Goal: Information Seeking & Learning: Learn about a topic

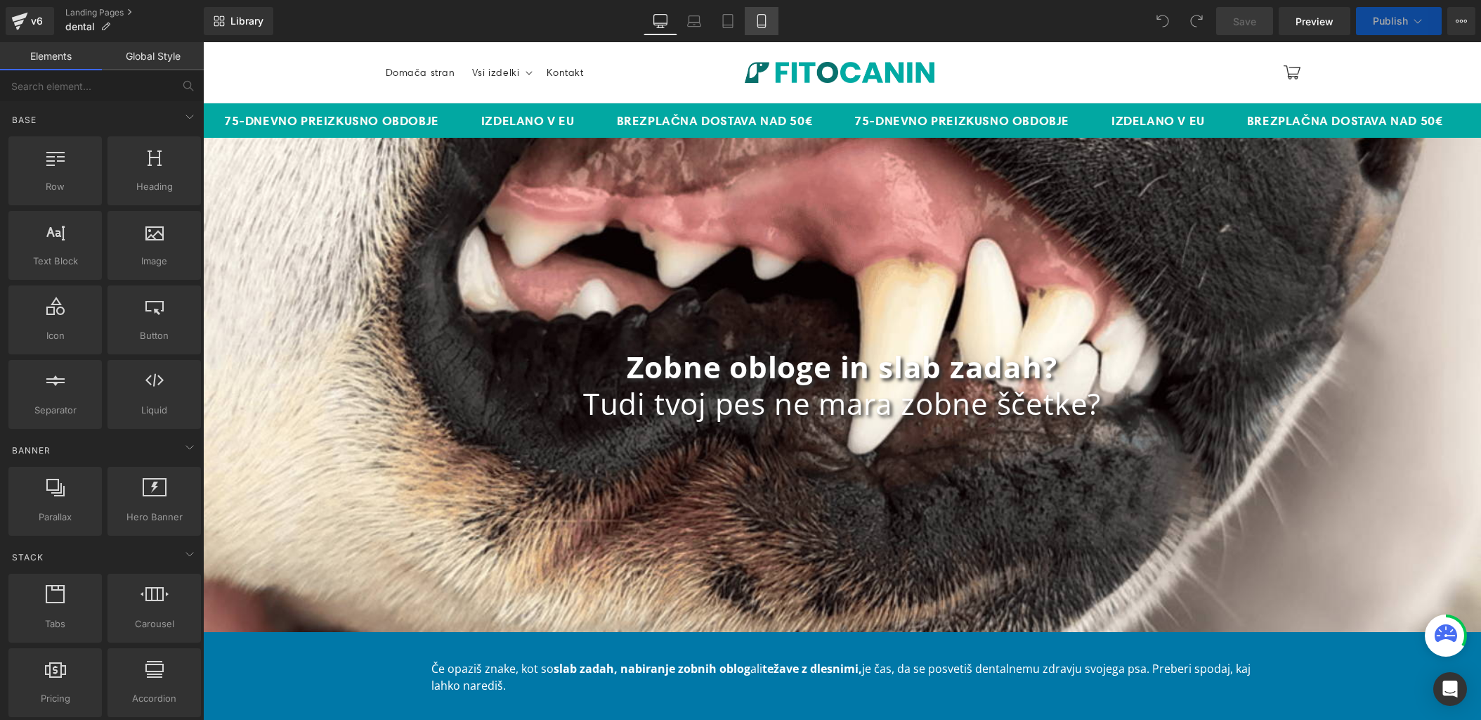
click at [763, 26] on icon at bounding box center [762, 21] width 14 height 14
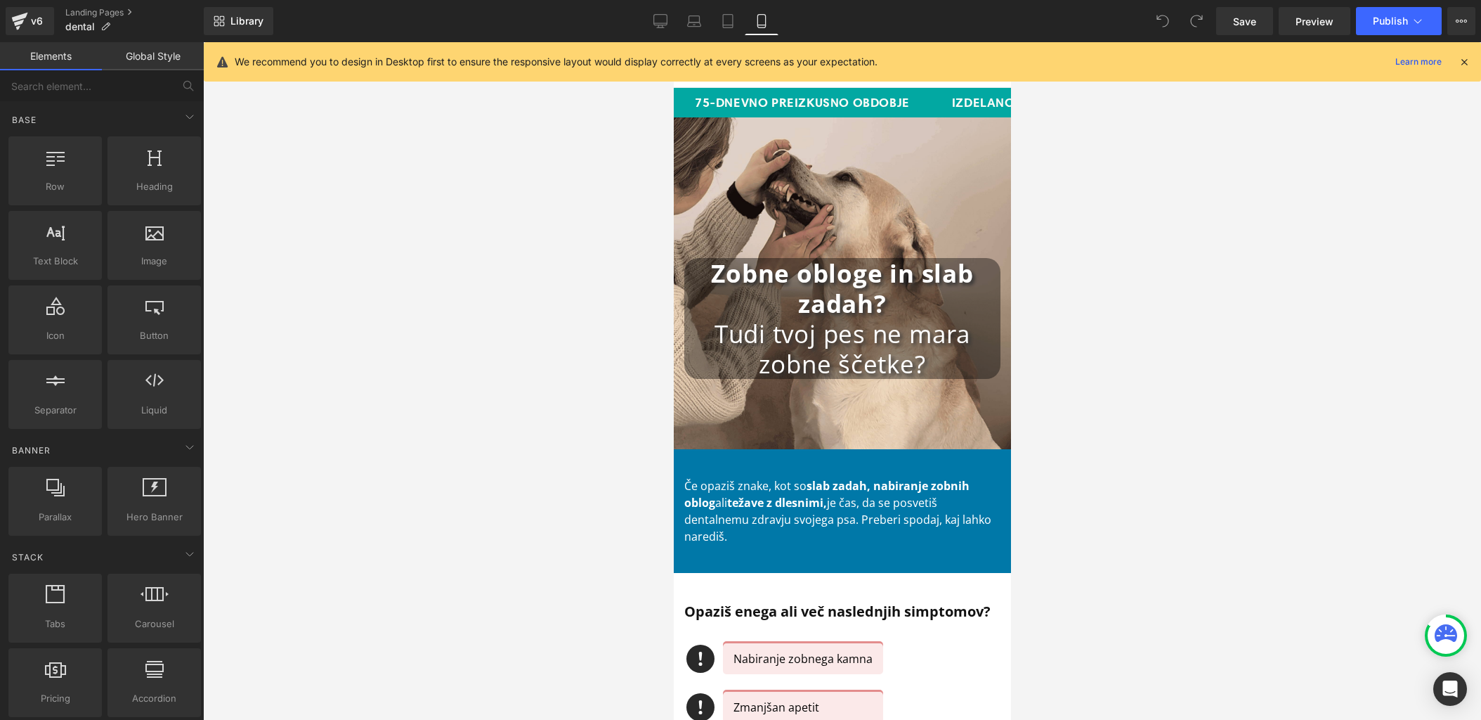
click at [519, 434] on div at bounding box center [842, 380] width 1278 height 677
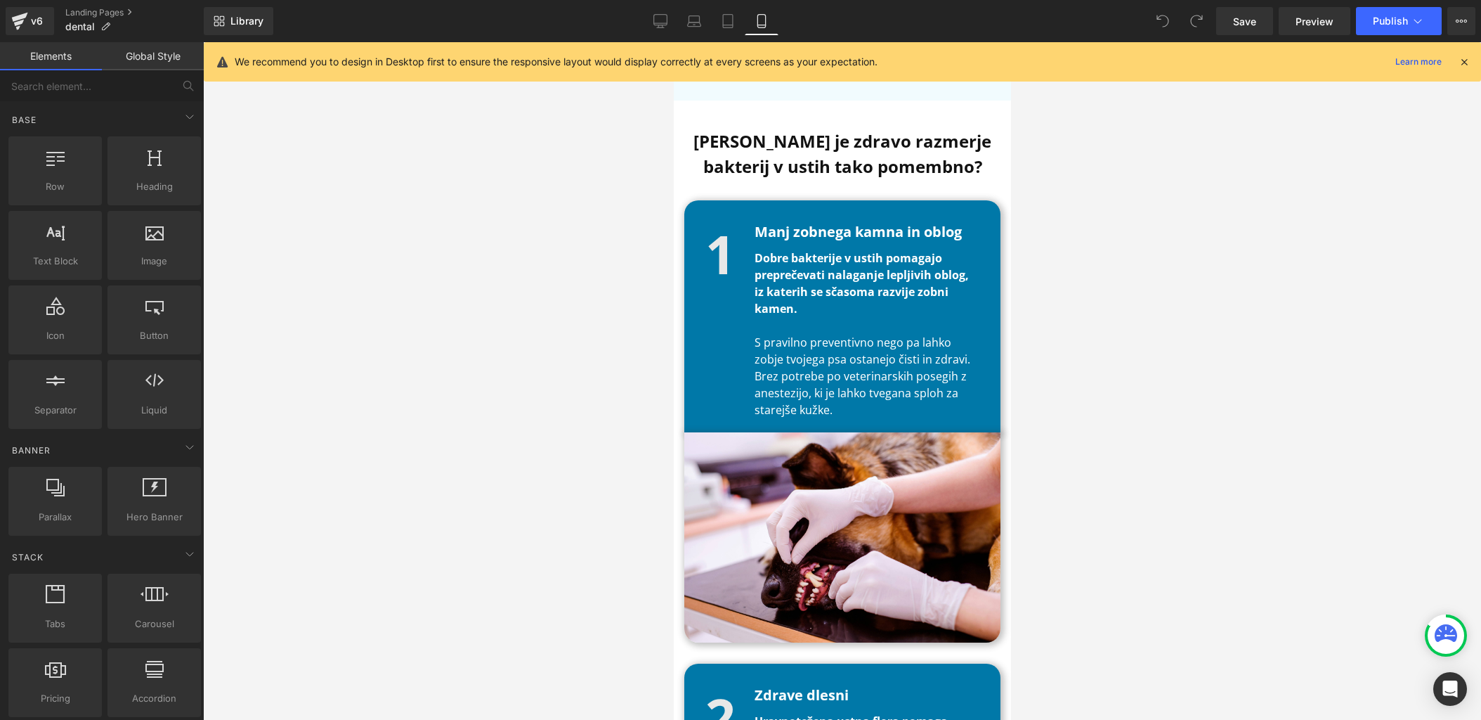
scroll to position [1632, 0]
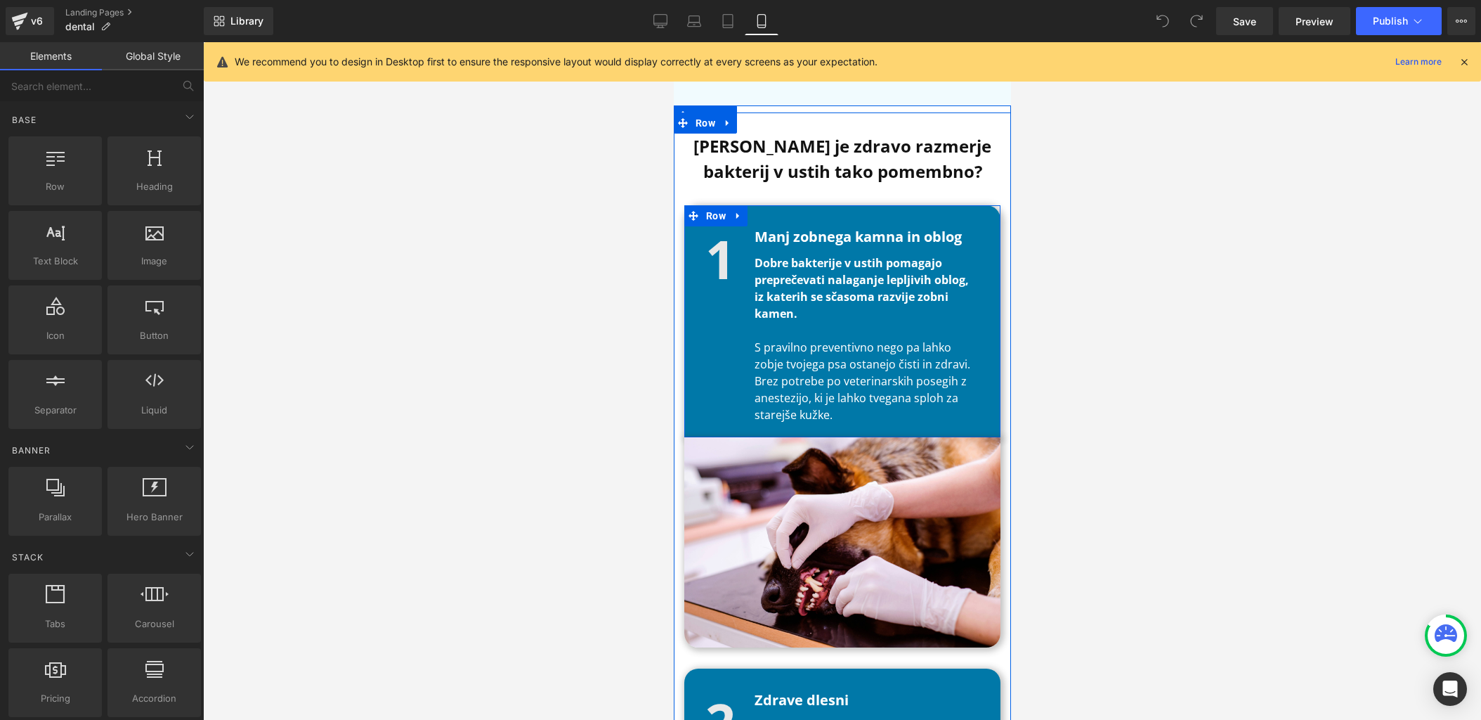
click at [935, 134] on b "[PERSON_NAME] je zdravo razmerje bakterij v ustih tako pomembno?" at bounding box center [842, 158] width 298 height 48
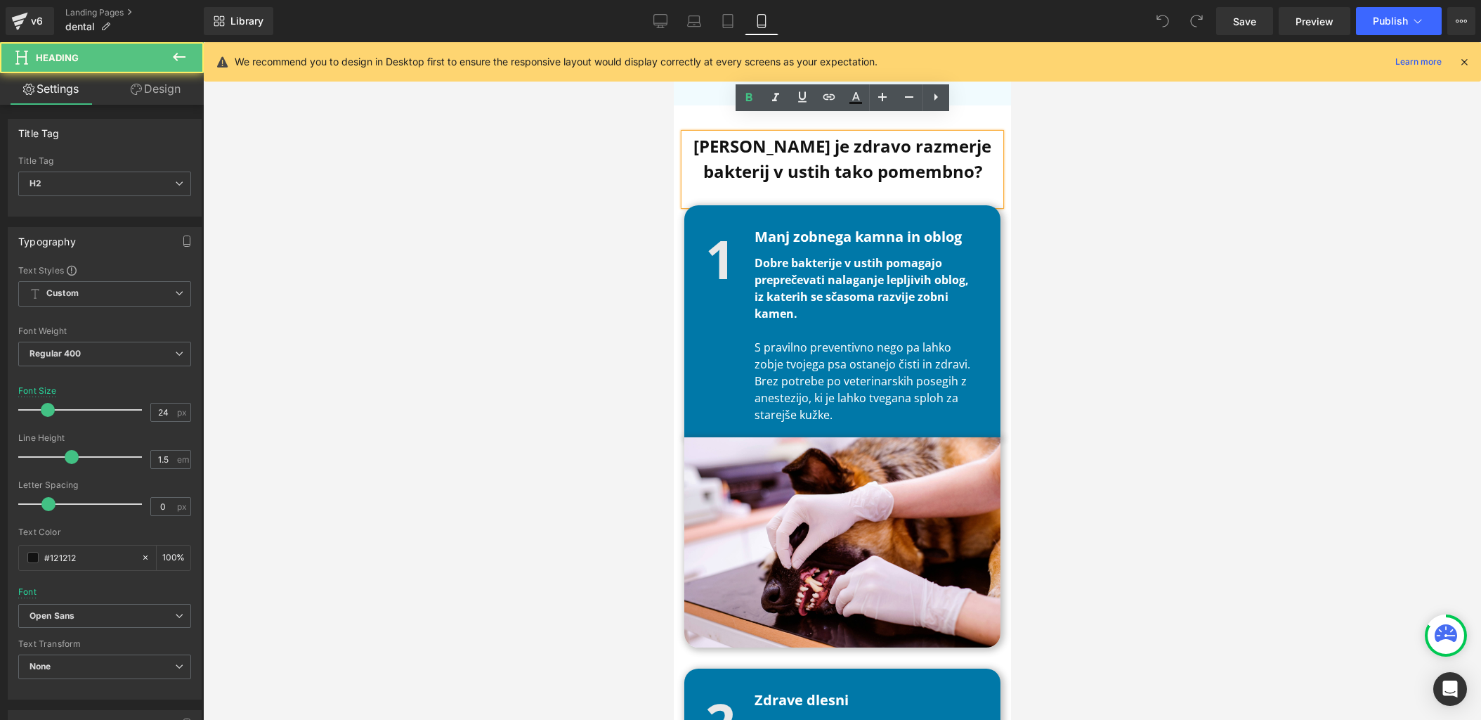
click at [945, 158] on h2 "[PERSON_NAME] je zdravo razmerje bakterij v ustih tako pomembno?" at bounding box center [842, 159] width 316 height 51
paste div
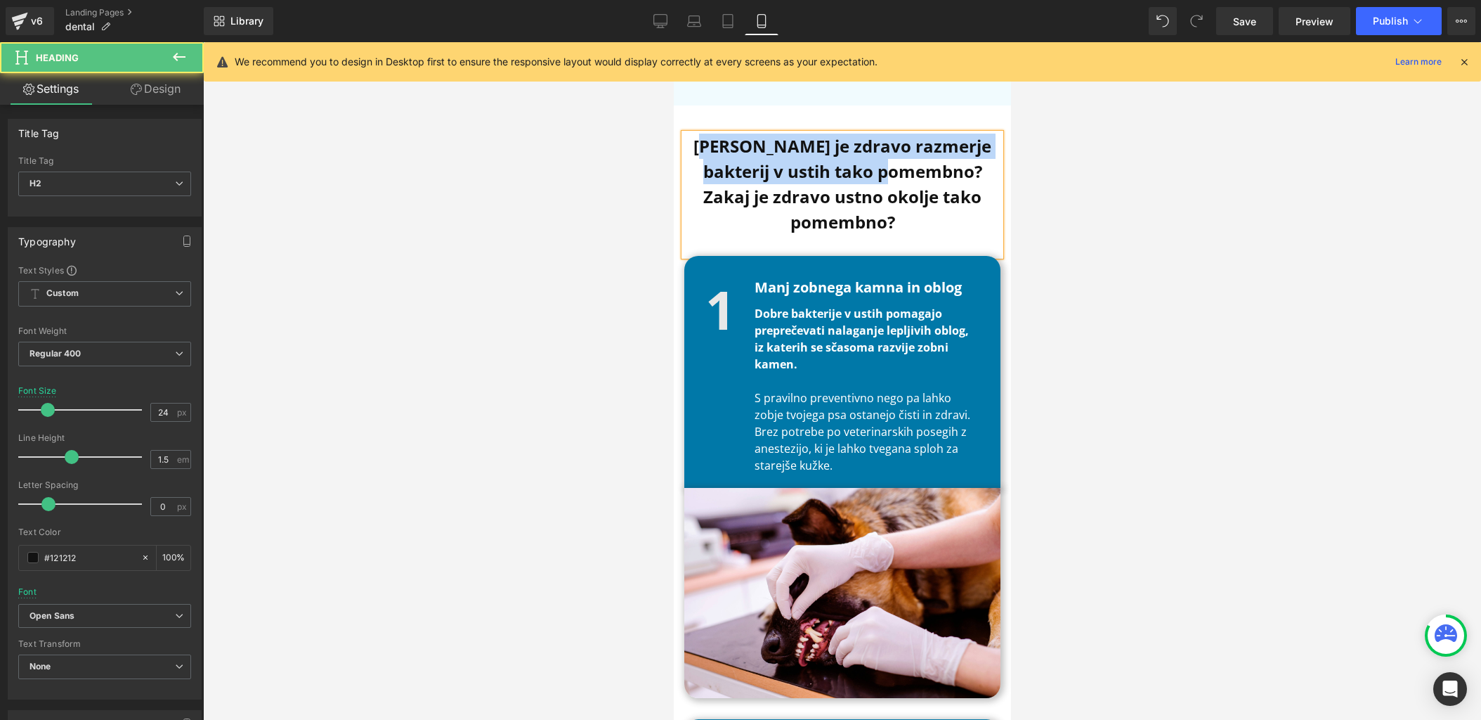
drag, startPoint x: 904, startPoint y: 153, endPoint x: 701, endPoint y: 131, distance: 204.2
click at [701, 134] on b "[PERSON_NAME] je zdravo razmerje bakterij v ustih tako pomembno?Zakaj je zdravo…" at bounding box center [842, 183] width 298 height 99
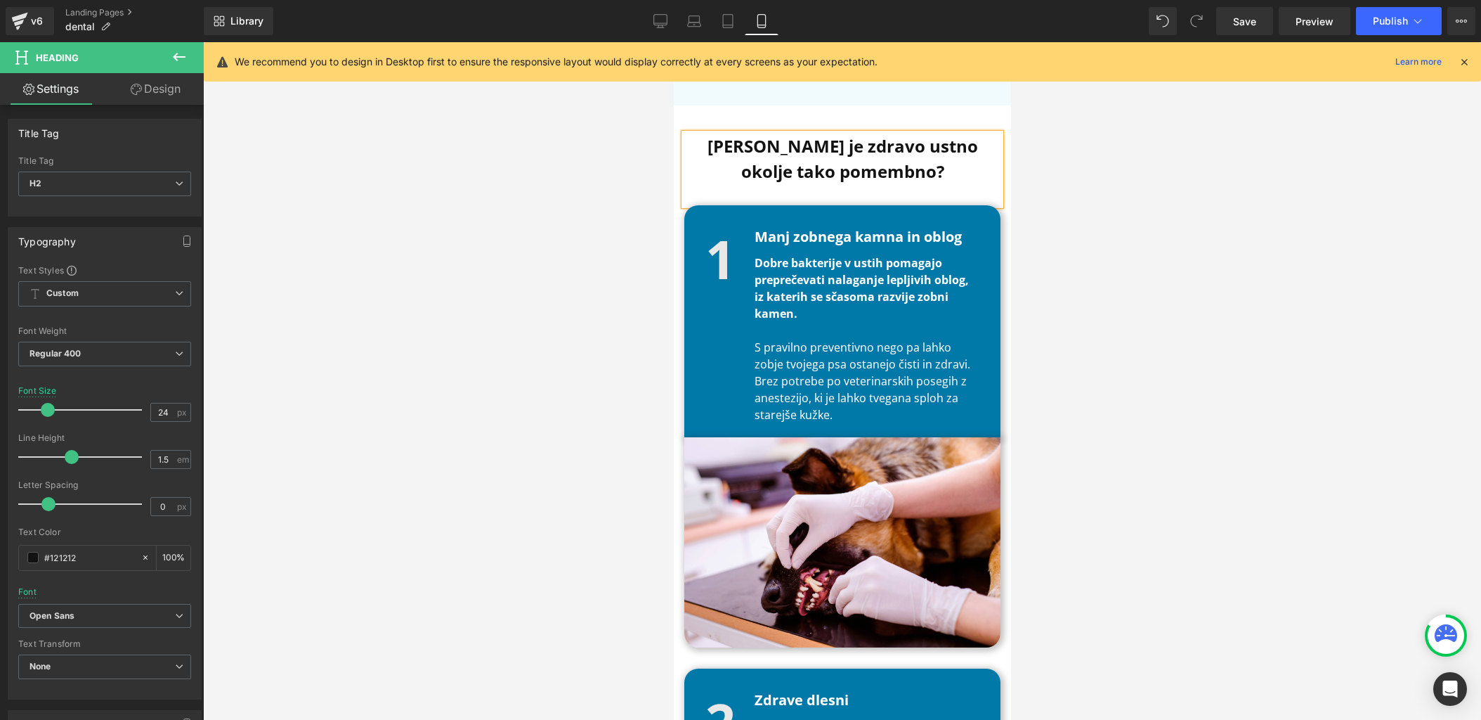
click at [760, 157] on h2 "[PERSON_NAME] je zdravo ustno okolje tako pomembno?" at bounding box center [842, 159] width 316 height 51
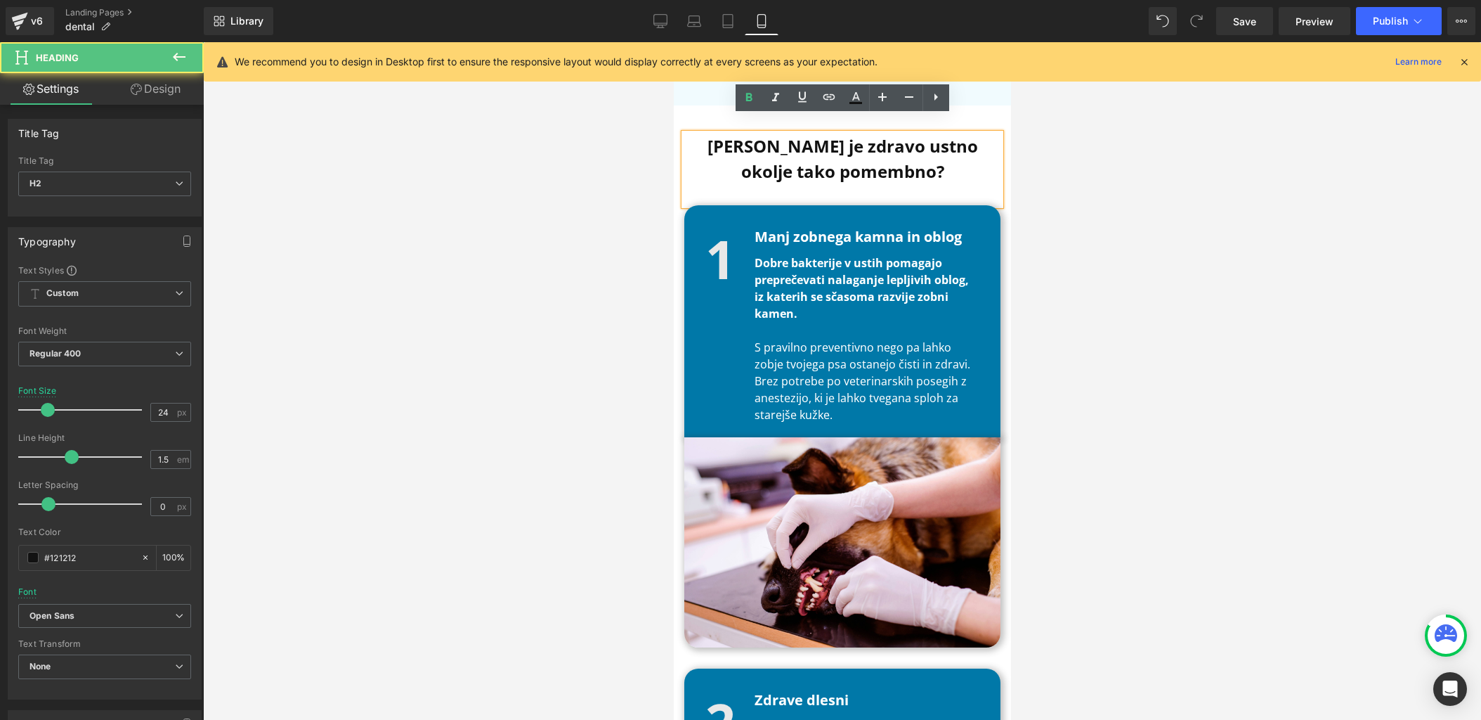
click at [960, 155] on h2 "[PERSON_NAME] je zdravo ustno okolje tako pomembno?" at bounding box center [842, 159] width 316 height 51
click at [542, 251] on div at bounding box center [842, 380] width 1278 height 677
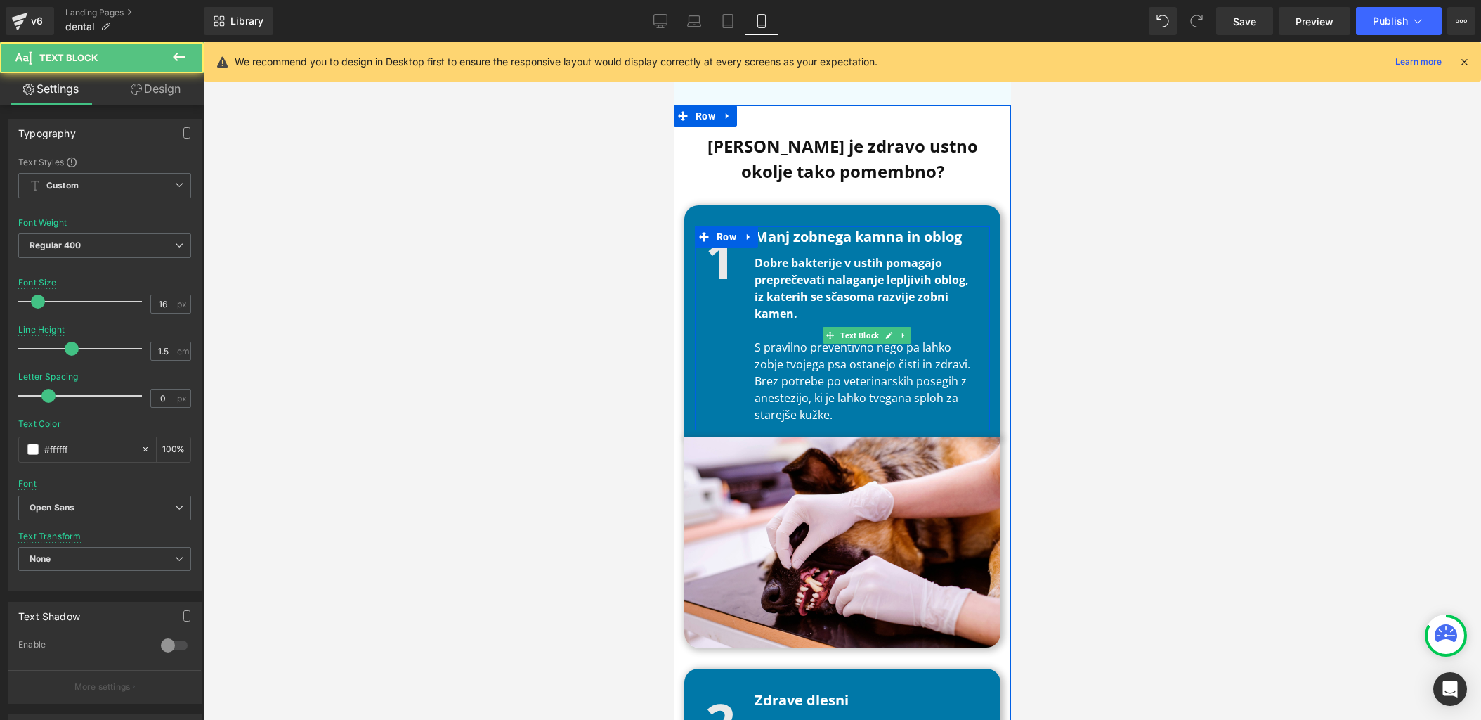
click at [792, 291] on span "Dobre bakterije v ustih pomagajo preprečevati nalaganje lepljivih oblog, iz kat…" at bounding box center [861, 288] width 214 height 66
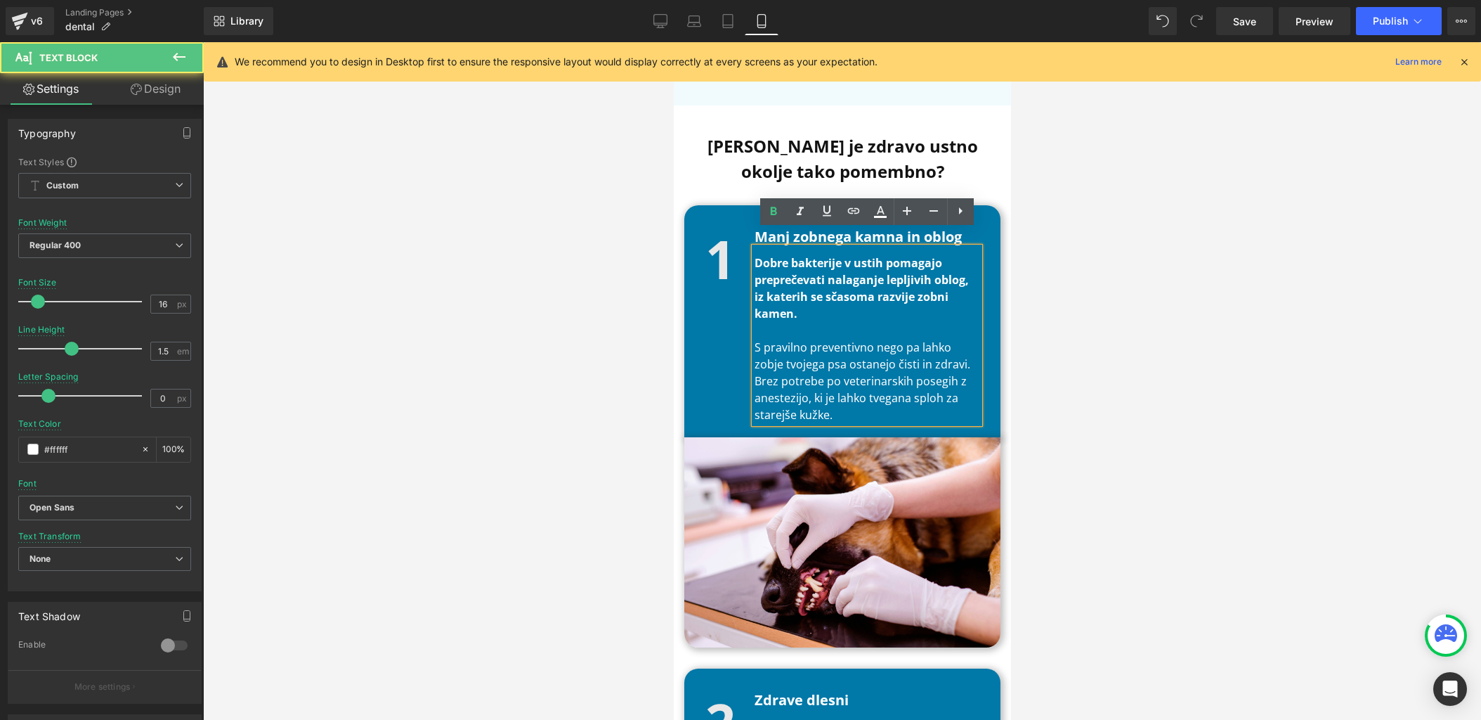
click at [805, 297] on p "Dobre bakterije v ustih pomagajo preprečevati nalaganje lepljivih oblog, iz kat…" at bounding box center [866, 287] width 225 height 67
paste div
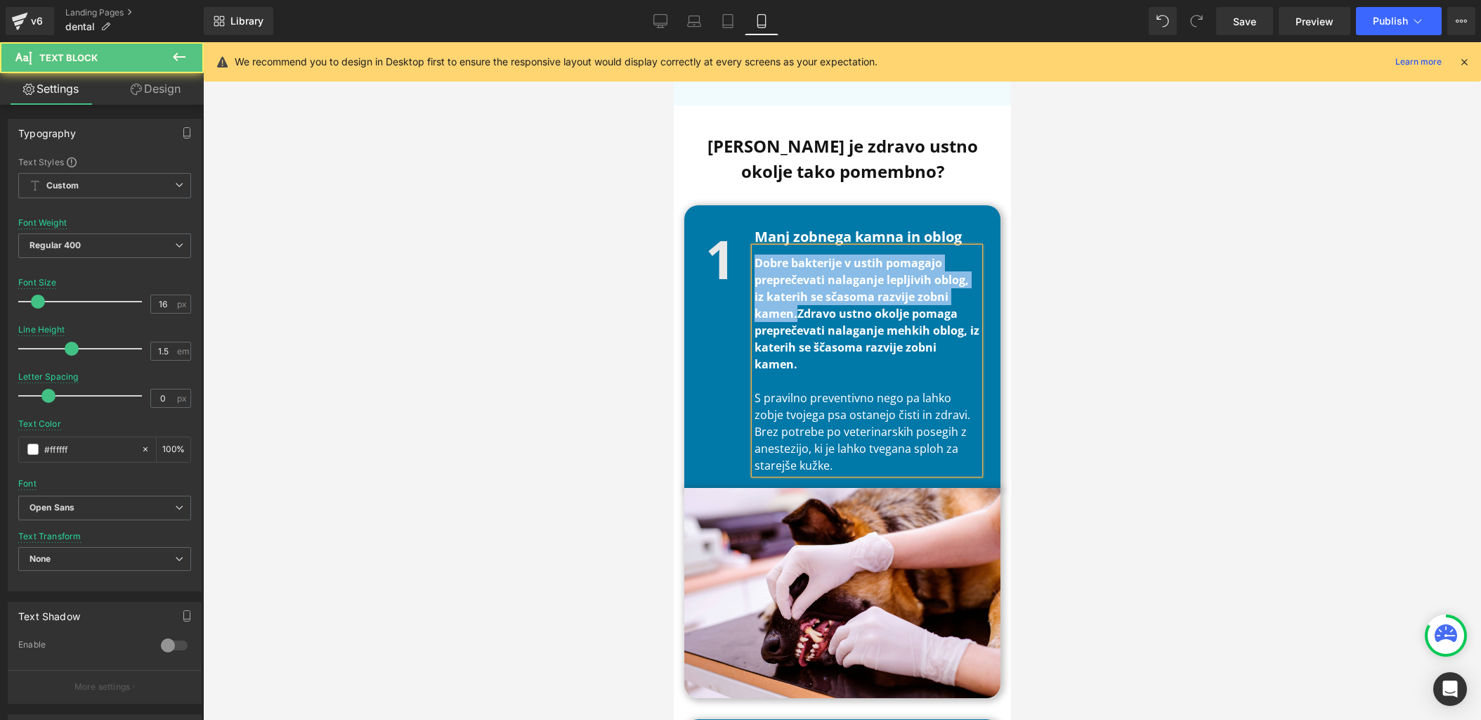
drag, startPoint x: 798, startPoint y: 296, endPoint x: 756, endPoint y: 248, distance: 63.7
click at [756, 255] on span "Dobre bakterije v ustih pomagajo preprečevati nalaganje lepljivih oblog, iz kat…" at bounding box center [866, 313] width 225 height 117
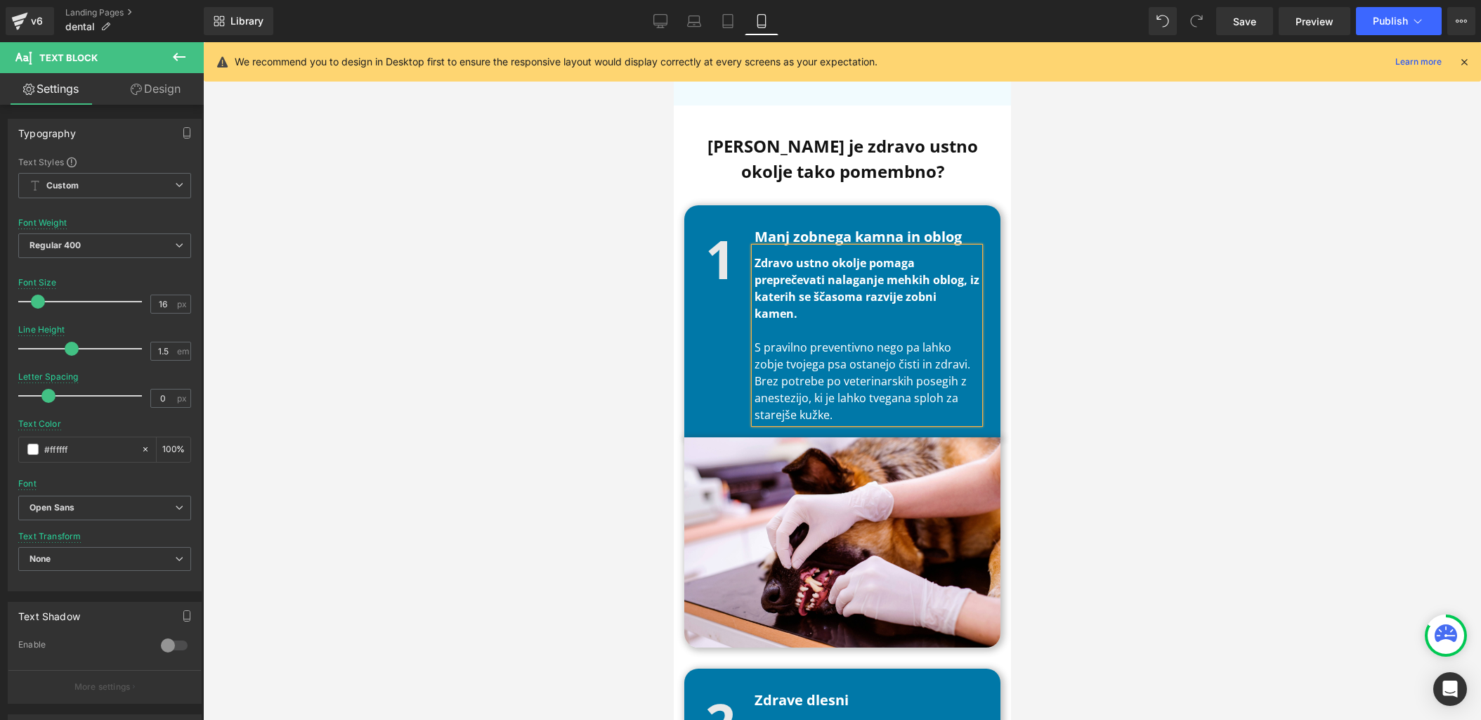
click at [1246, 255] on div at bounding box center [842, 380] width 1278 height 677
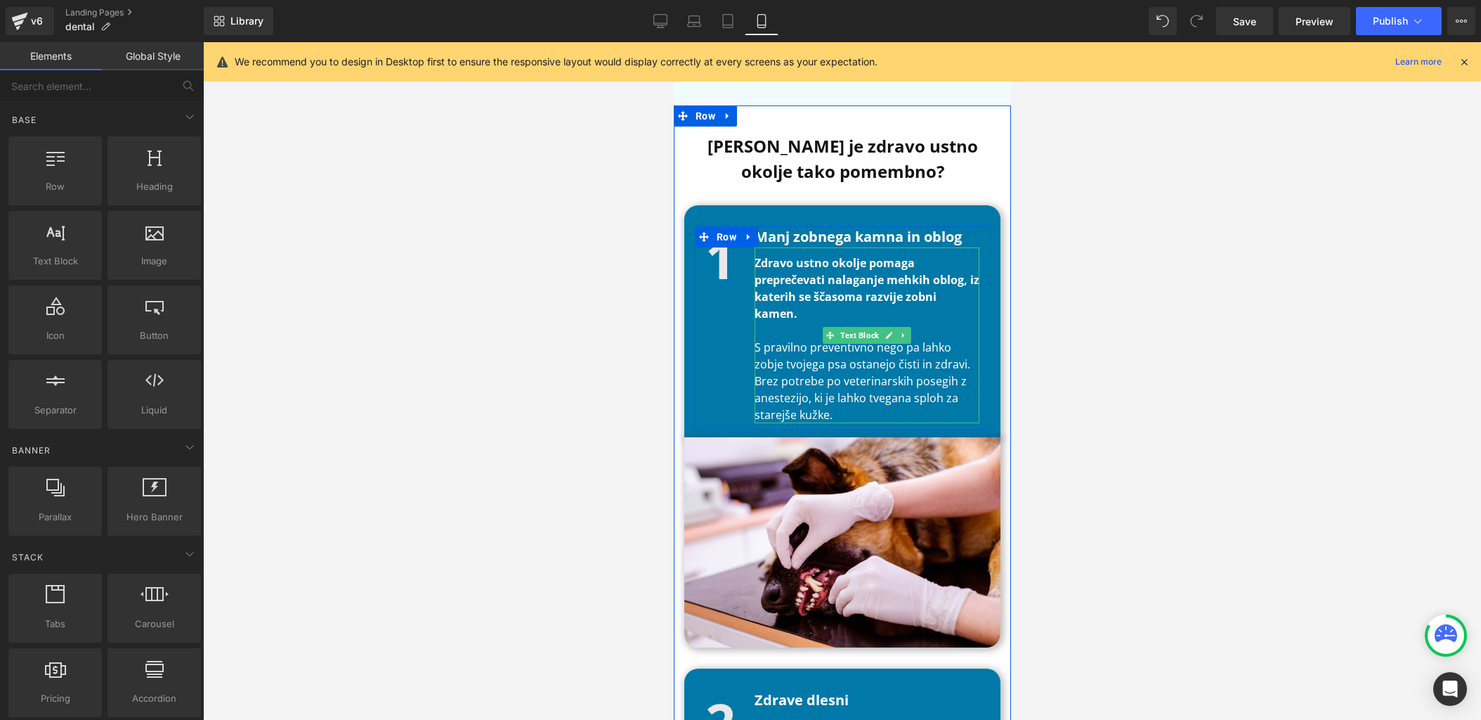
click at [800, 375] on p "S pravilno preventivno nego pa lahko zobje tvojega psa ostanejo čisti in zdravi…" at bounding box center [866, 381] width 225 height 84
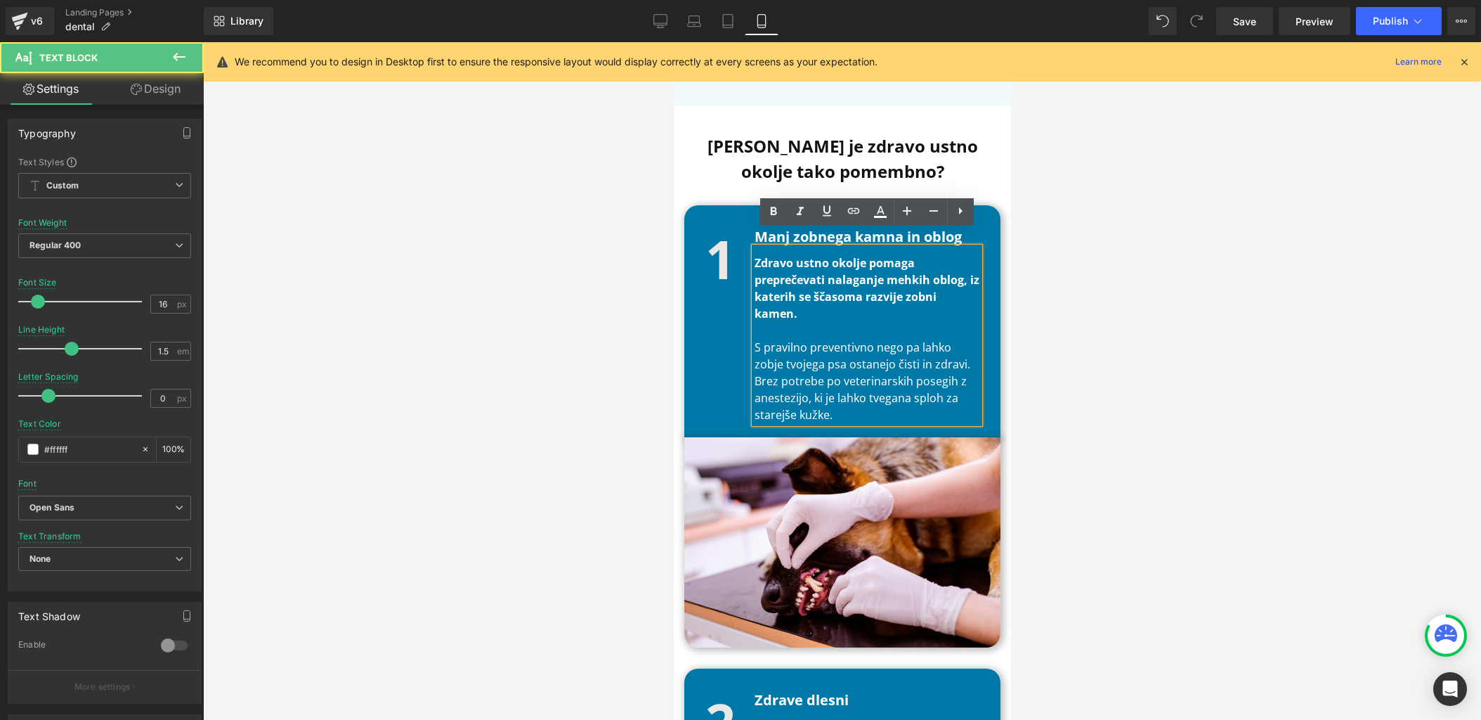
click at [845, 393] on p "S pravilno preventivno nego pa lahko zobje tvojega psa ostanejo čisti in zdravi…" at bounding box center [866, 381] width 225 height 84
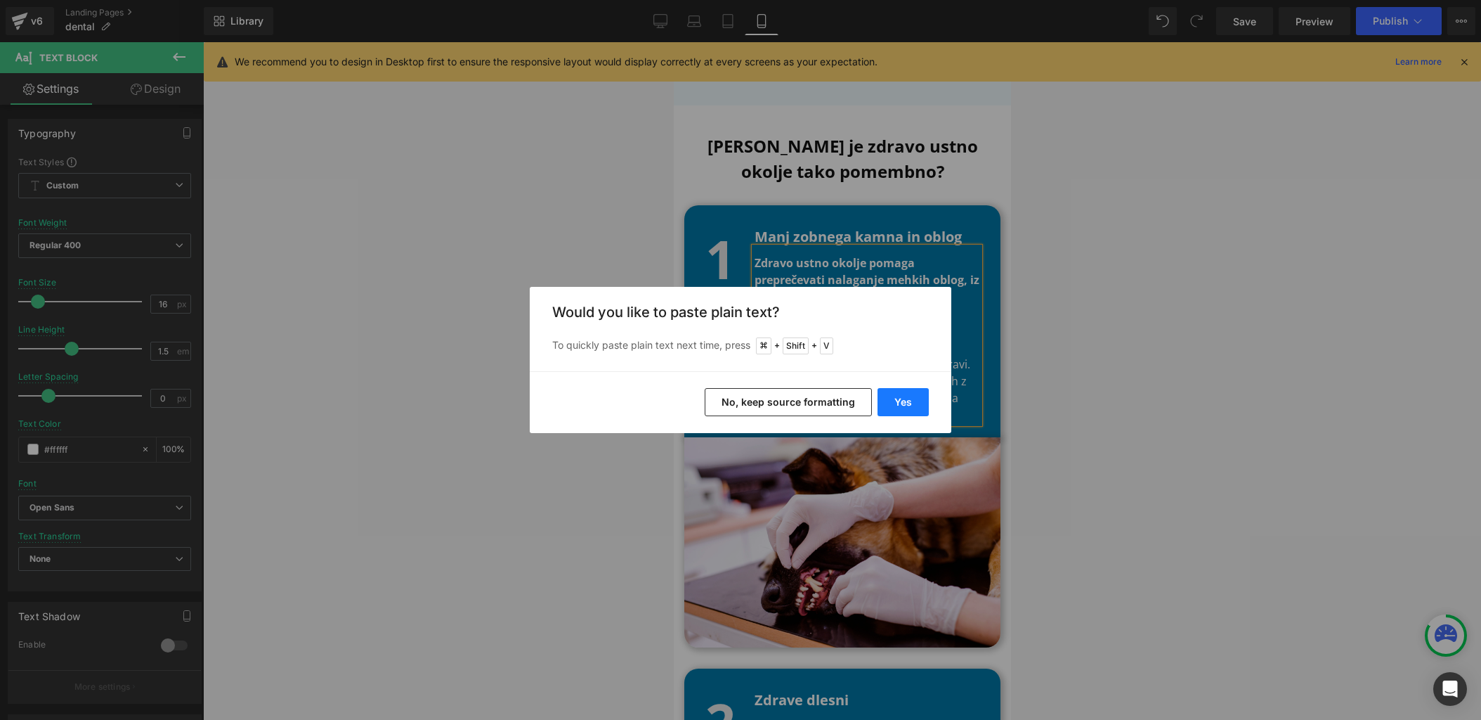
drag, startPoint x: 898, startPoint y: 398, endPoint x: 225, endPoint y: 356, distance: 674.6
click at [898, 398] on button "Yes" at bounding box center [903, 402] width 51 height 28
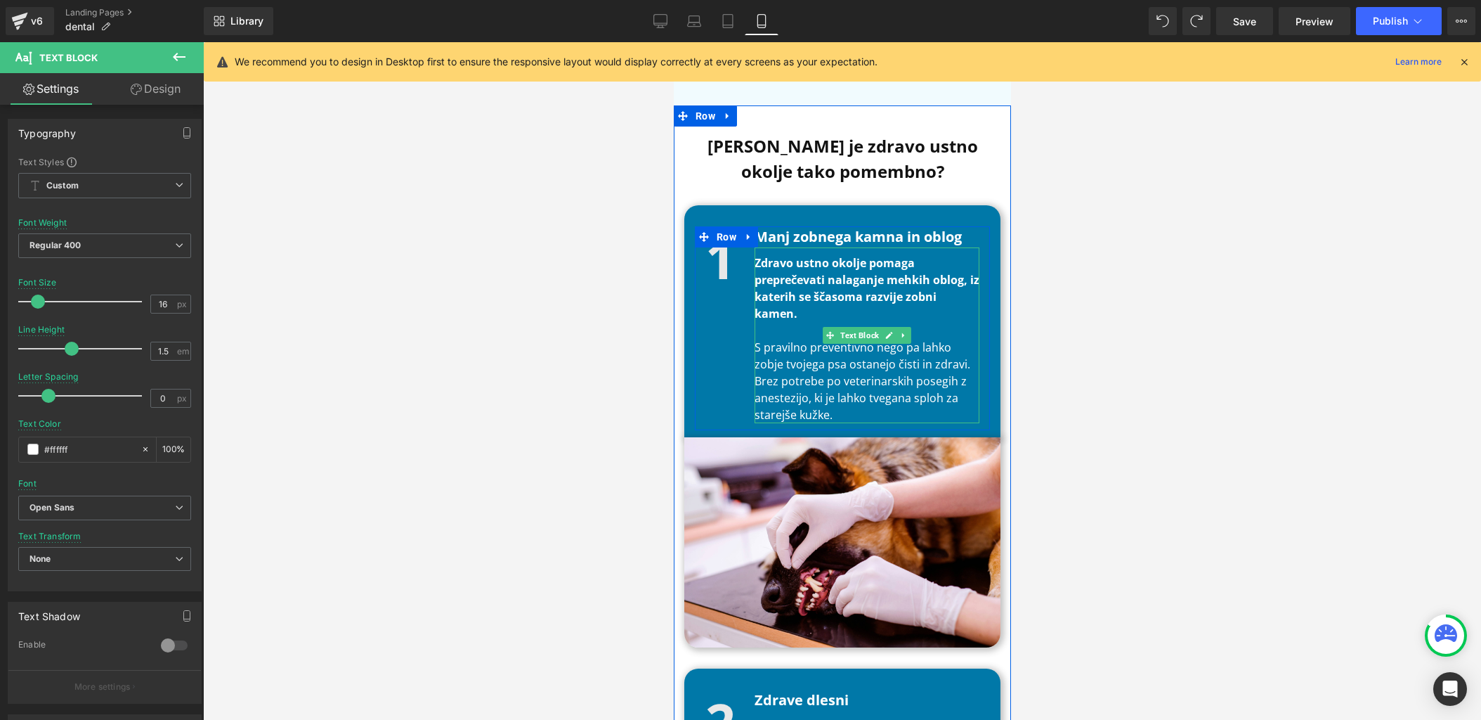
click at [875, 400] on p "S pravilno preventivno nego pa lahko zobje tvojega psa ostanejo čisti in zdravi…" at bounding box center [866, 381] width 225 height 84
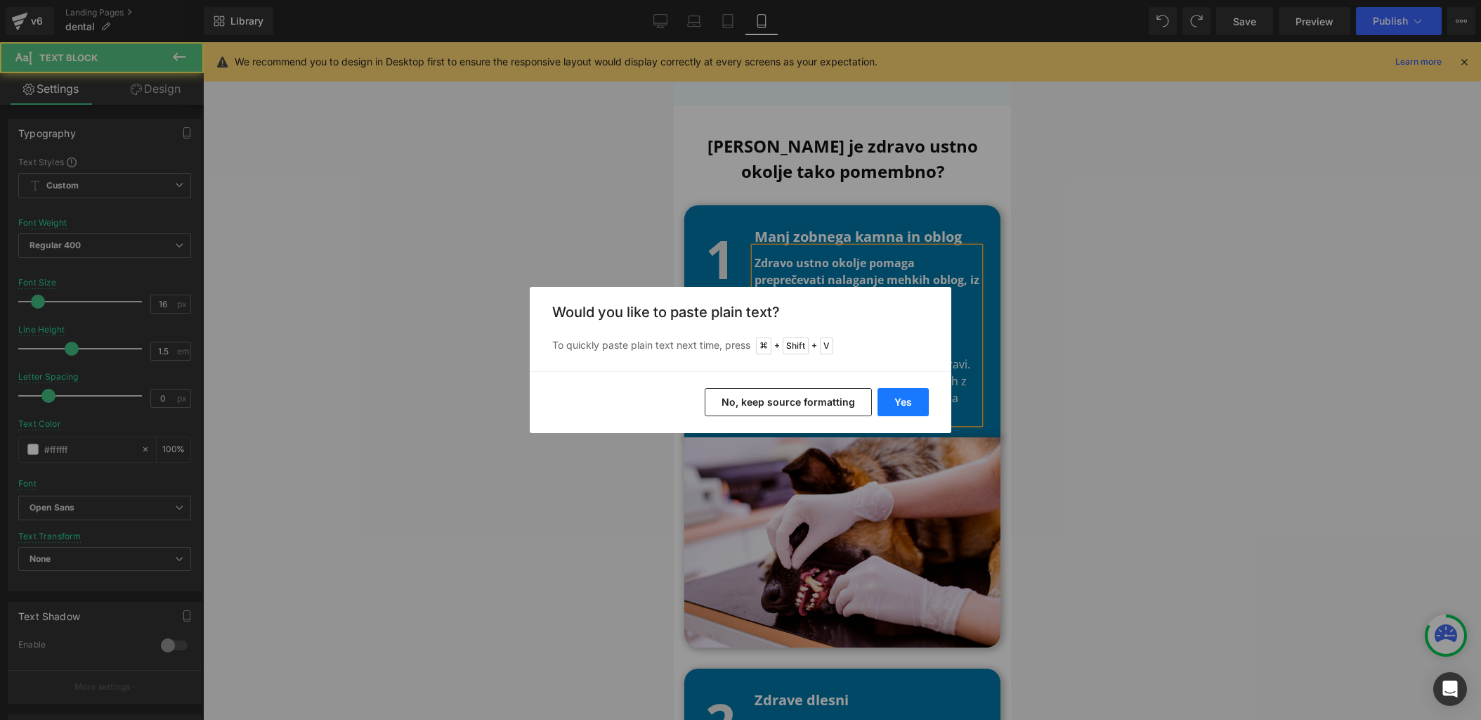
drag, startPoint x: 899, startPoint y: 400, endPoint x: 182, endPoint y: 373, distance: 717.3
click at [899, 400] on button "Yes" at bounding box center [903, 402] width 51 height 28
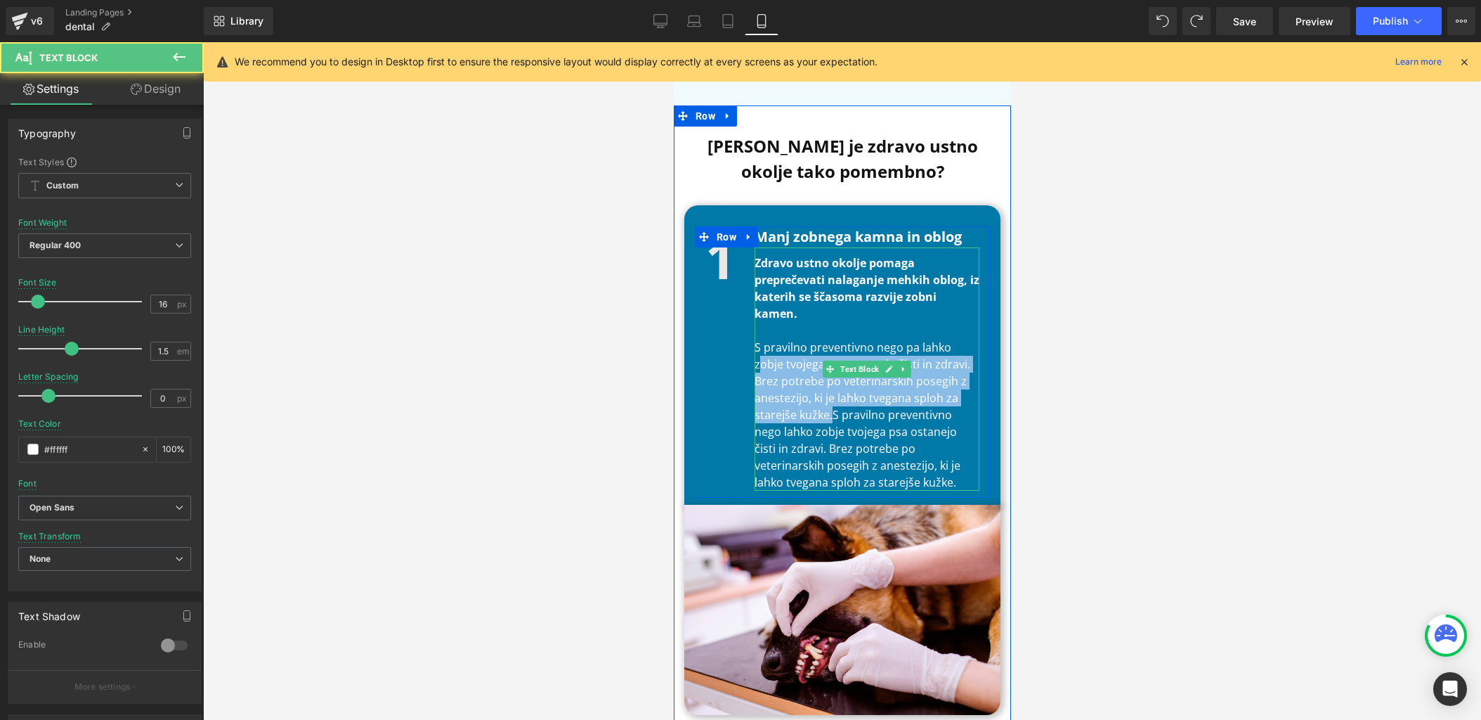
drag, startPoint x: 832, startPoint y: 398, endPoint x: 756, endPoint y: 339, distance: 96.6
click at [757, 339] on div "Zdravo ustno okolje pomaga preprečevati nalaganje mehkih oblog, iz katerih se š…" at bounding box center [866, 368] width 225 height 243
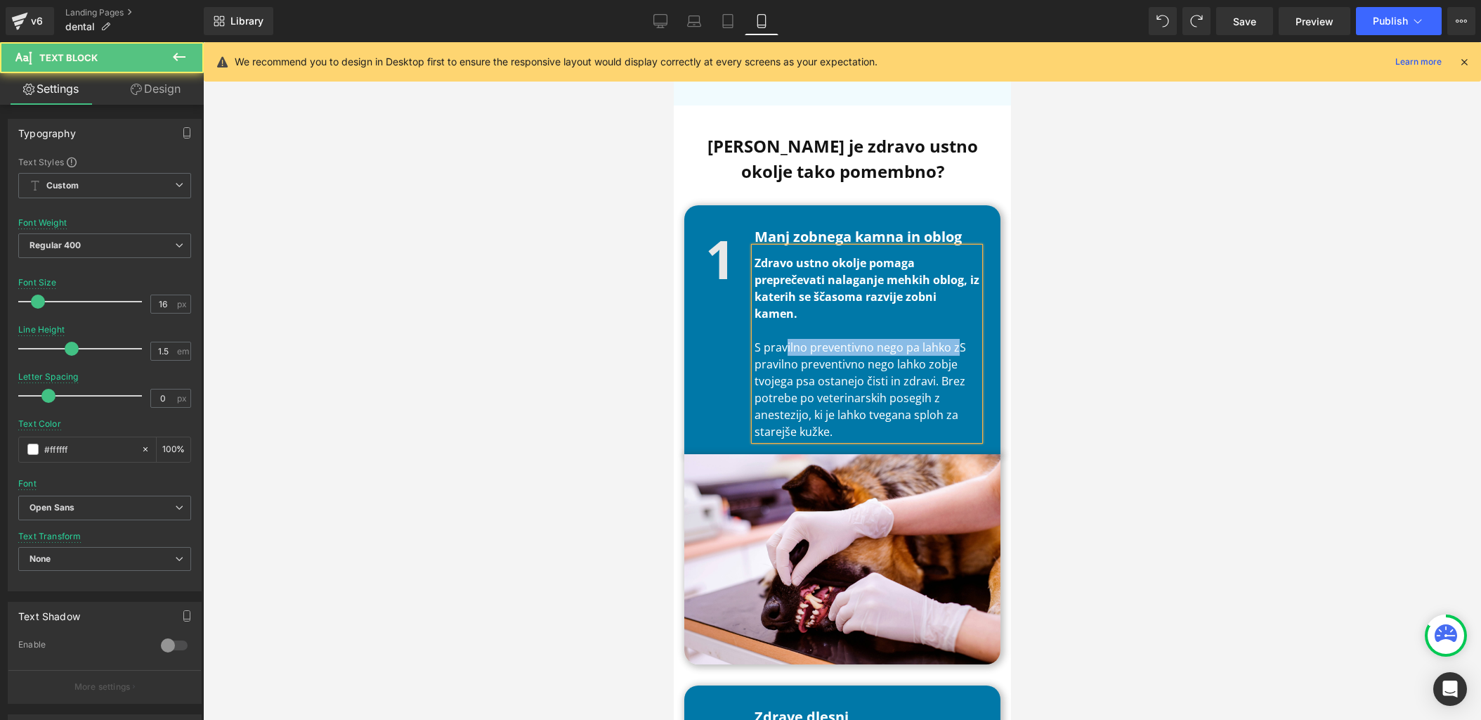
drag, startPoint x: 956, startPoint y: 330, endPoint x: 772, endPoint y: 330, distance: 183.4
click at [776, 339] on p "S pravilno preventivno nego pa lahko zS pravilno preventivno nego lahko zobje t…" at bounding box center [866, 389] width 225 height 101
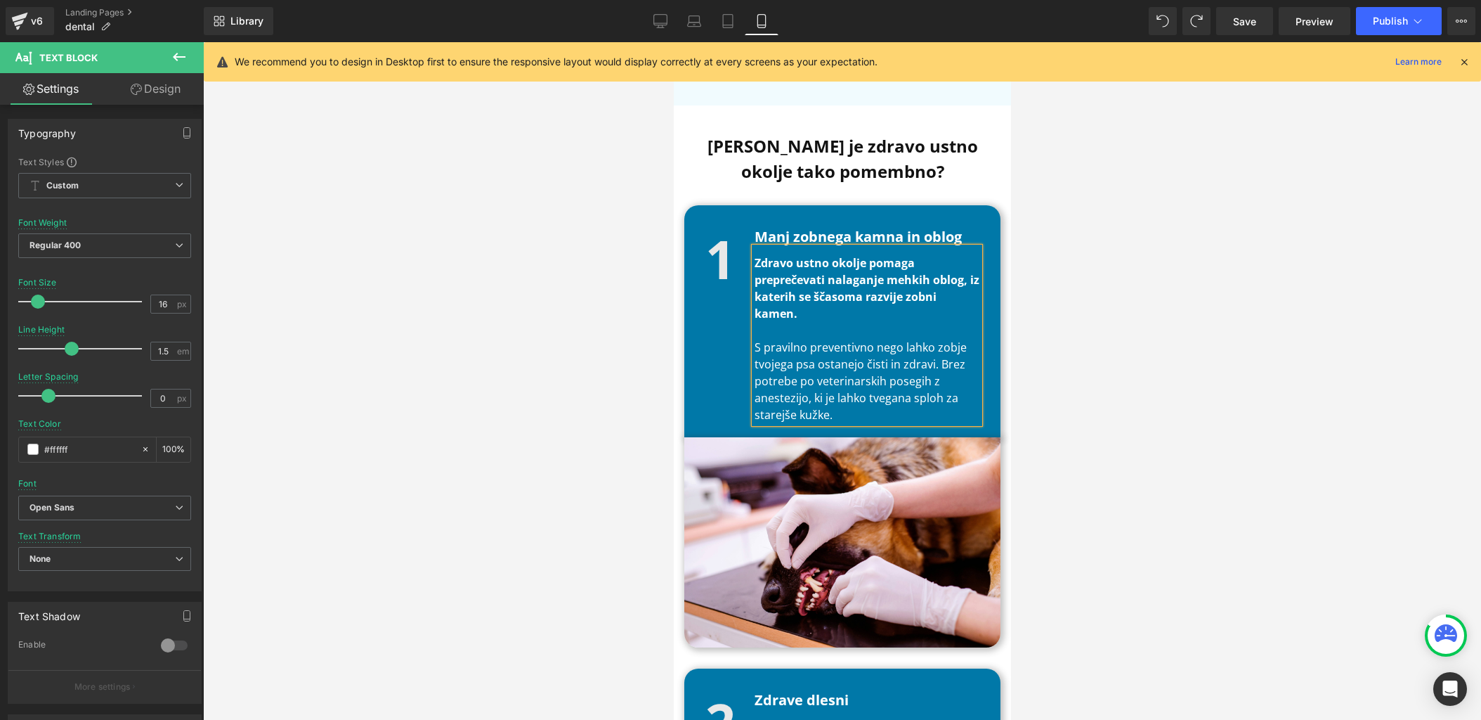
click at [545, 339] on div at bounding box center [842, 380] width 1278 height 677
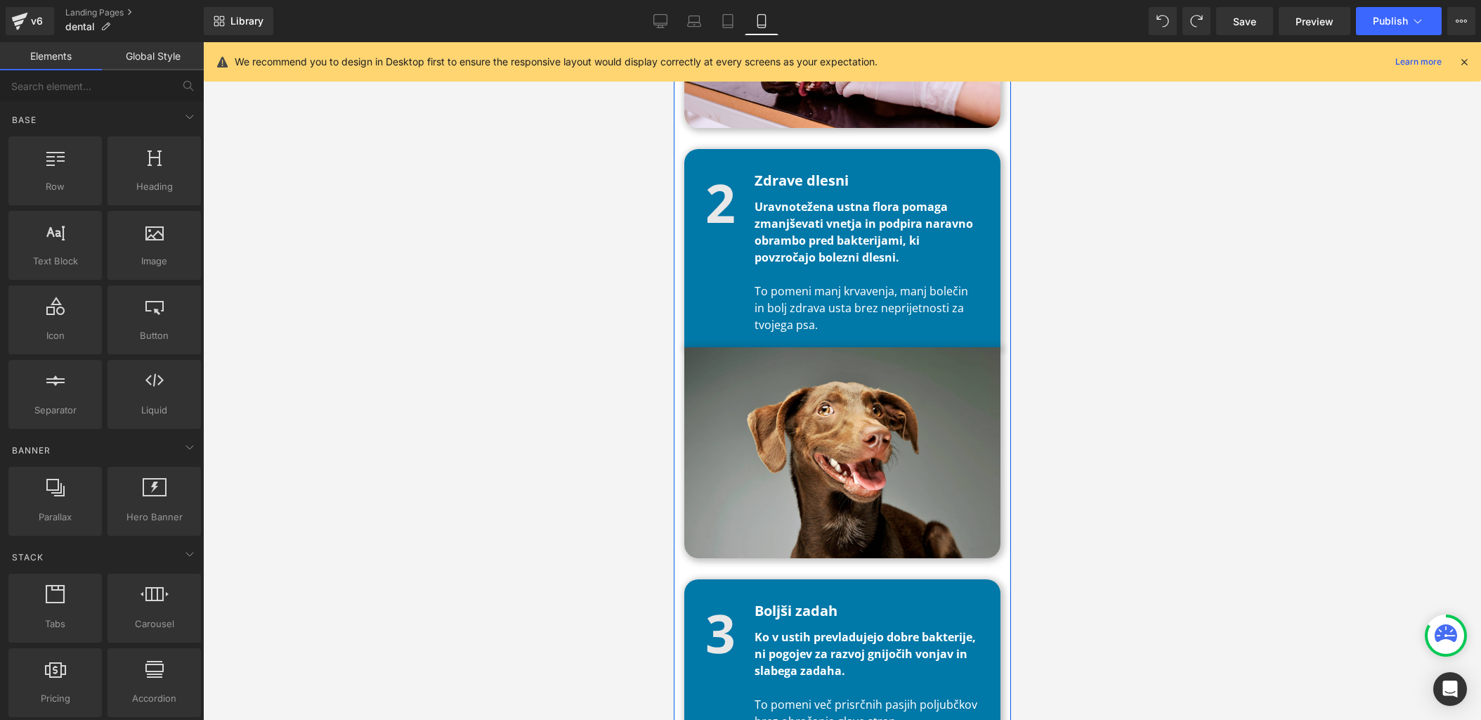
scroll to position [2159, 0]
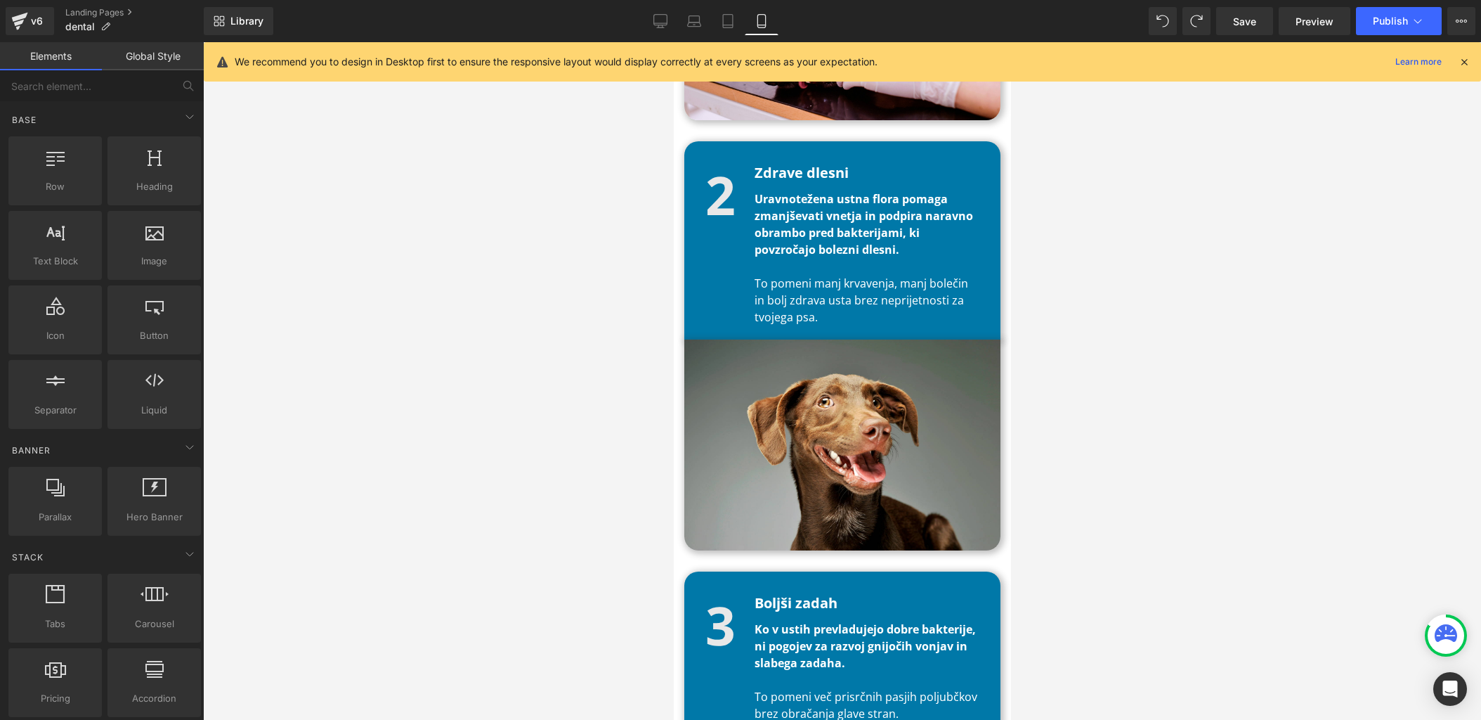
click at [903, 197] on b "Uravnotežena ustna flora pomaga zmanjševati vnetja in podpira naravno obrambo p…" at bounding box center [863, 224] width 219 height 66
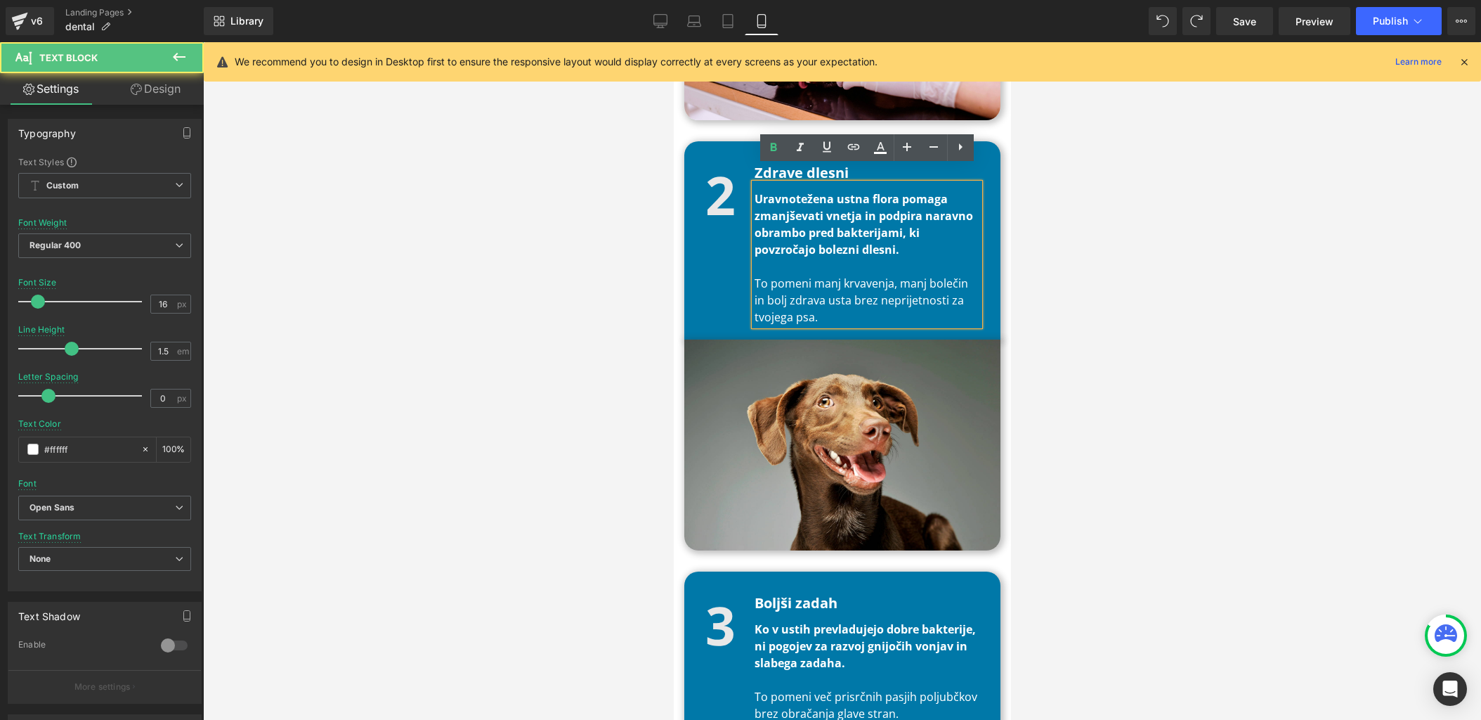
click at [923, 232] on p "Uravnotežena ustna flora pomaga zmanjševati vnetja in podpira naravno obrambo p…" at bounding box center [866, 223] width 225 height 67
paste div
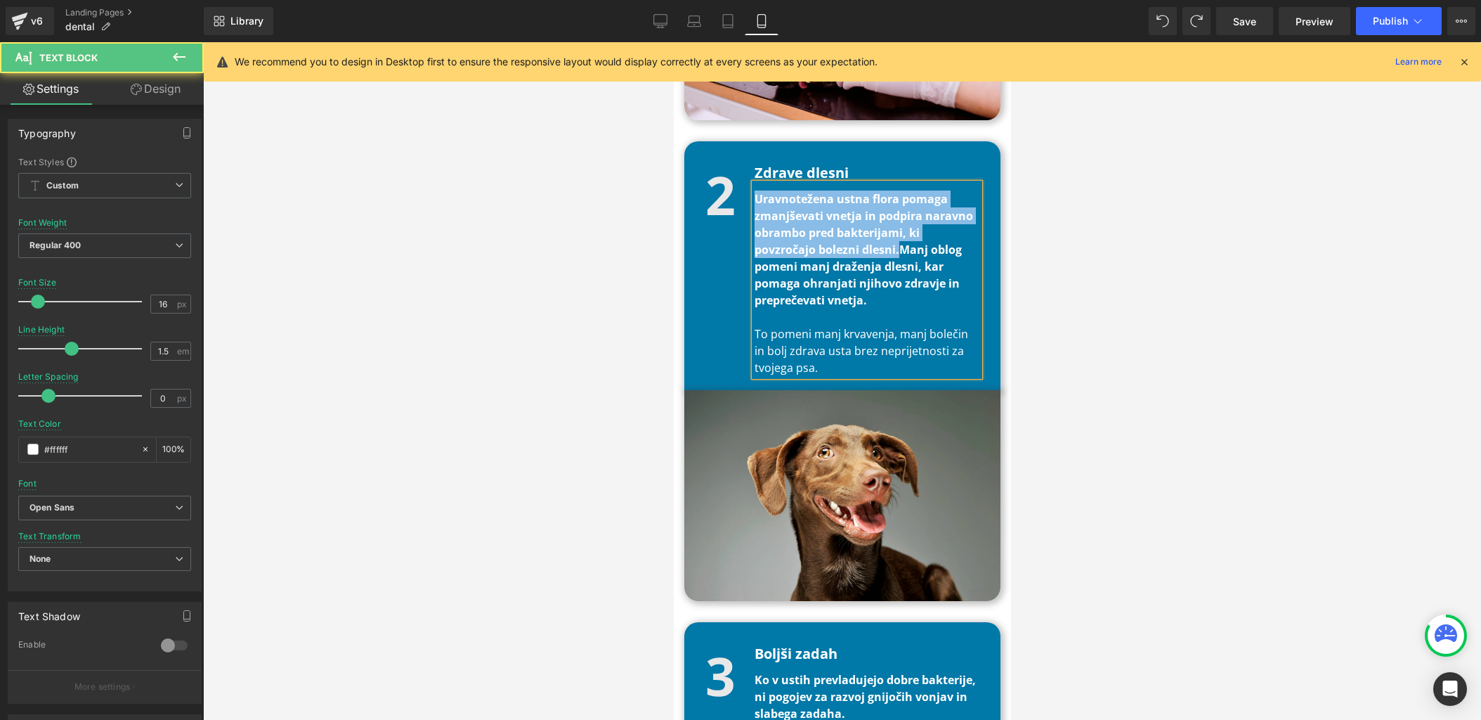
drag, startPoint x: 900, startPoint y: 235, endPoint x: 758, endPoint y: 189, distance: 149.4
click at [758, 190] on p "Uravnotežena ustna flora pomaga zmanjševati vnetja in podpira naravno obrambo p…" at bounding box center [866, 249] width 225 height 118
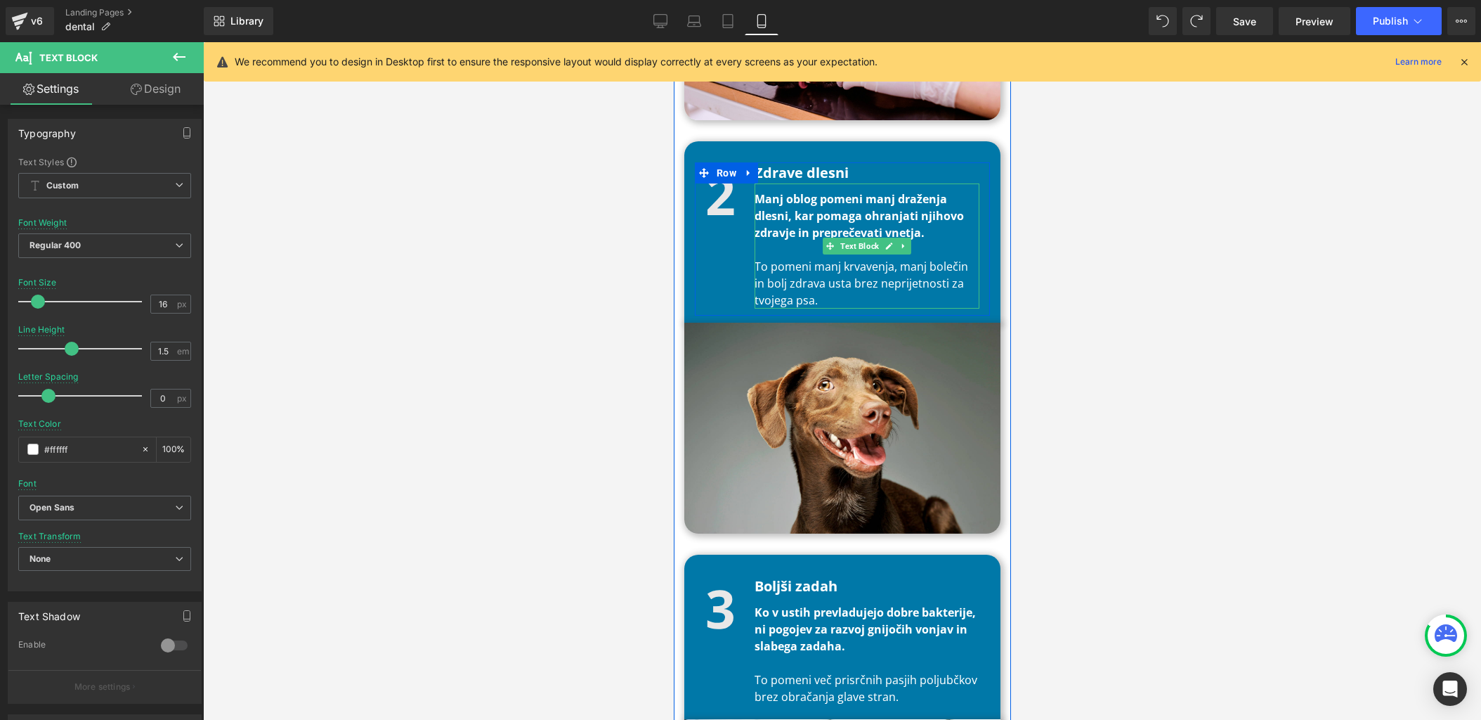
click at [794, 258] on p "To pomeni manj krvavenja, manj bolečin in bolj zdrava usta brez neprijetnosti z…" at bounding box center [866, 283] width 225 height 51
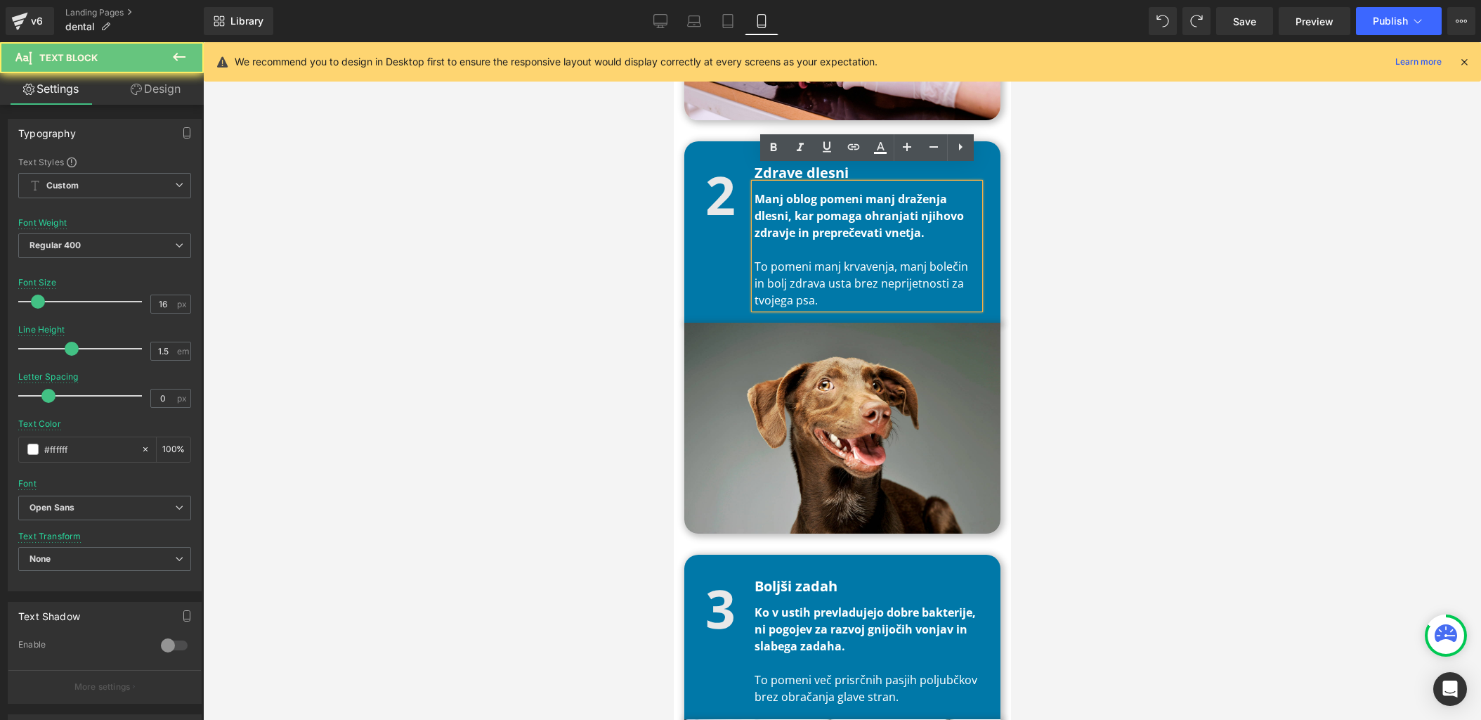
click at [856, 285] on p "To pomeni manj krvavenja, manj bolečin in bolj zdrava usta brez neprijetnosti z…" at bounding box center [866, 283] width 225 height 51
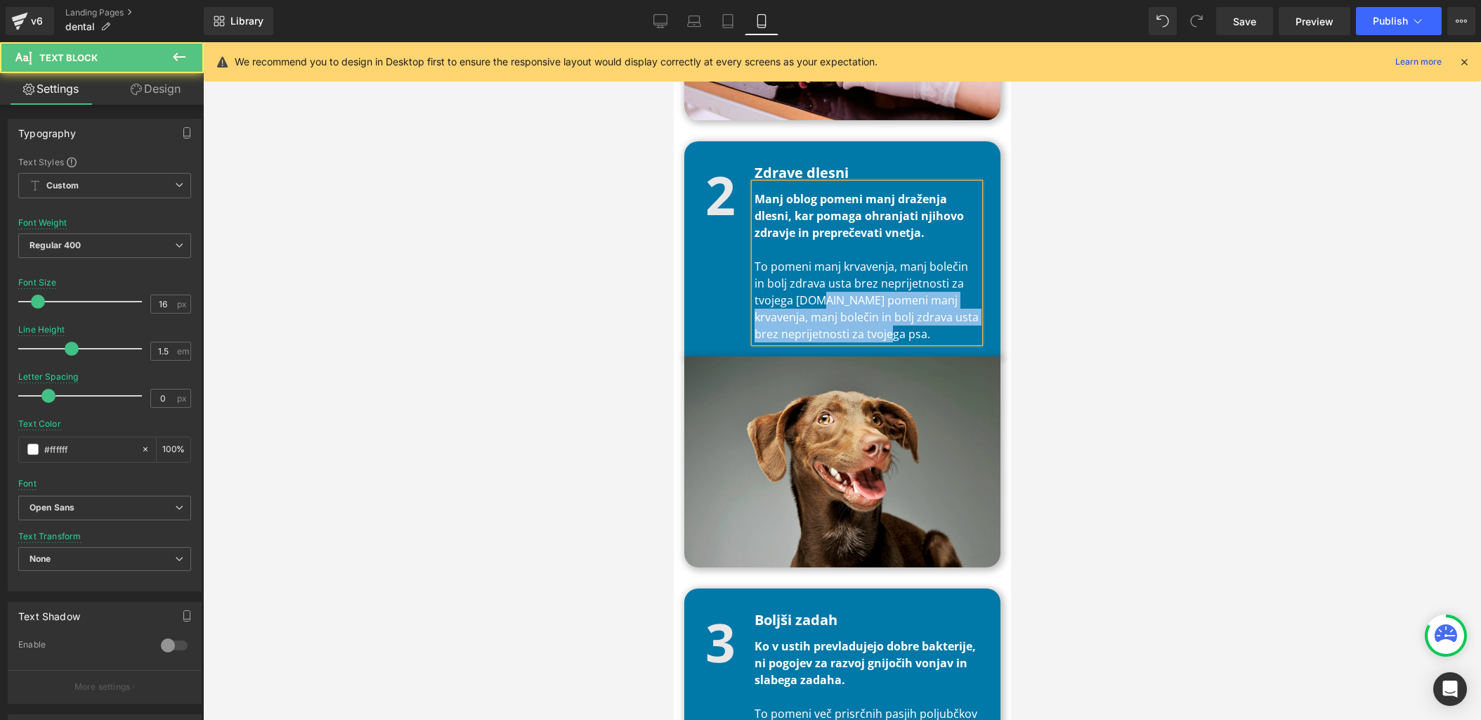
drag, startPoint x: 817, startPoint y: 283, endPoint x: 753, endPoint y: 255, distance: 69.6
click at [754, 258] on p "To pomeni manj krvavenja, manj bolečin in bolj zdrava usta brez neprijetnosti z…" at bounding box center [866, 300] width 225 height 84
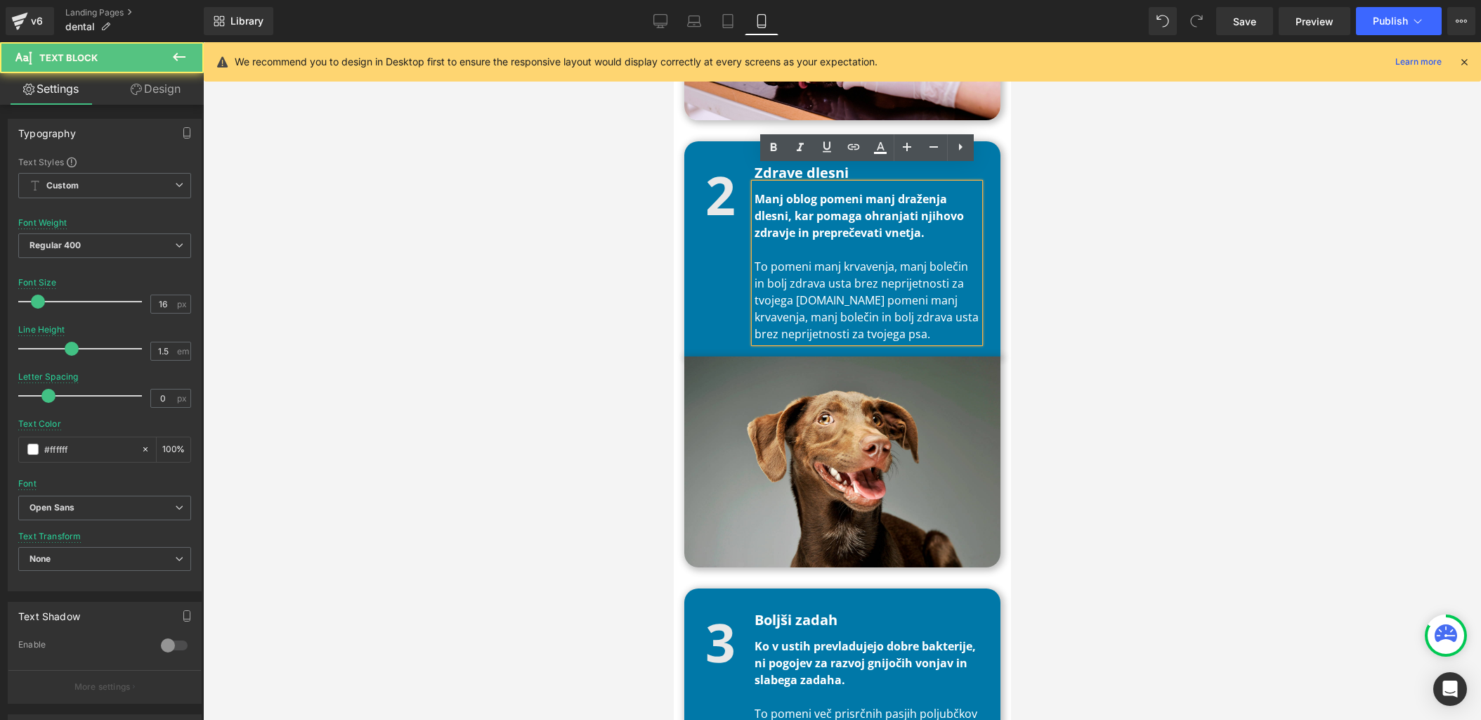
click at [808, 275] on p "To pomeni manj krvavenja, manj bolečin in bolj zdrava usta brez neprijetnosti z…" at bounding box center [866, 300] width 225 height 84
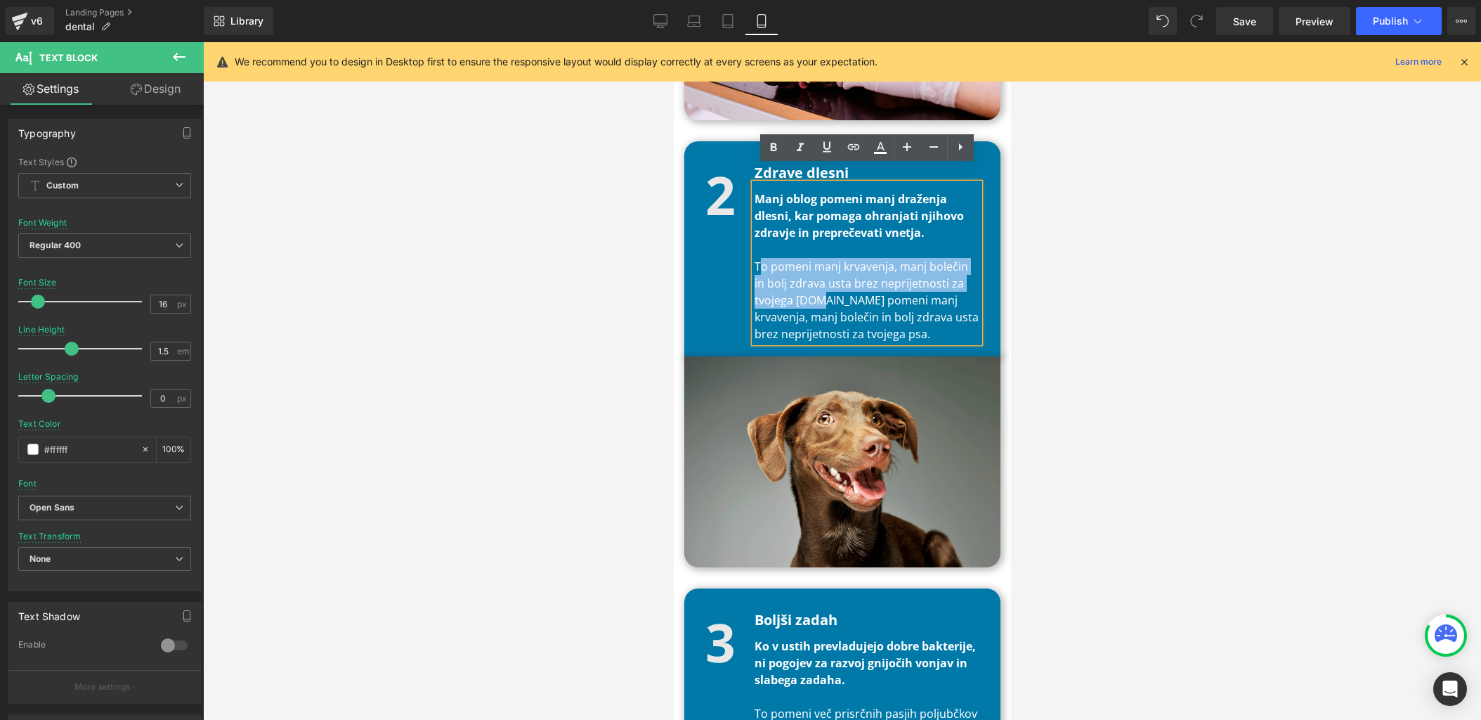
drag, startPoint x: 816, startPoint y: 278, endPoint x: 758, endPoint y: 244, distance: 67.1
click at [758, 258] on p "To pomeni manj krvavenja, manj bolečin in bolj zdrava usta brez neprijetnosti z…" at bounding box center [866, 300] width 225 height 84
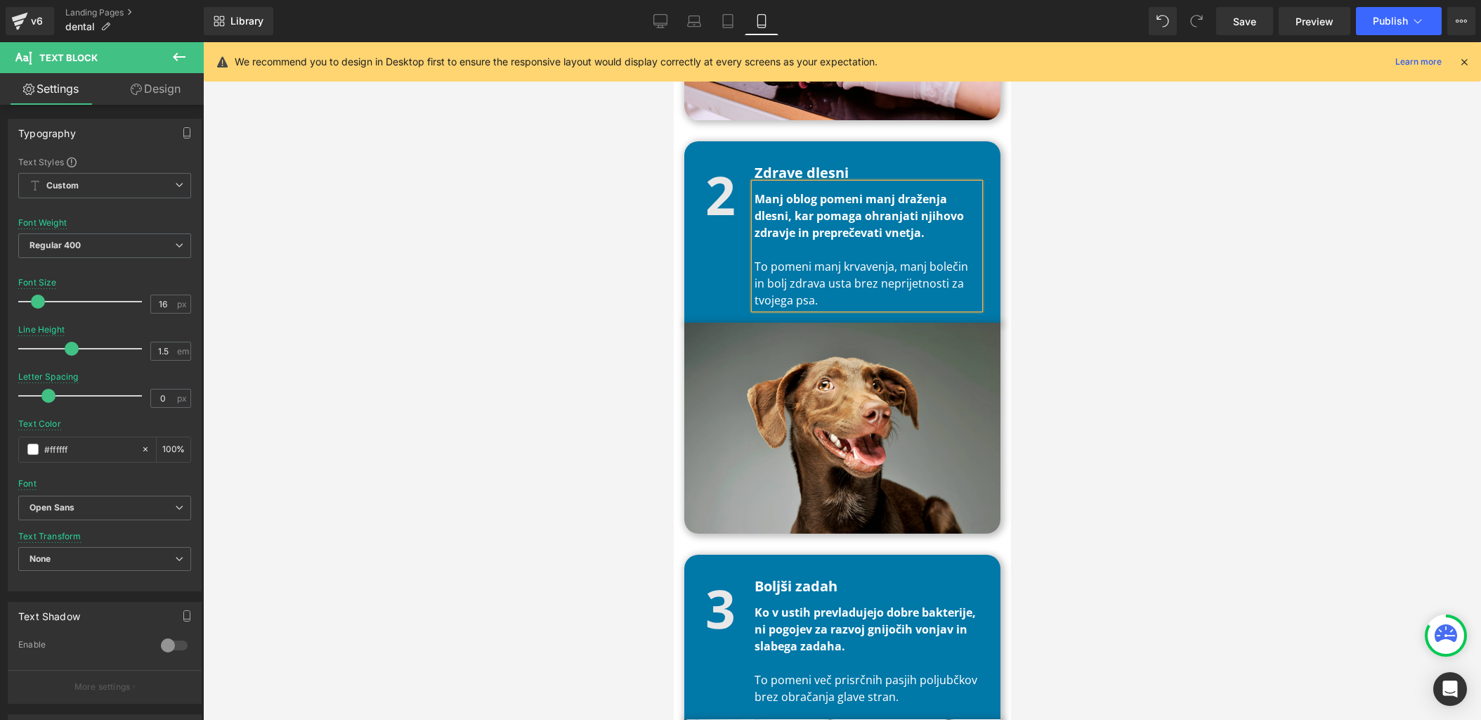
click at [1205, 181] on div at bounding box center [842, 380] width 1278 height 677
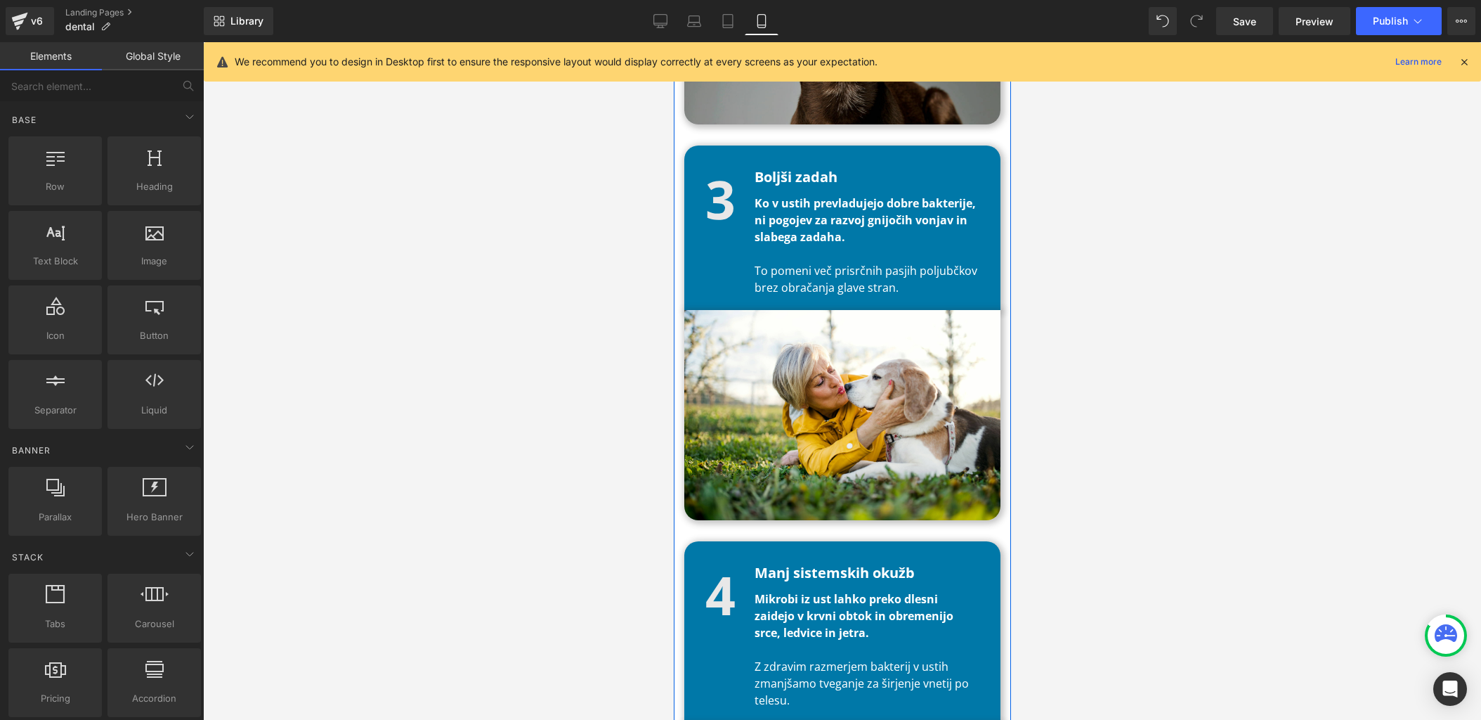
scroll to position [2565, 0]
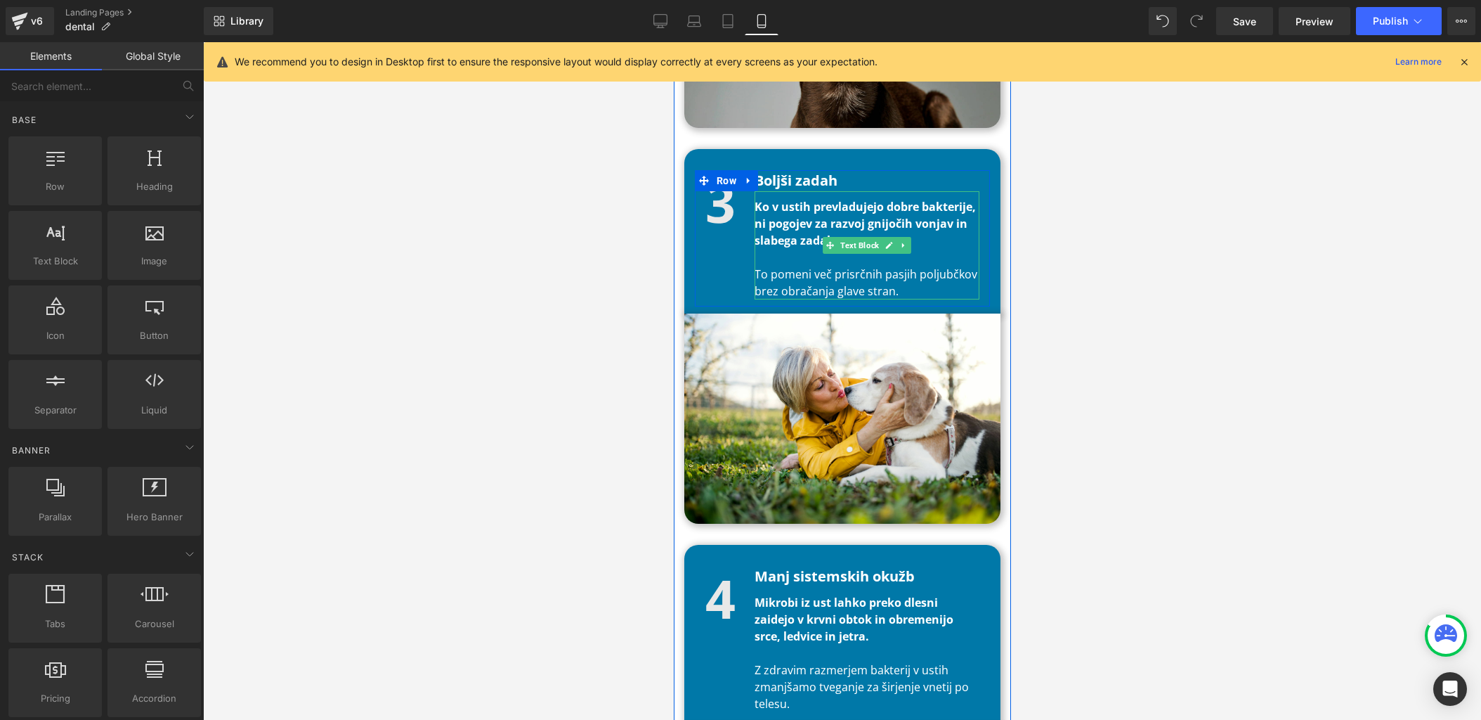
click at [829, 212] on b "Ko v ustih prevladujejo dobre bakterije, ni pogojev za razvoj gnijočih vonjav i…" at bounding box center [864, 223] width 221 height 49
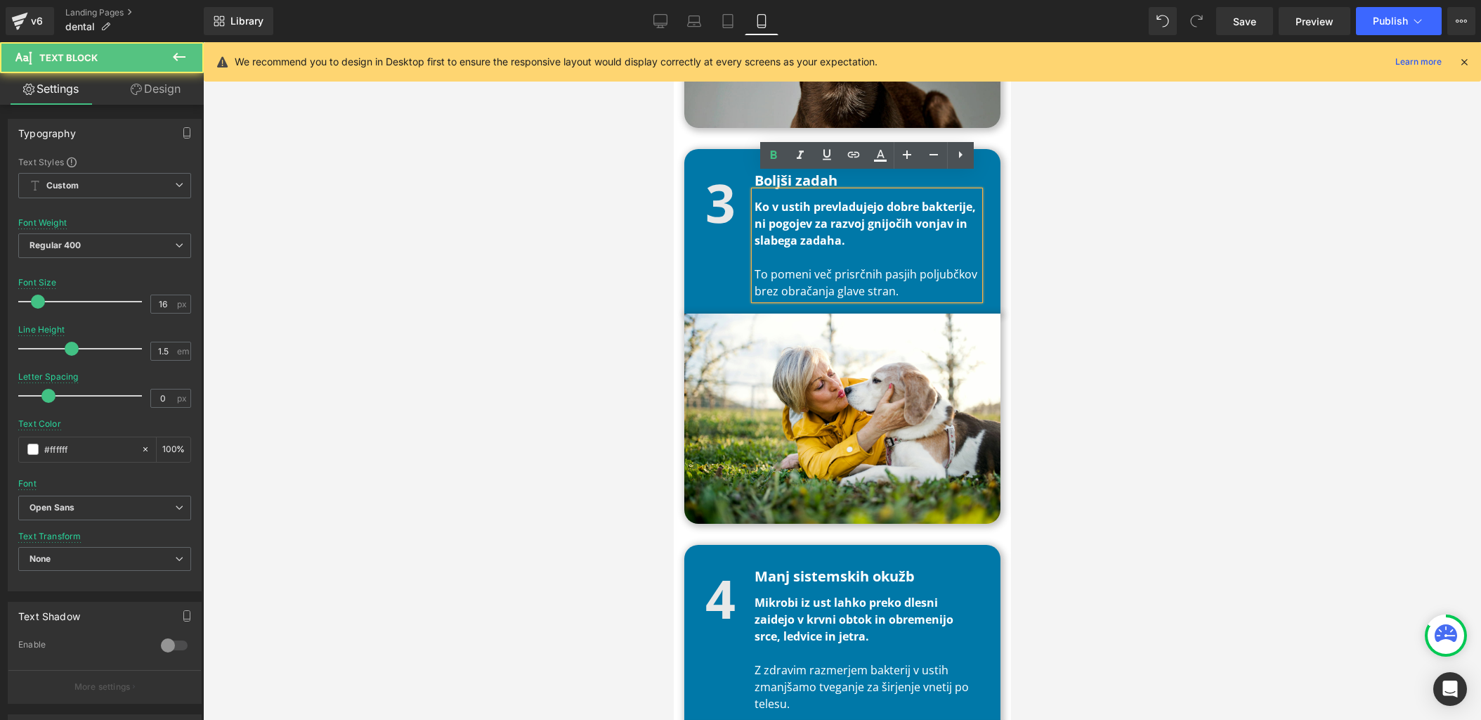
click at [874, 216] on p "Ko v ustih prevladujejo dobre bakterije, ni pogojev za razvoj gnijočih vonjav i…" at bounding box center [866, 223] width 225 height 51
paste div
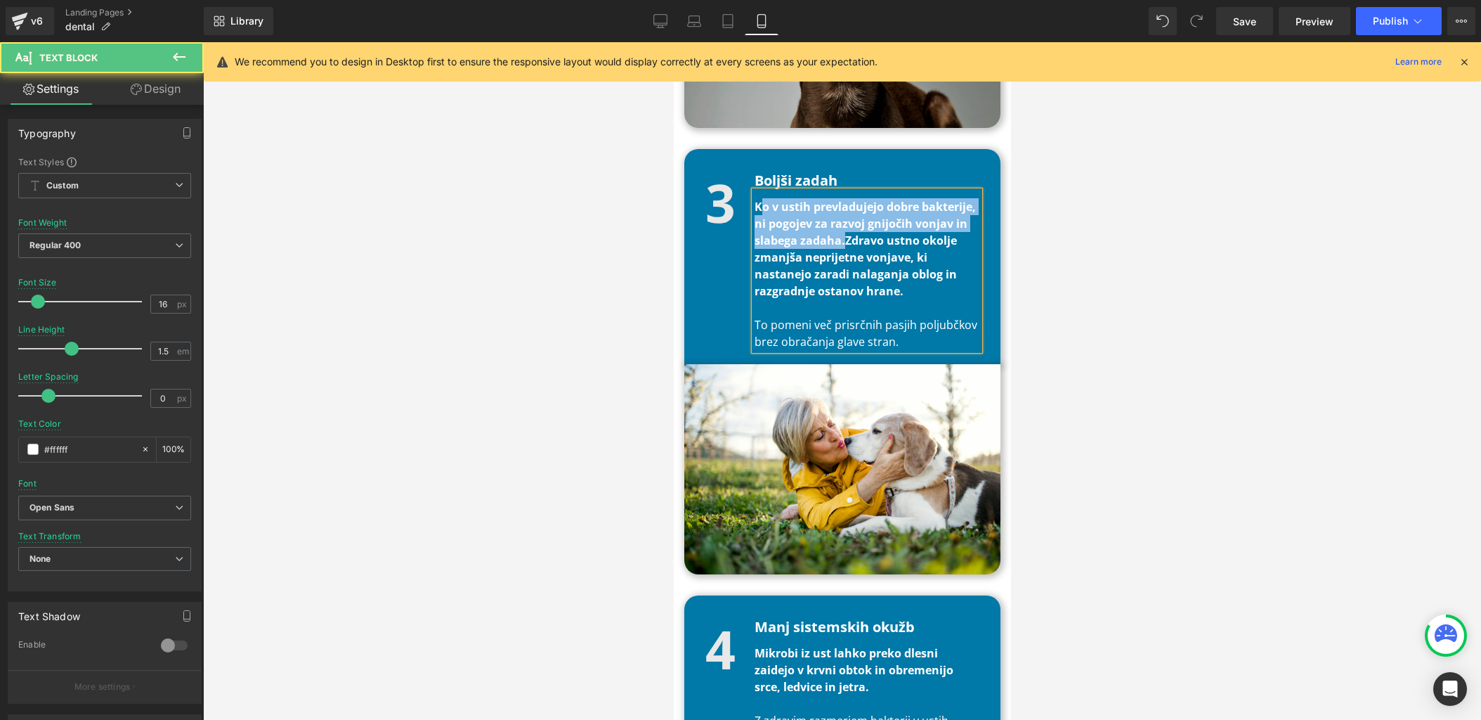
drag, startPoint x: 845, startPoint y: 227, endPoint x: 763, endPoint y: 193, distance: 89.1
click at [763, 199] on b "Ko v ustih prevladujejo dobre bakterije, ni pogojev za razvoj gnijočih vonjav i…" at bounding box center [864, 249] width 221 height 100
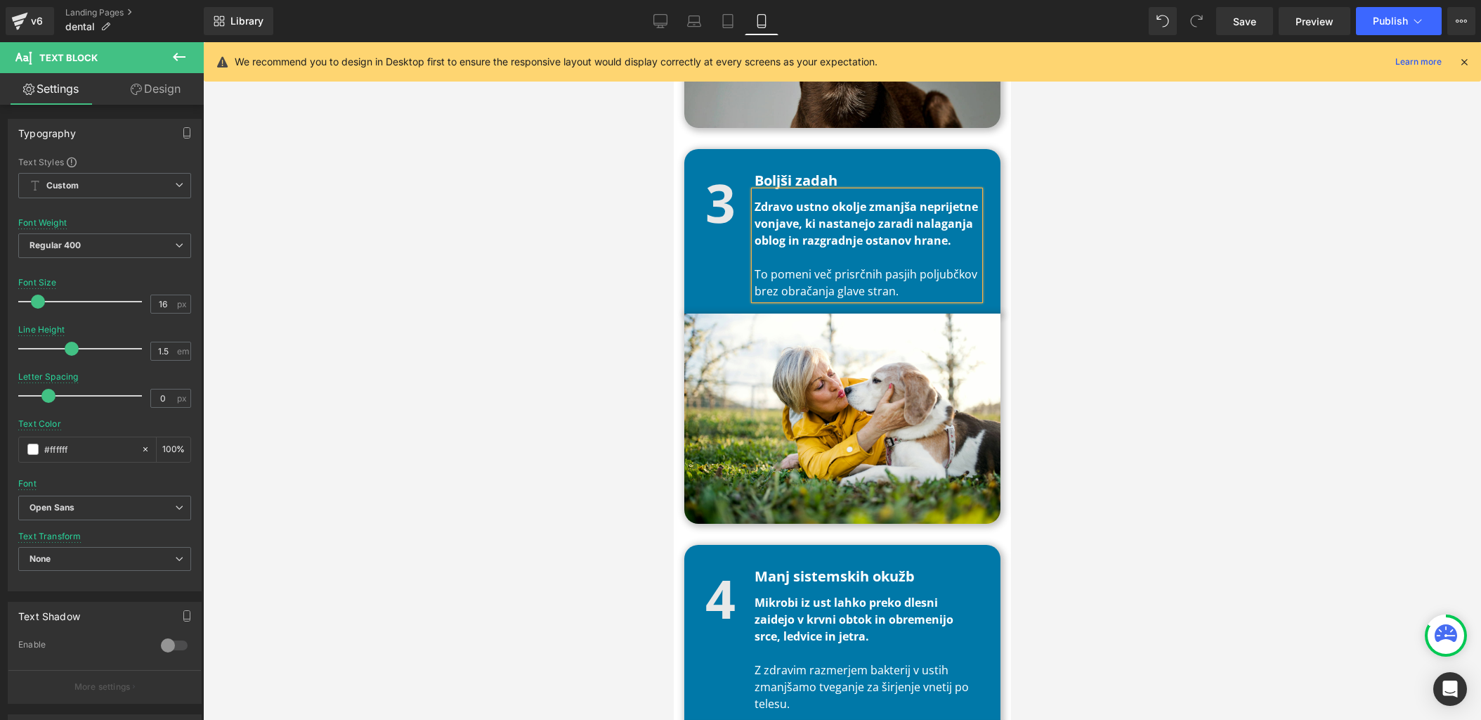
click at [890, 266] on p "To pomeni več prisrčnih pasjih poljubčkov brez obračanja glave stran." at bounding box center [866, 283] width 225 height 34
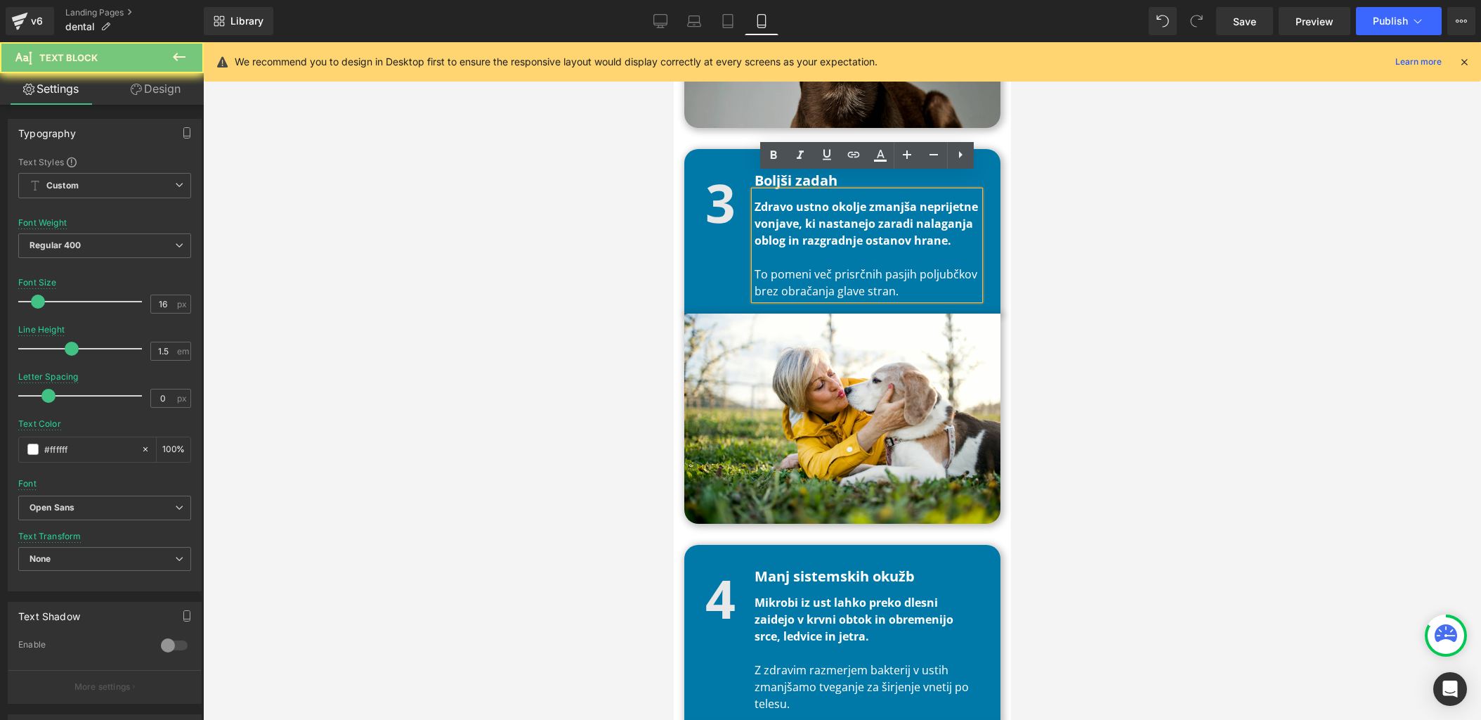
click at [890, 266] on p "To pomeni več prisrčnih pasjih poljubčkov brez obračanja glave stran." at bounding box center [866, 283] width 225 height 34
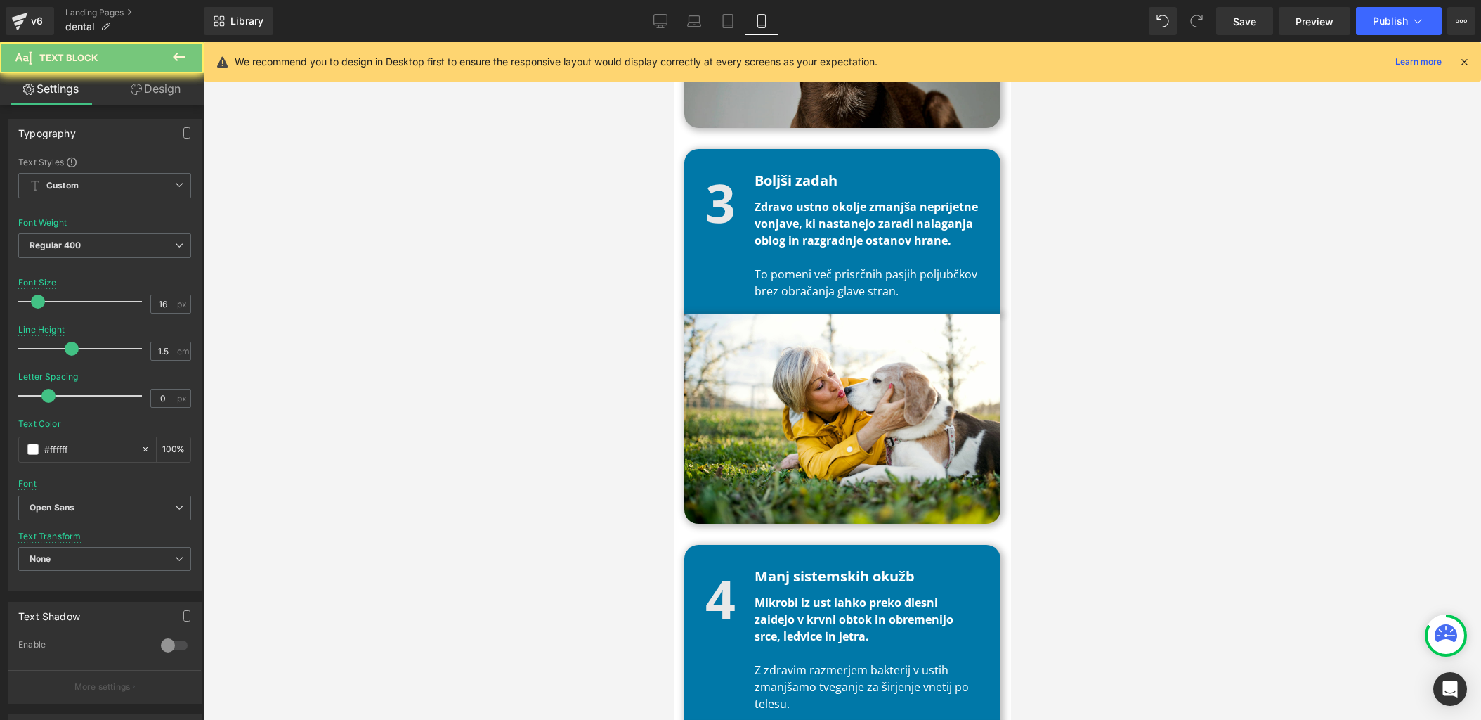
click at [1095, 283] on div at bounding box center [842, 380] width 1278 height 677
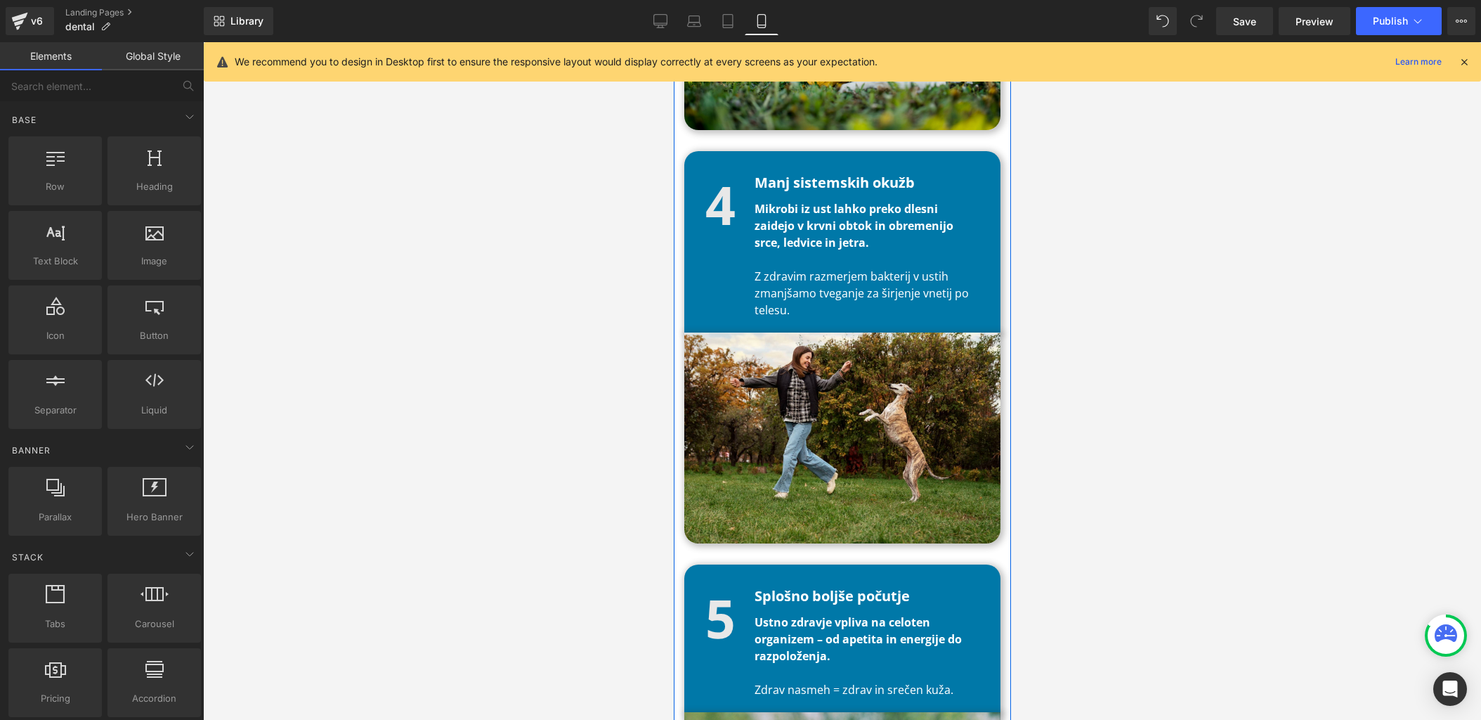
scroll to position [2951, 0]
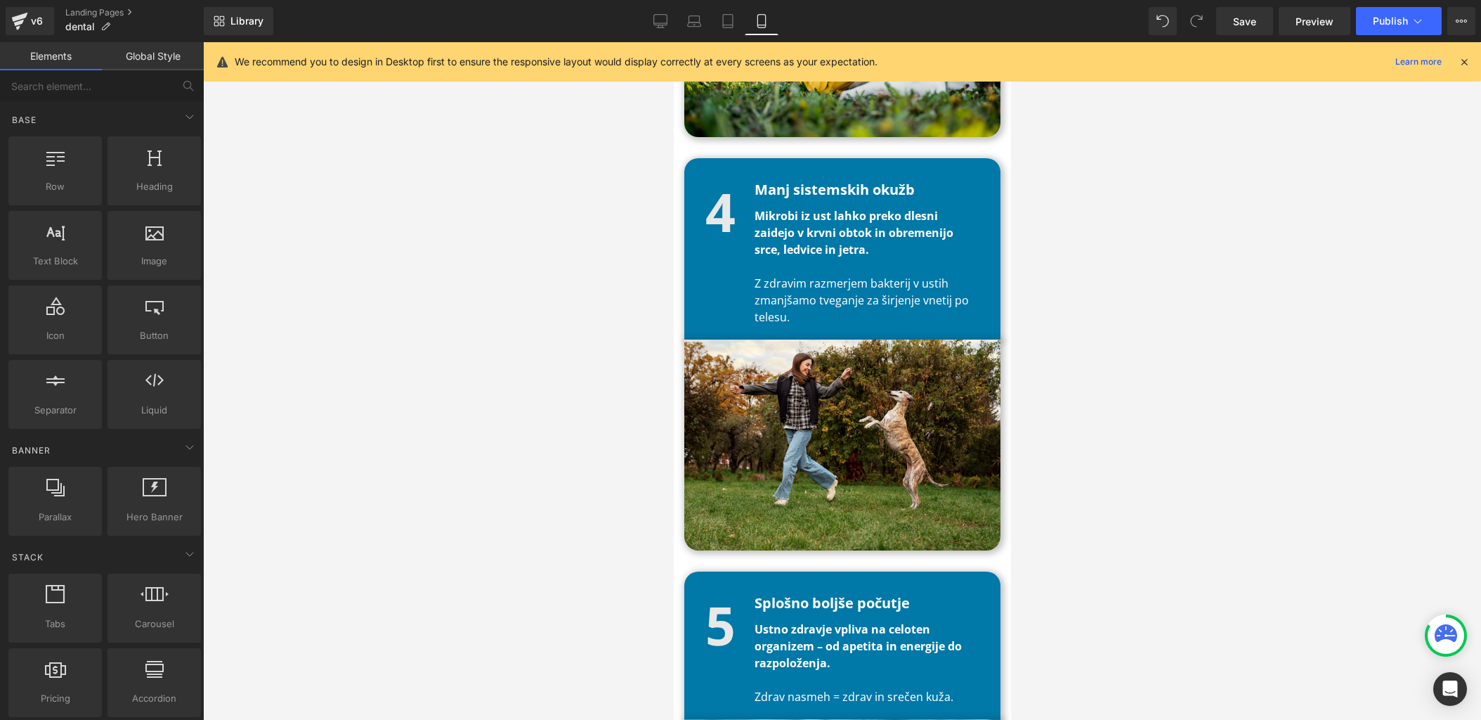
click at [817, 215] on b "Mikrobi iz ust lahko preko dlesni zaidejo v krvni obtok in obremenijo srce, led…" at bounding box center [853, 232] width 199 height 49
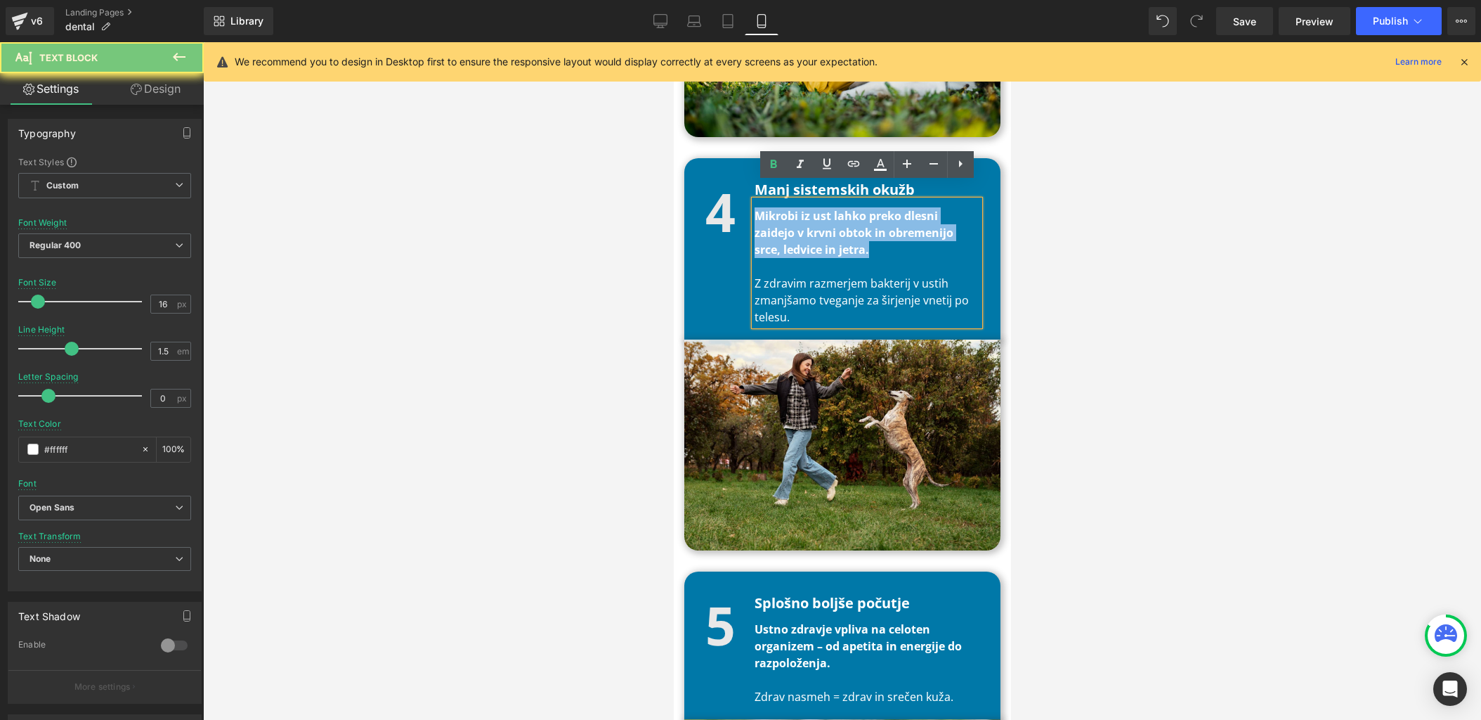
click at [817, 215] on b "Mikrobi iz ust lahko preko dlesni zaidejo v krvni obtok in obremenijo srce, led…" at bounding box center [853, 232] width 199 height 49
paste div
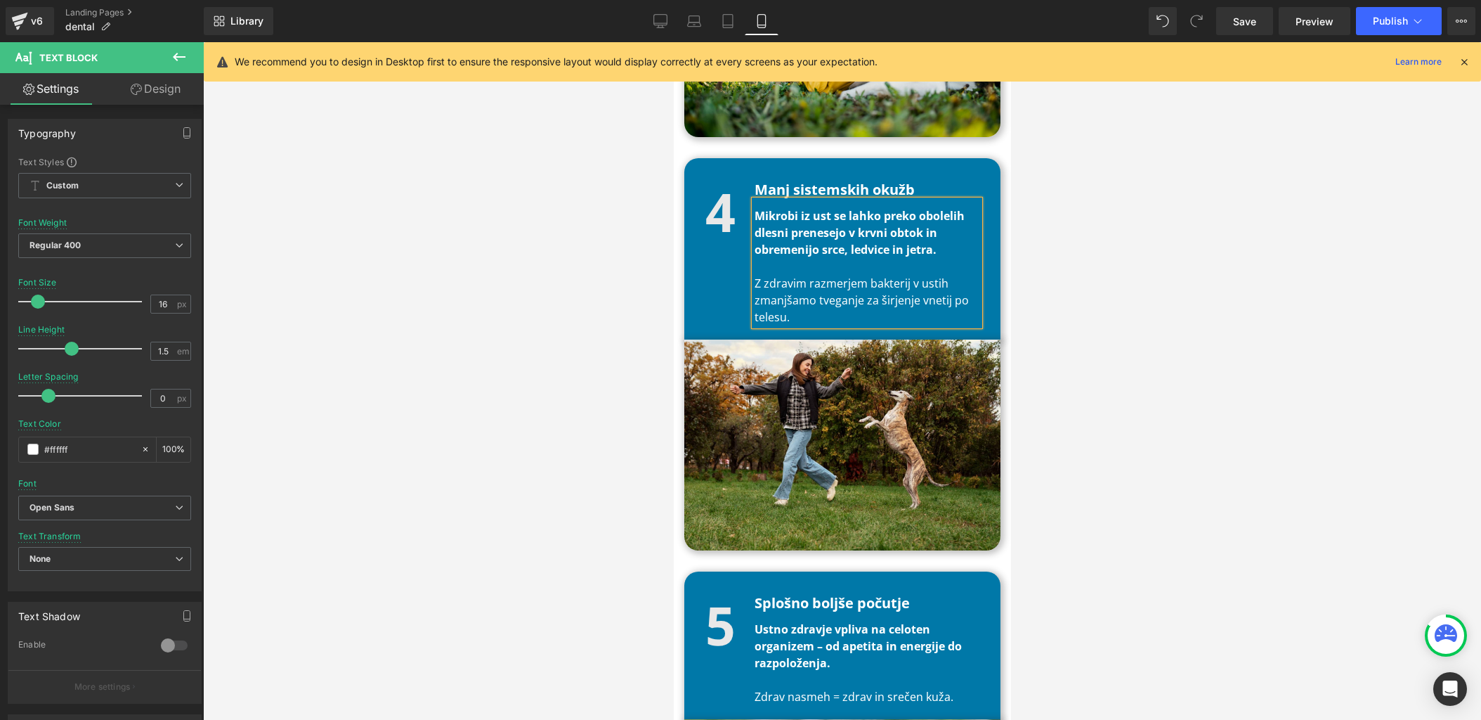
click at [838, 285] on p "Z zdravim razmerjem bakterij v ustih zmanjšamo tveganje za širjenje vnetij po t…" at bounding box center [866, 300] width 225 height 51
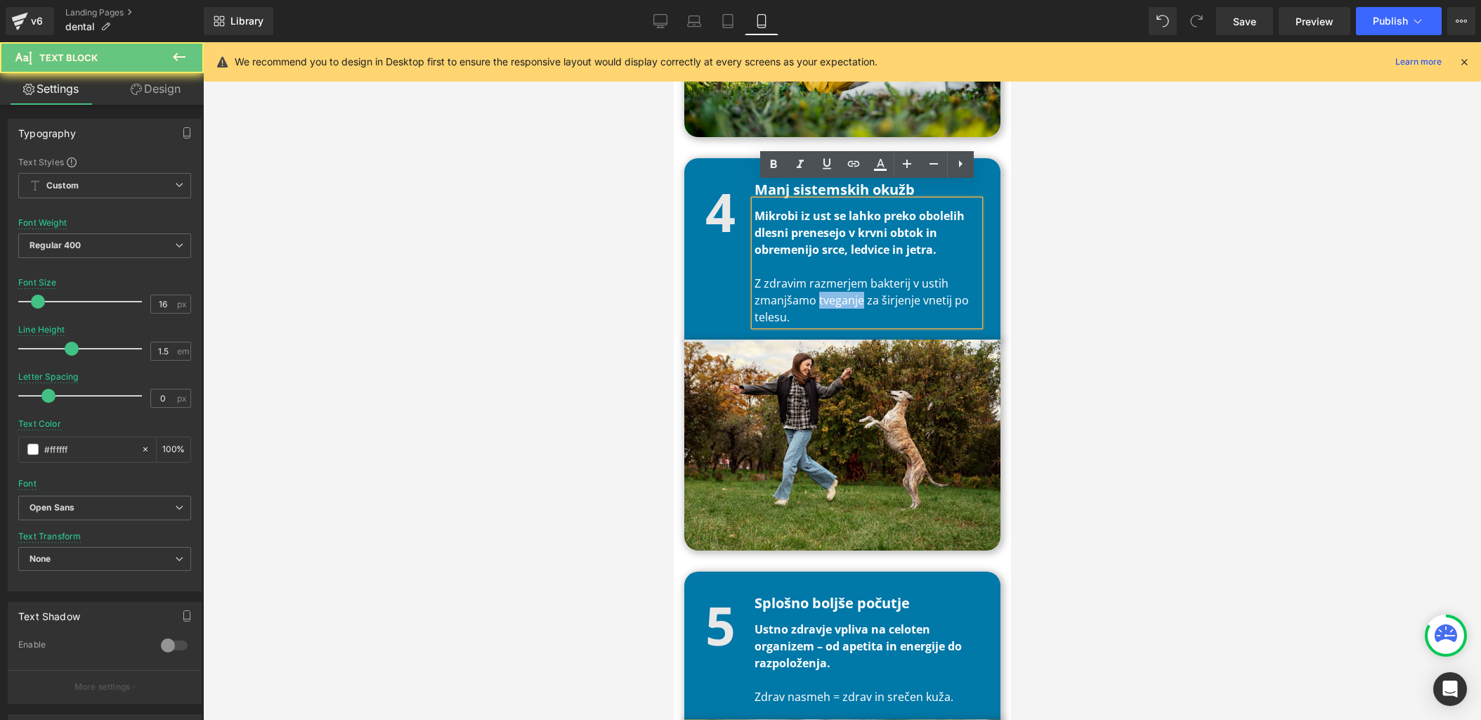
click at [838, 285] on p "Z zdravim razmerjem bakterij v ustih zmanjšamo tveganje za širjenje vnetij po t…" at bounding box center [866, 300] width 225 height 51
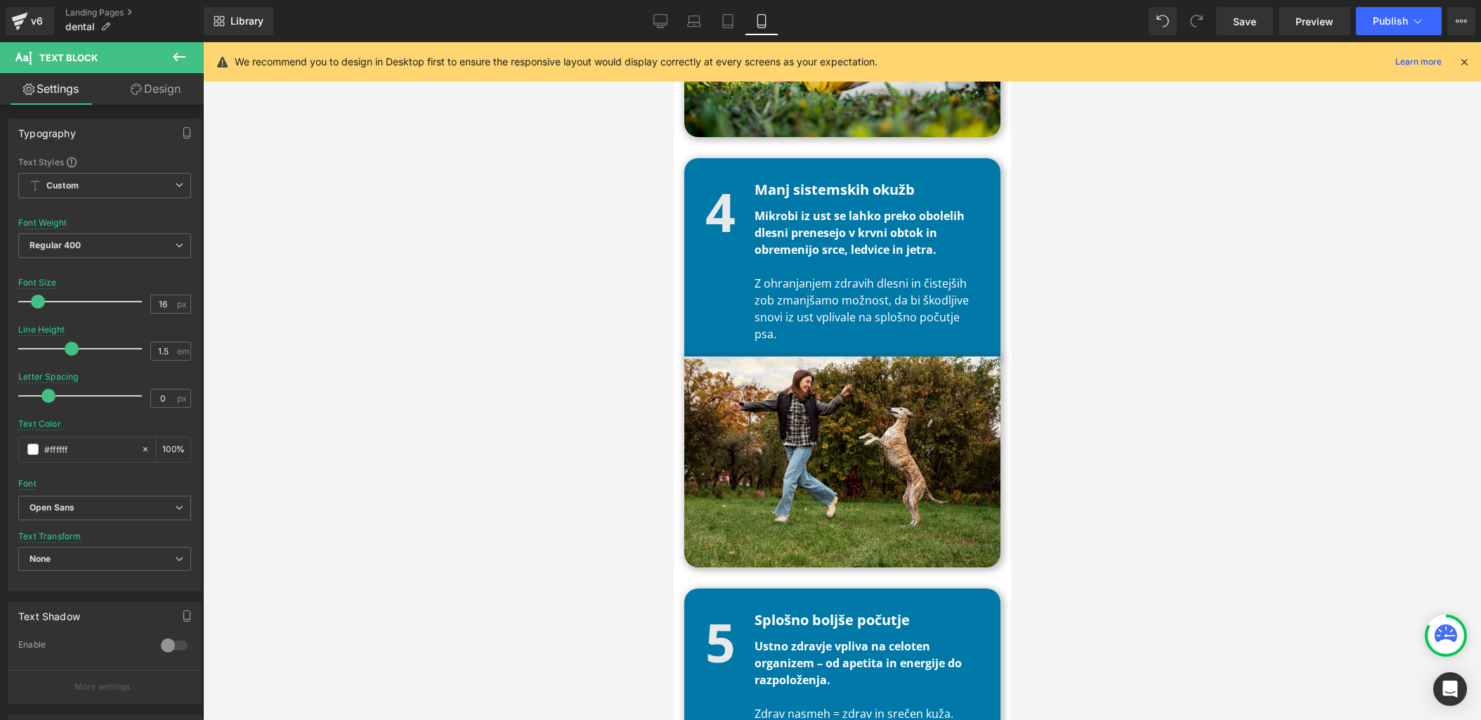
click at [418, 351] on div at bounding box center [842, 380] width 1278 height 677
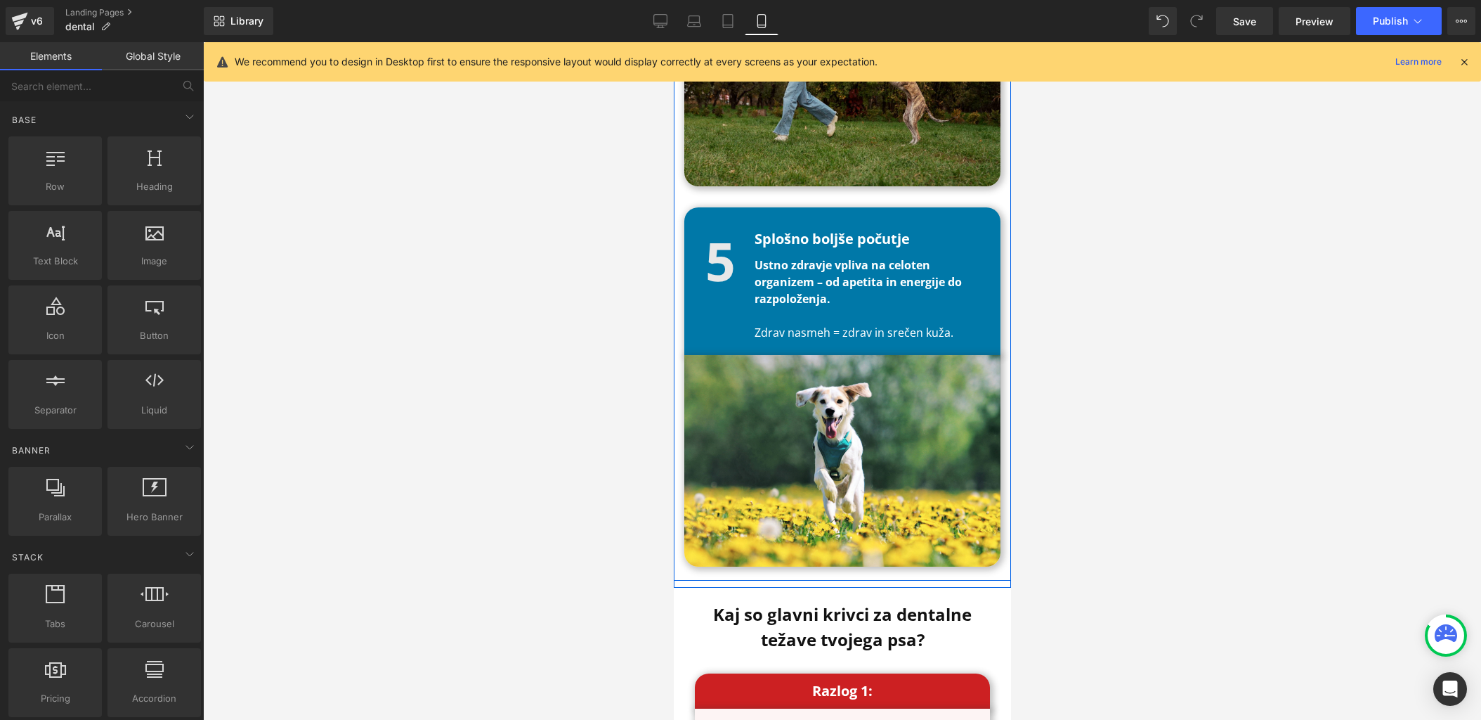
scroll to position [3335, 0]
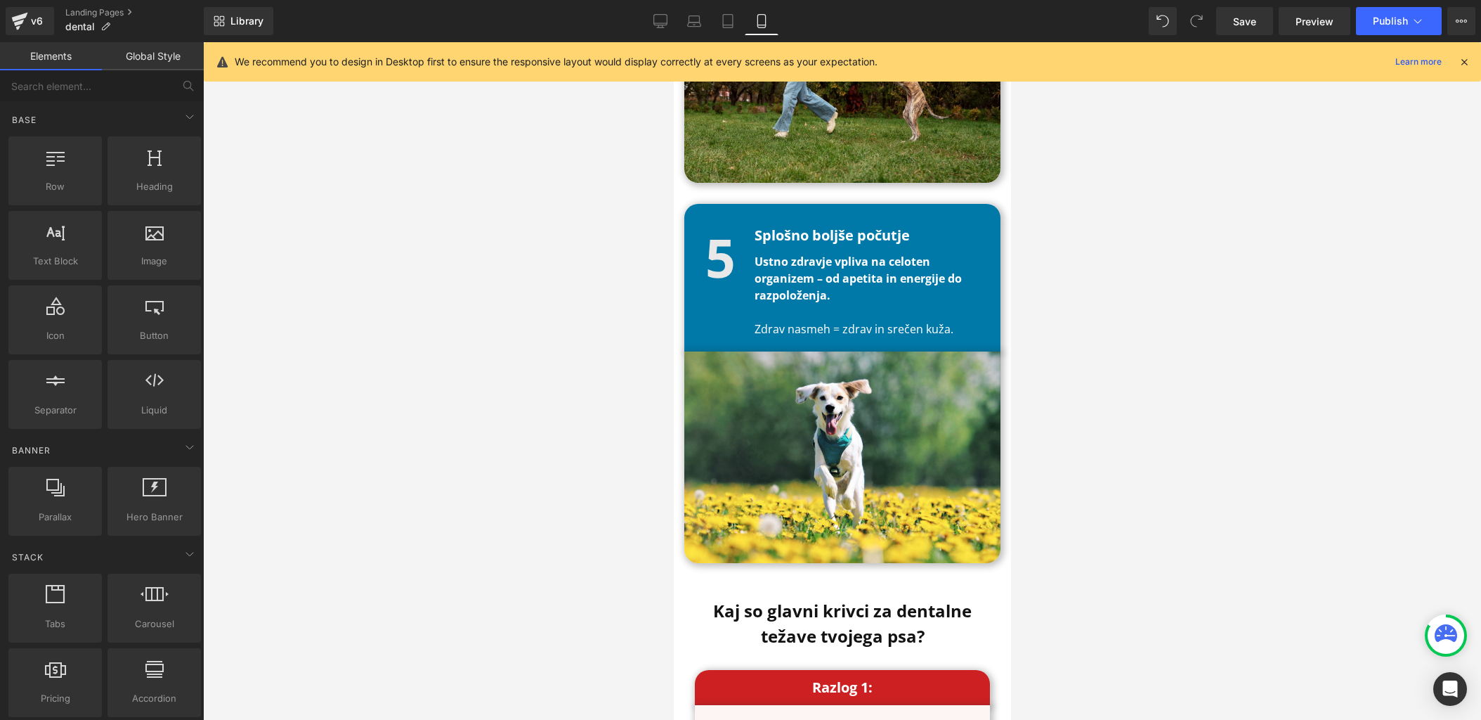
click at [1103, 179] on div at bounding box center [842, 380] width 1278 height 677
drag, startPoint x: 1063, startPoint y: 404, endPoint x: 193, endPoint y: 337, distance: 871.9
click at [1063, 404] on div at bounding box center [842, 380] width 1278 height 677
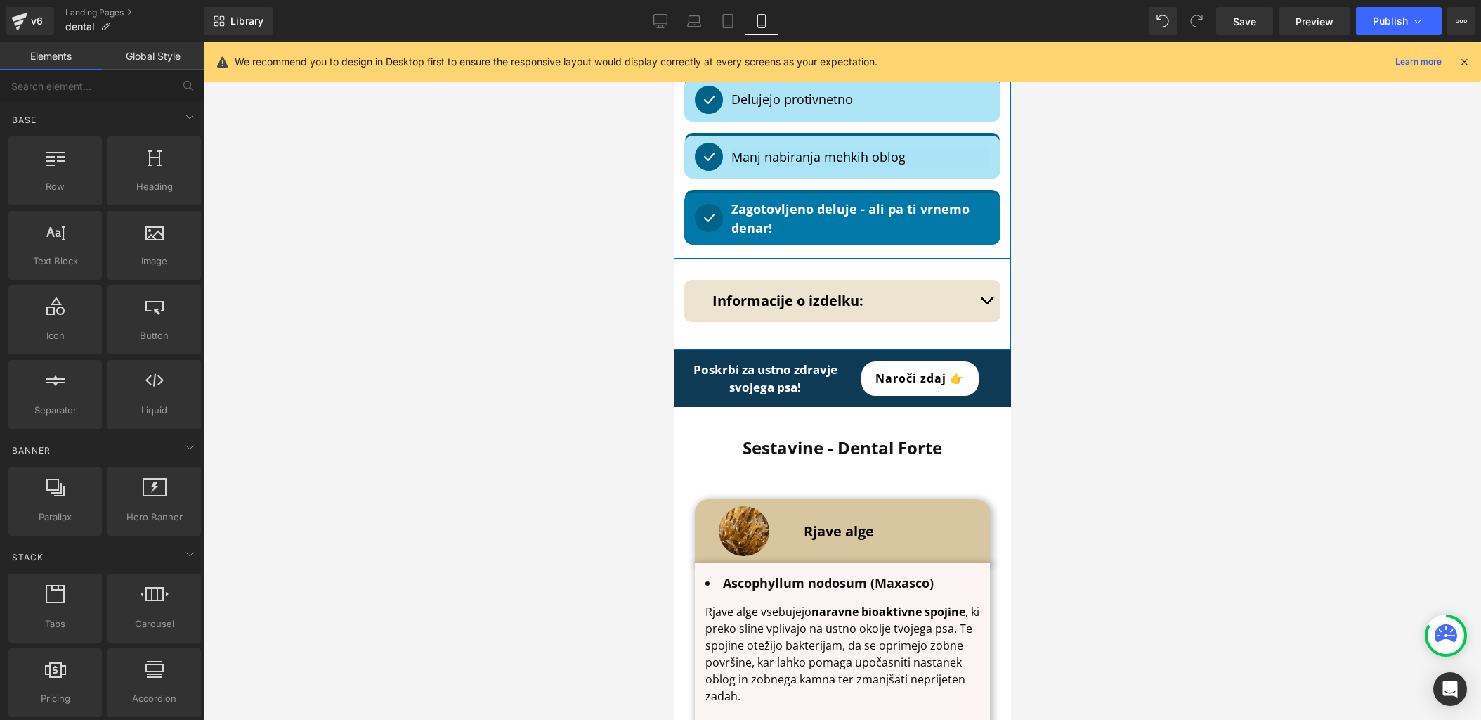
scroll to position [6041, 0]
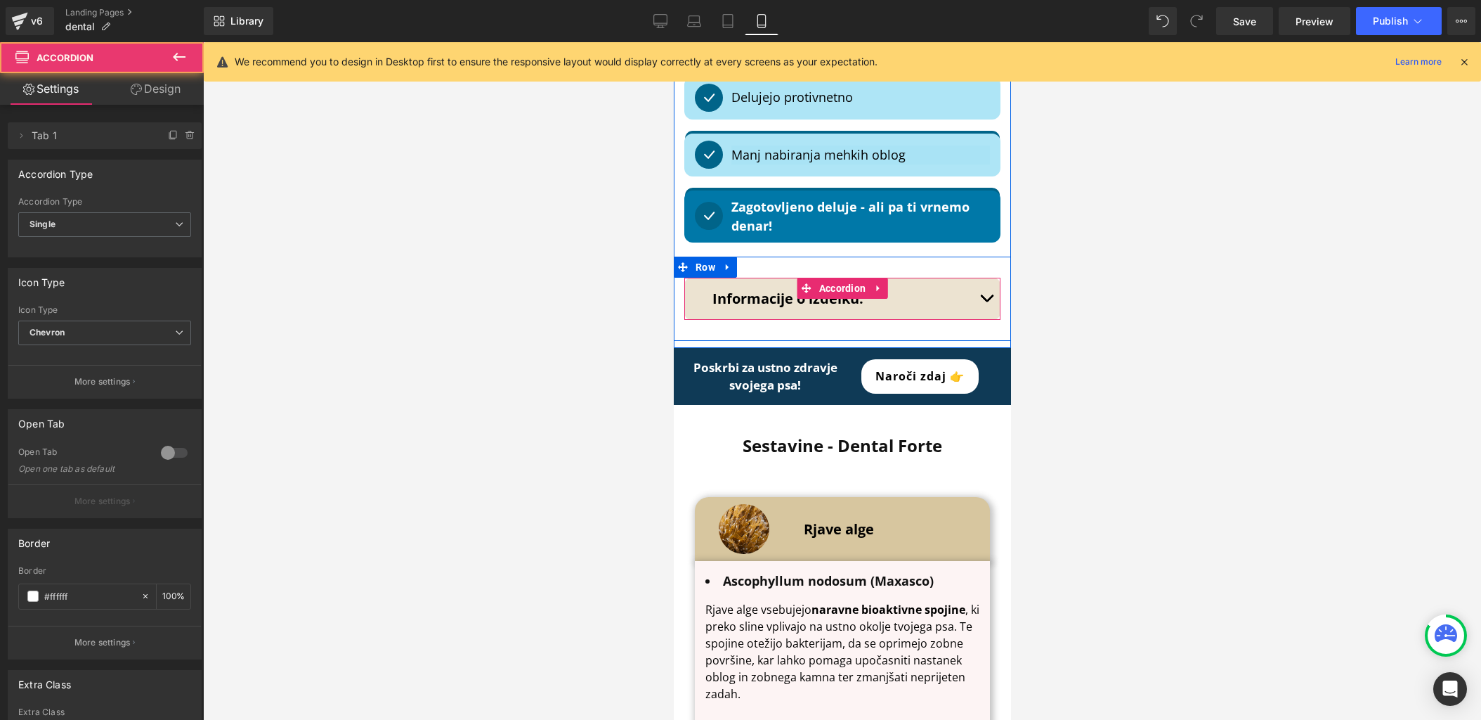
click at [975, 278] on button "button" at bounding box center [986, 299] width 28 height 42
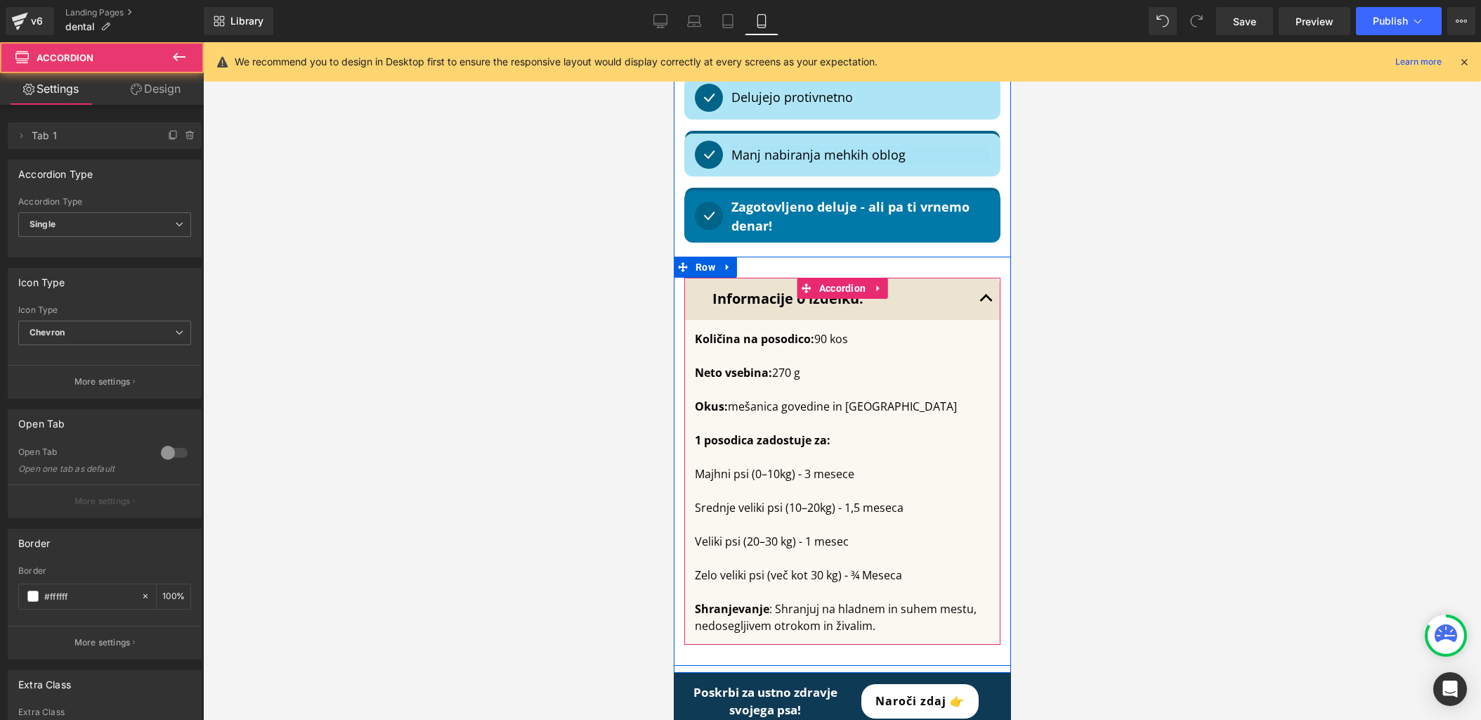
click at [983, 278] on button "button" at bounding box center [986, 299] width 28 height 42
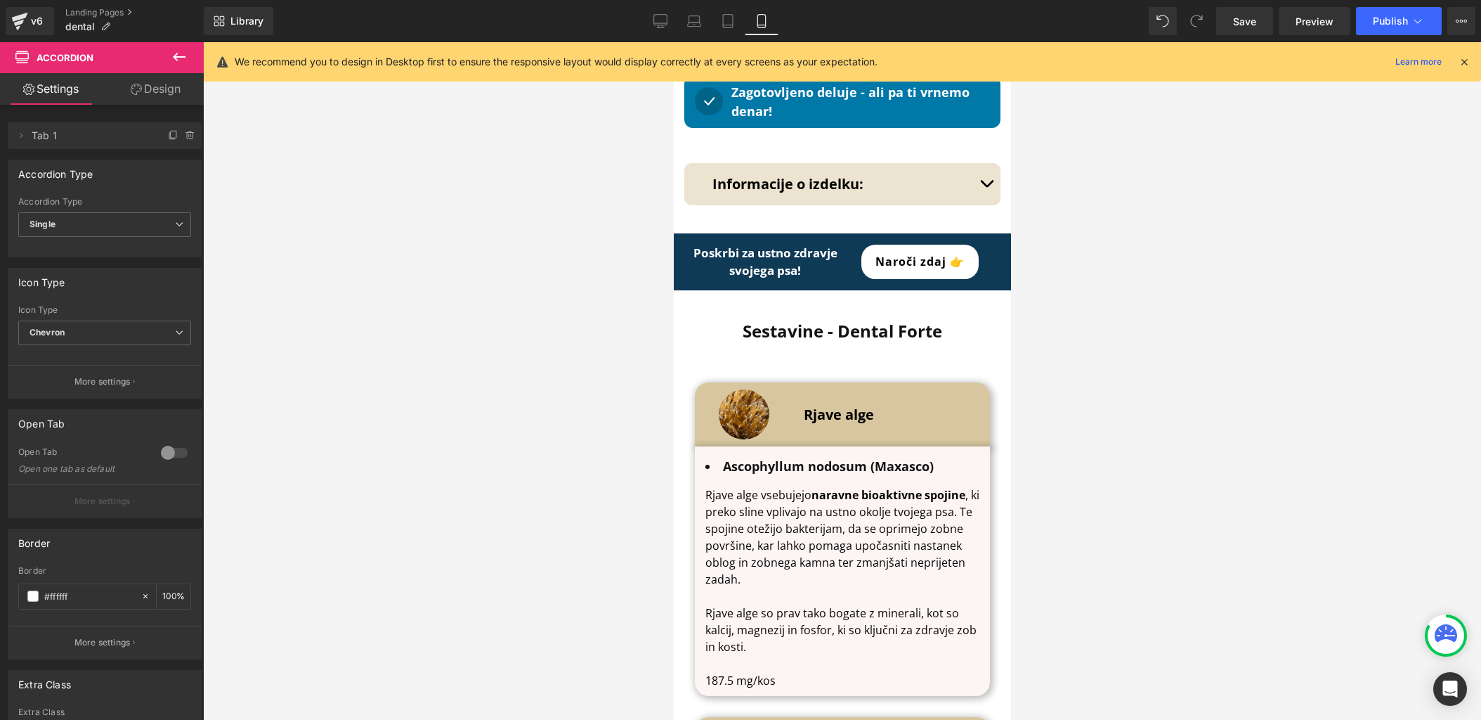
scroll to position [6161, 0]
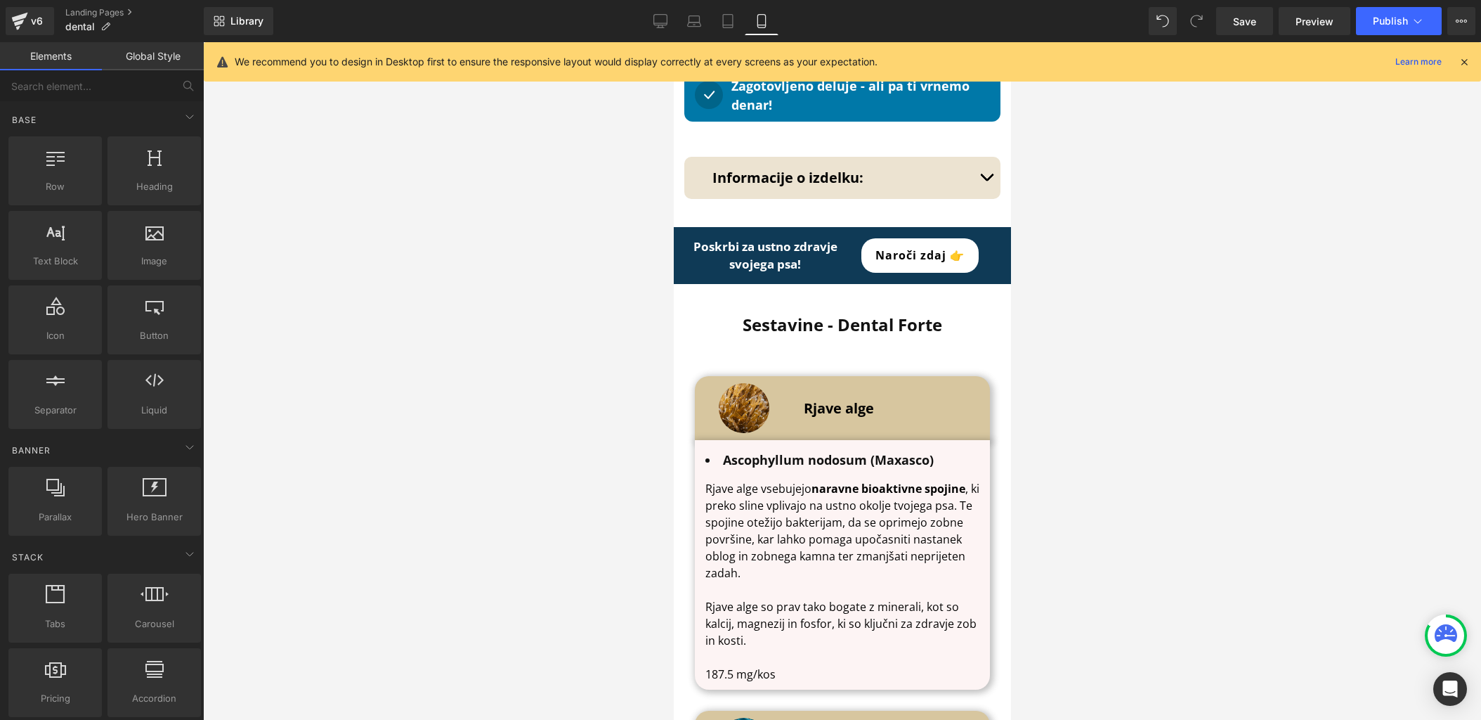
click at [1132, 336] on div at bounding box center [842, 380] width 1278 height 677
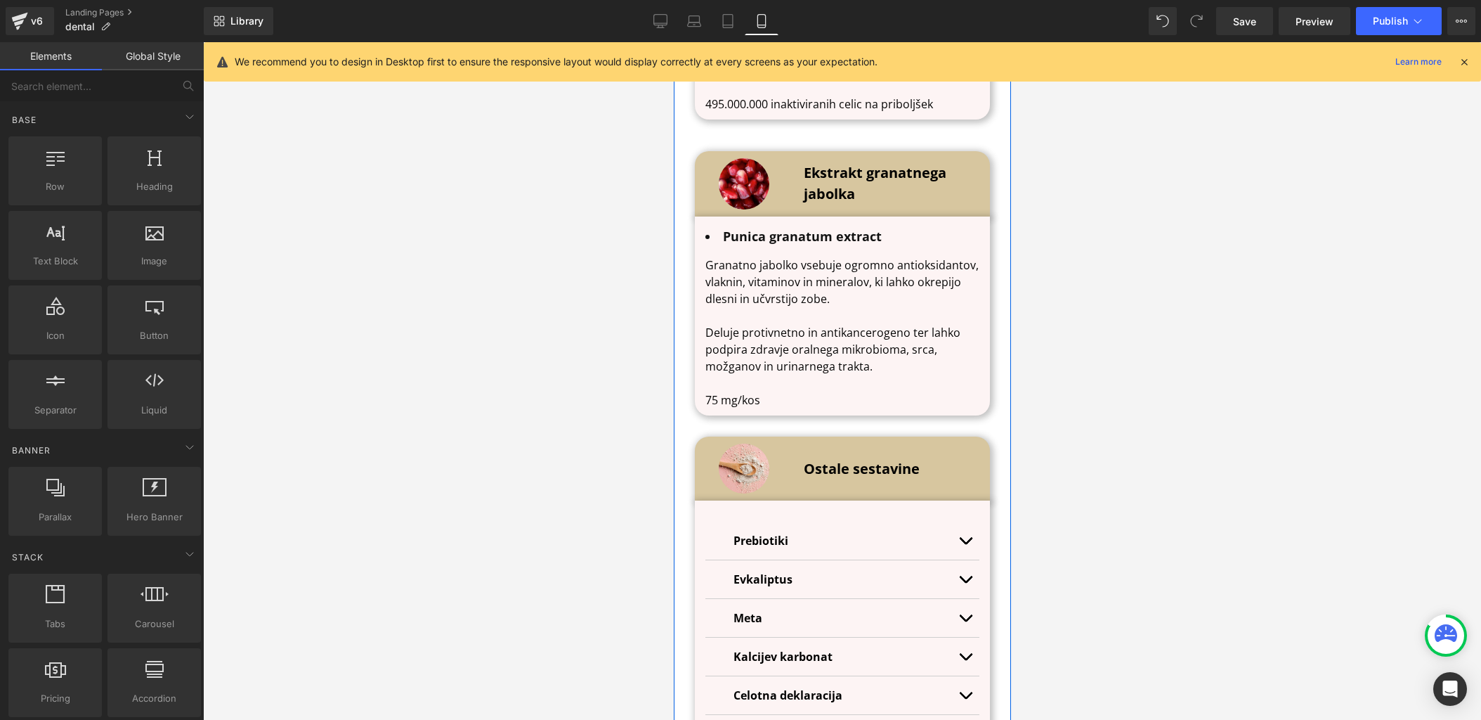
scroll to position [7021, 0]
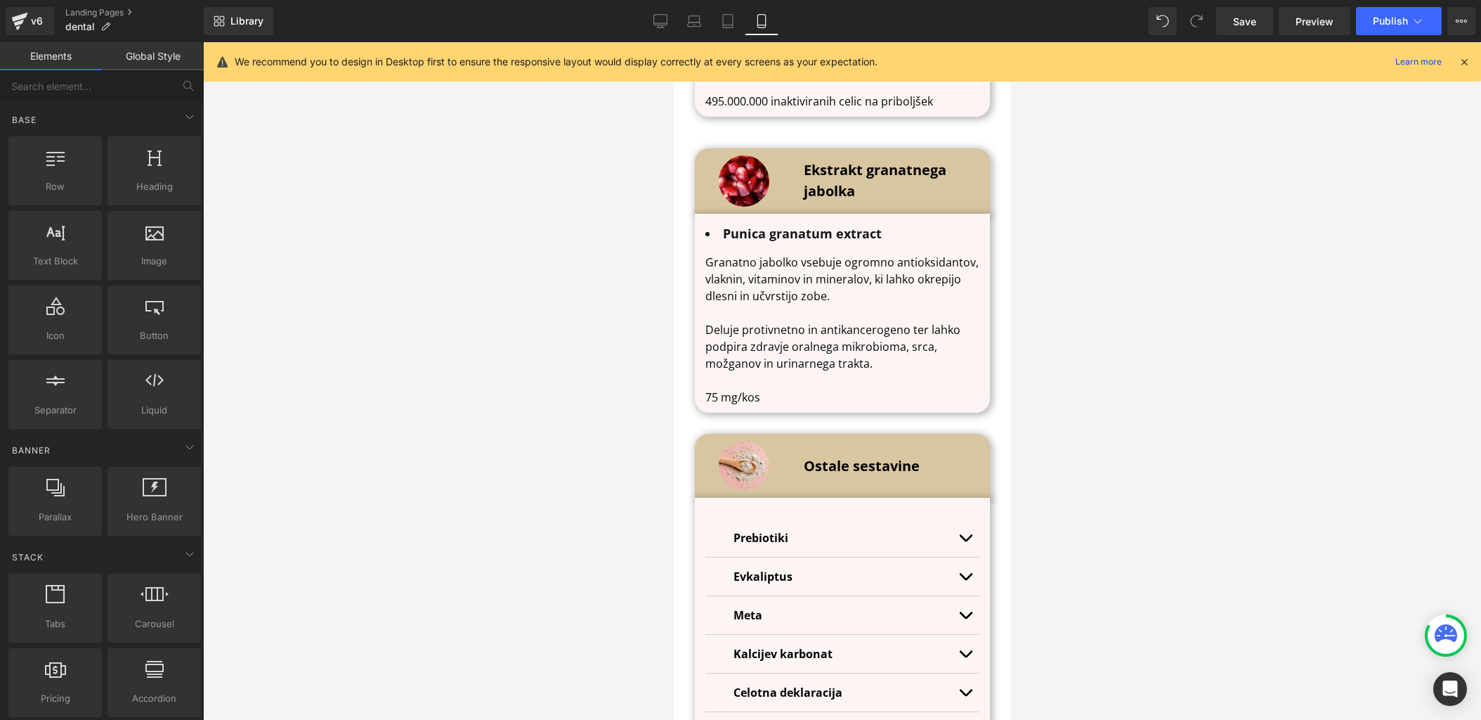
click at [1178, 235] on div at bounding box center [842, 380] width 1278 height 677
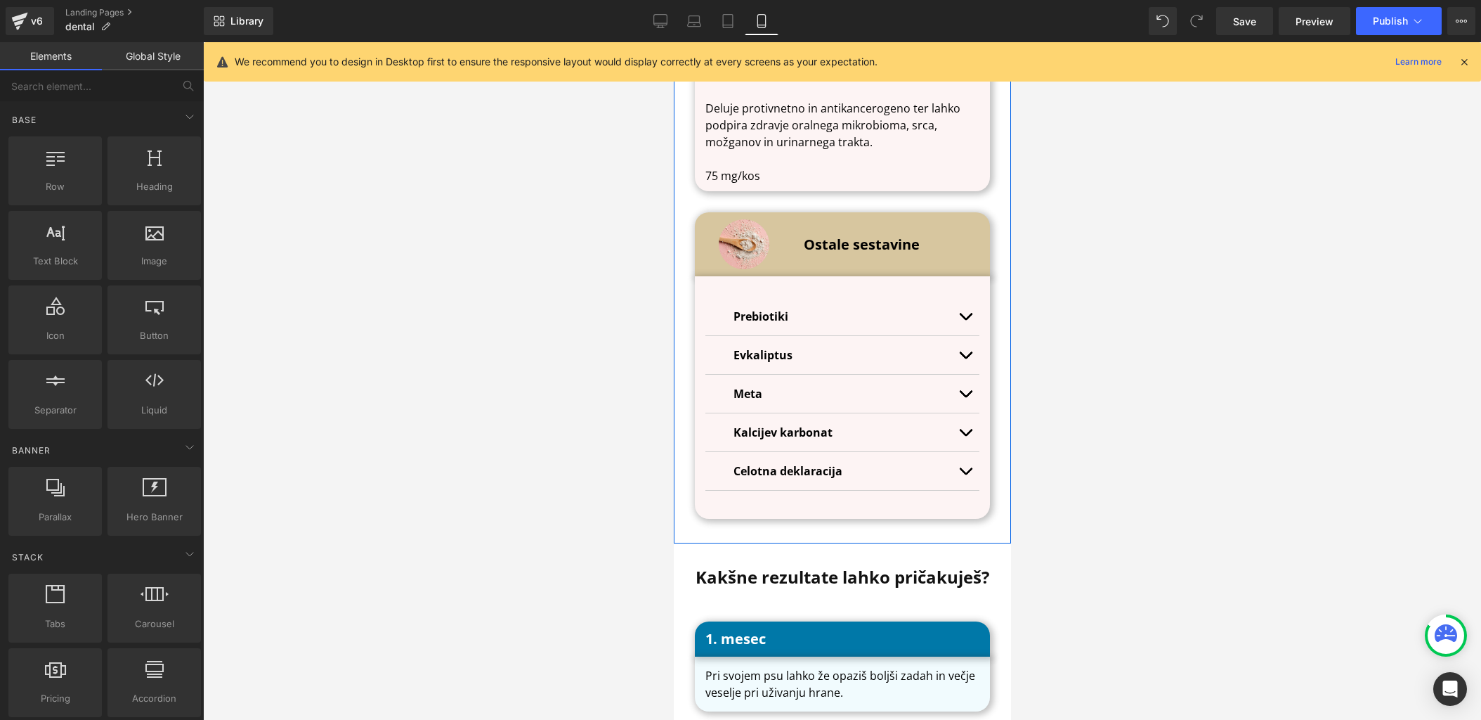
scroll to position [7247, 0]
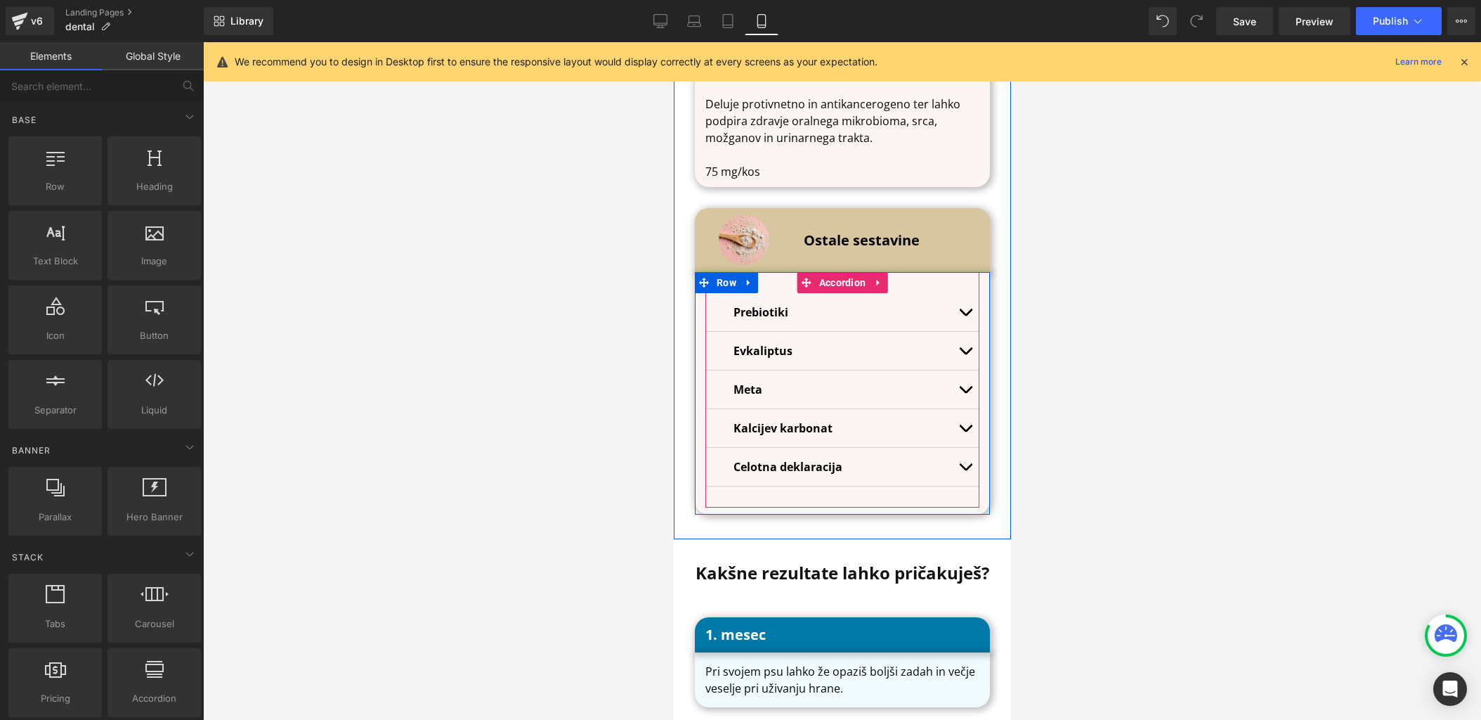
click at [971, 293] on button "button" at bounding box center [965, 312] width 28 height 38
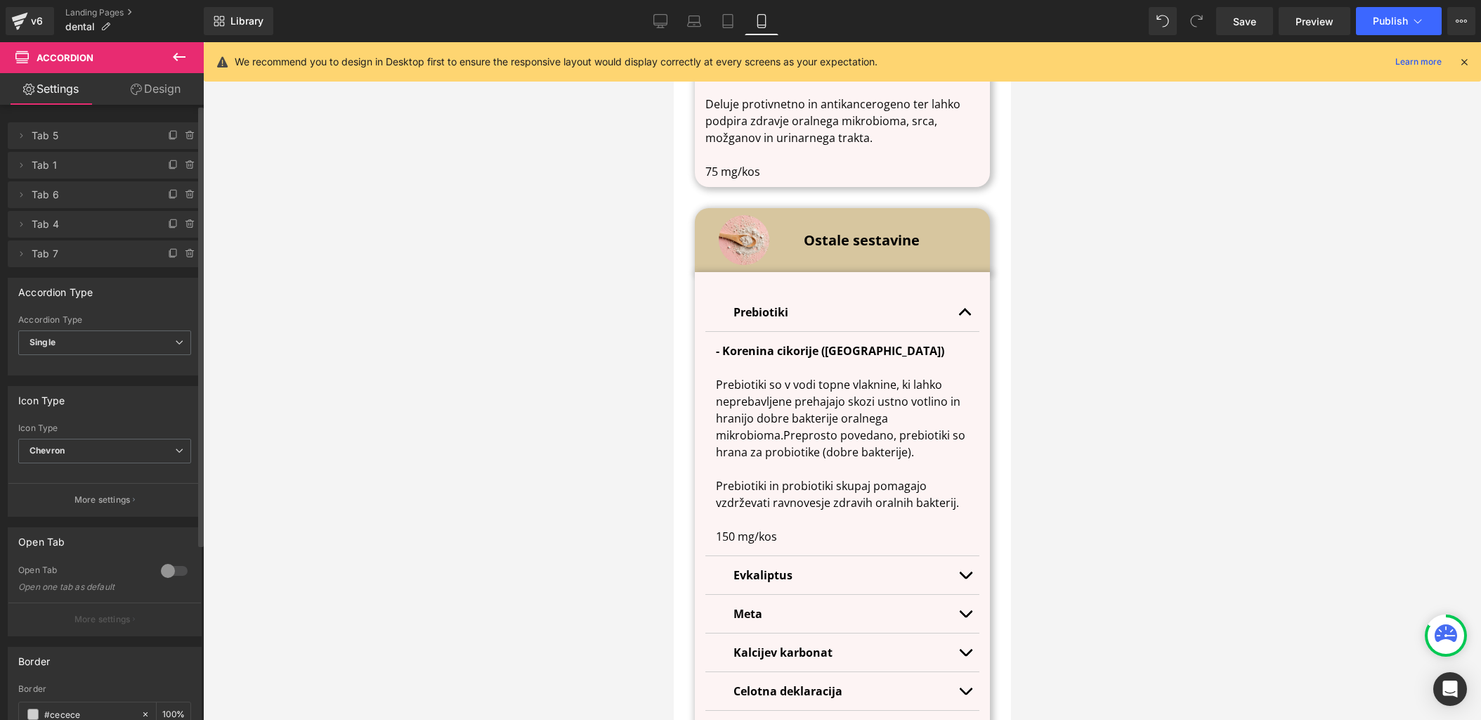
scroll to position [7449, 0]
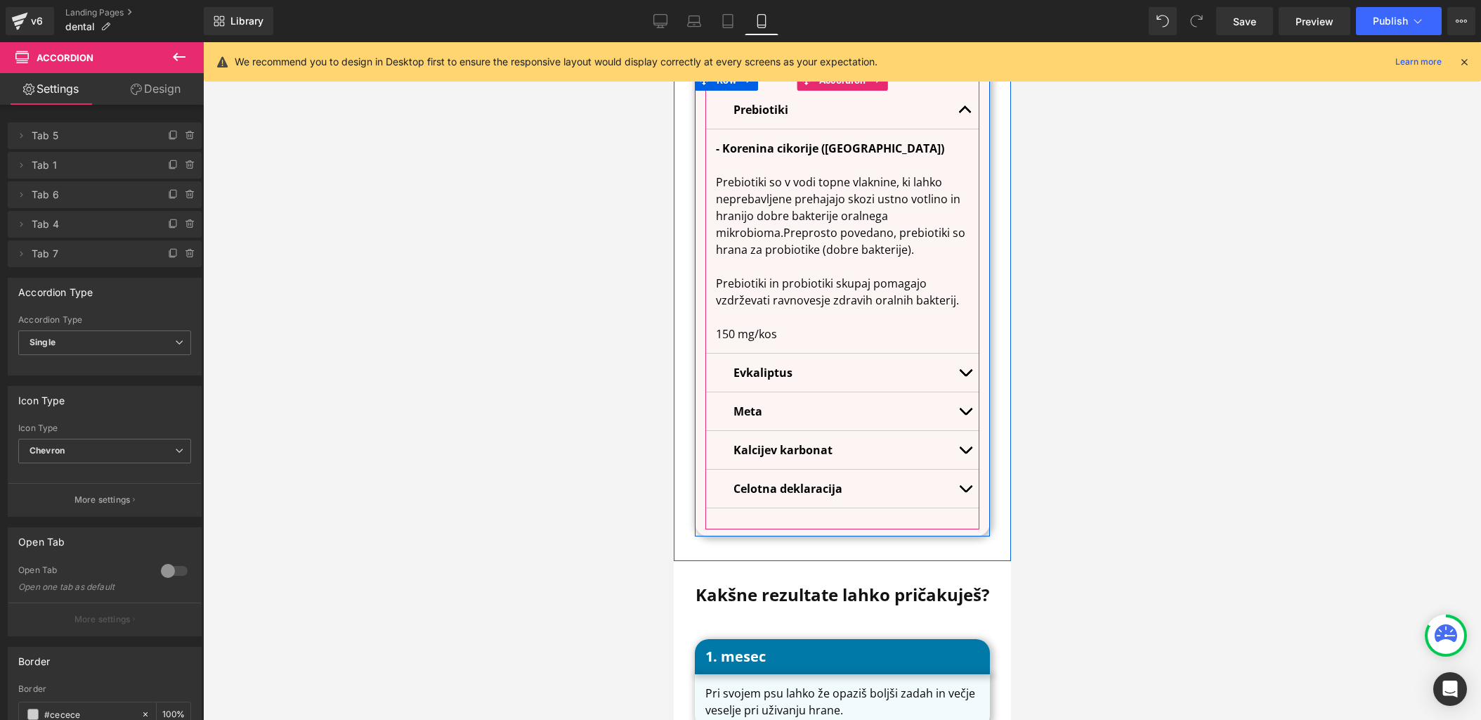
click at [970, 354] on button "button" at bounding box center [965, 373] width 28 height 38
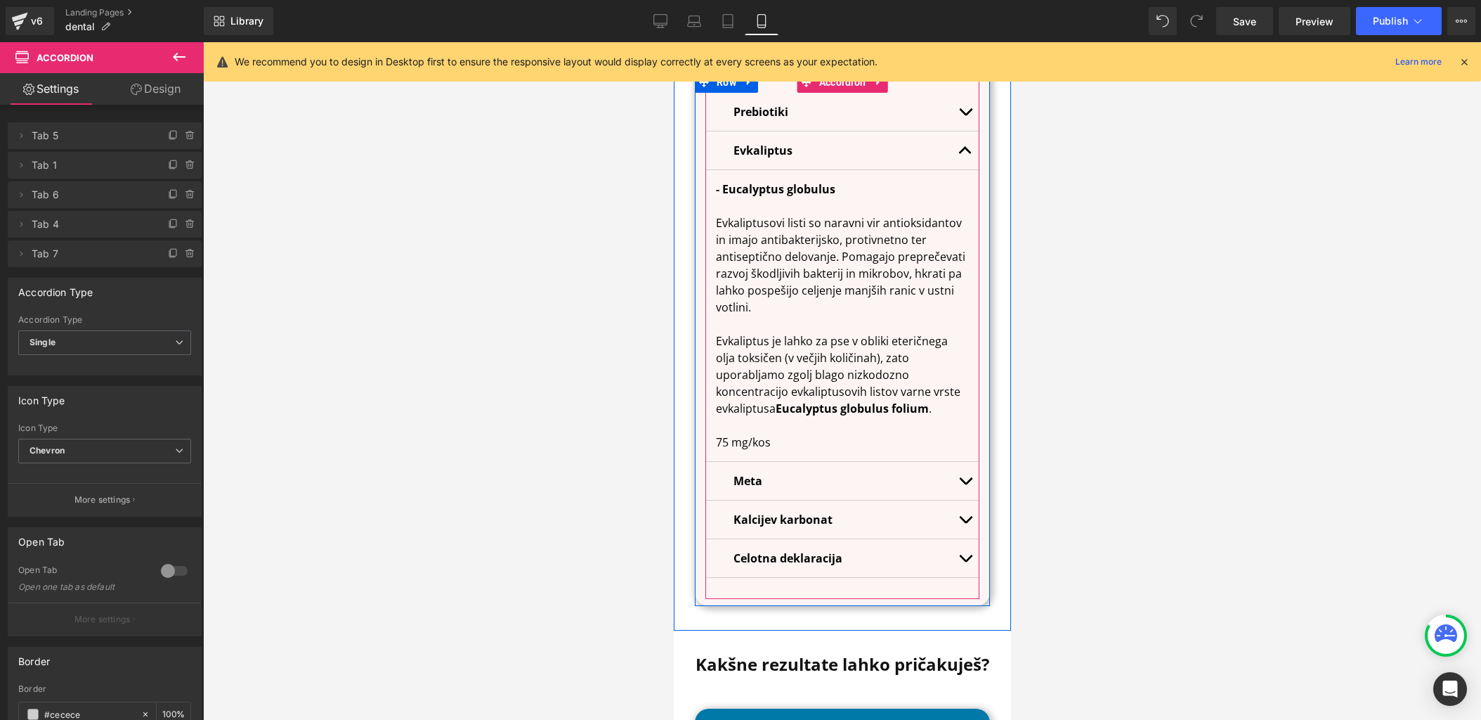
scroll to position [7448, 0]
click at [965, 460] on button "button" at bounding box center [965, 479] width 28 height 38
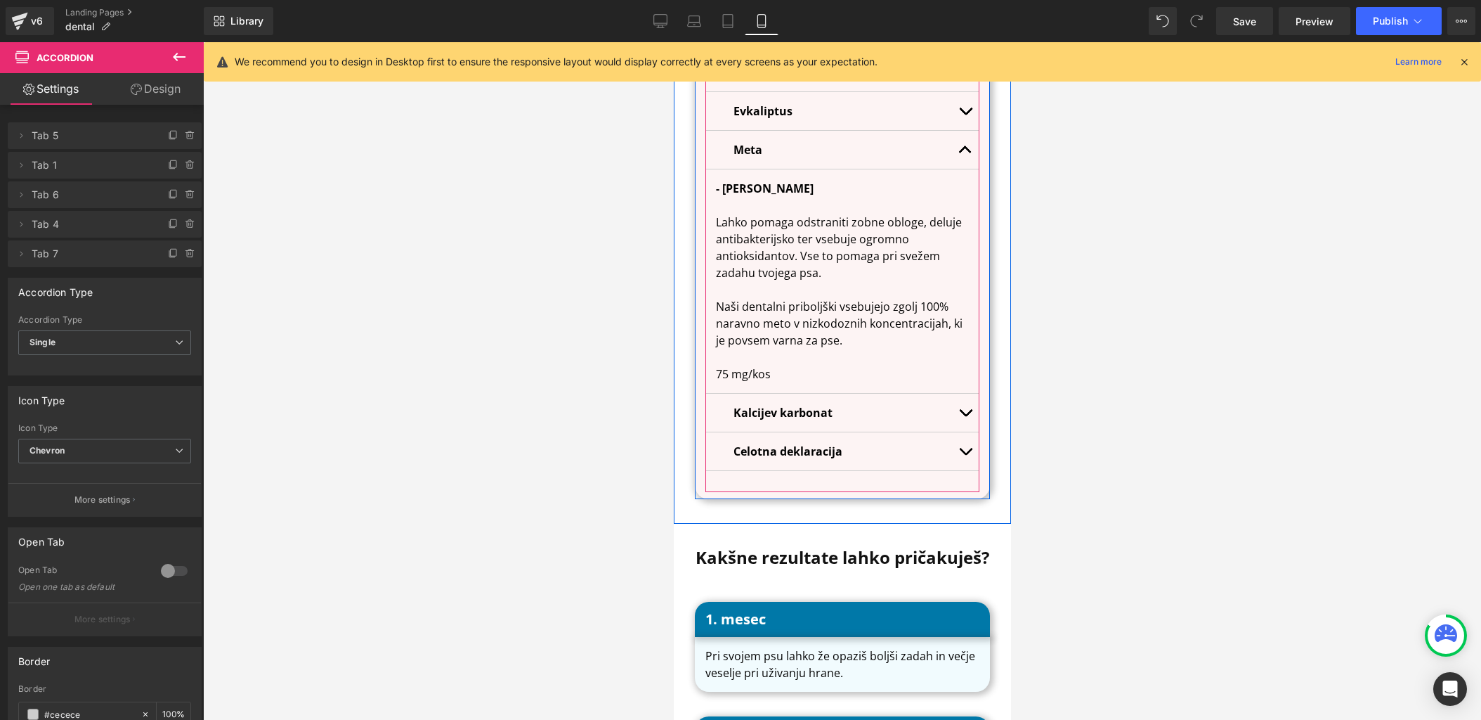
scroll to position [7487, 0]
click at [968, 393] on button "button" at bounding box center [965, 412] width 28 height 38
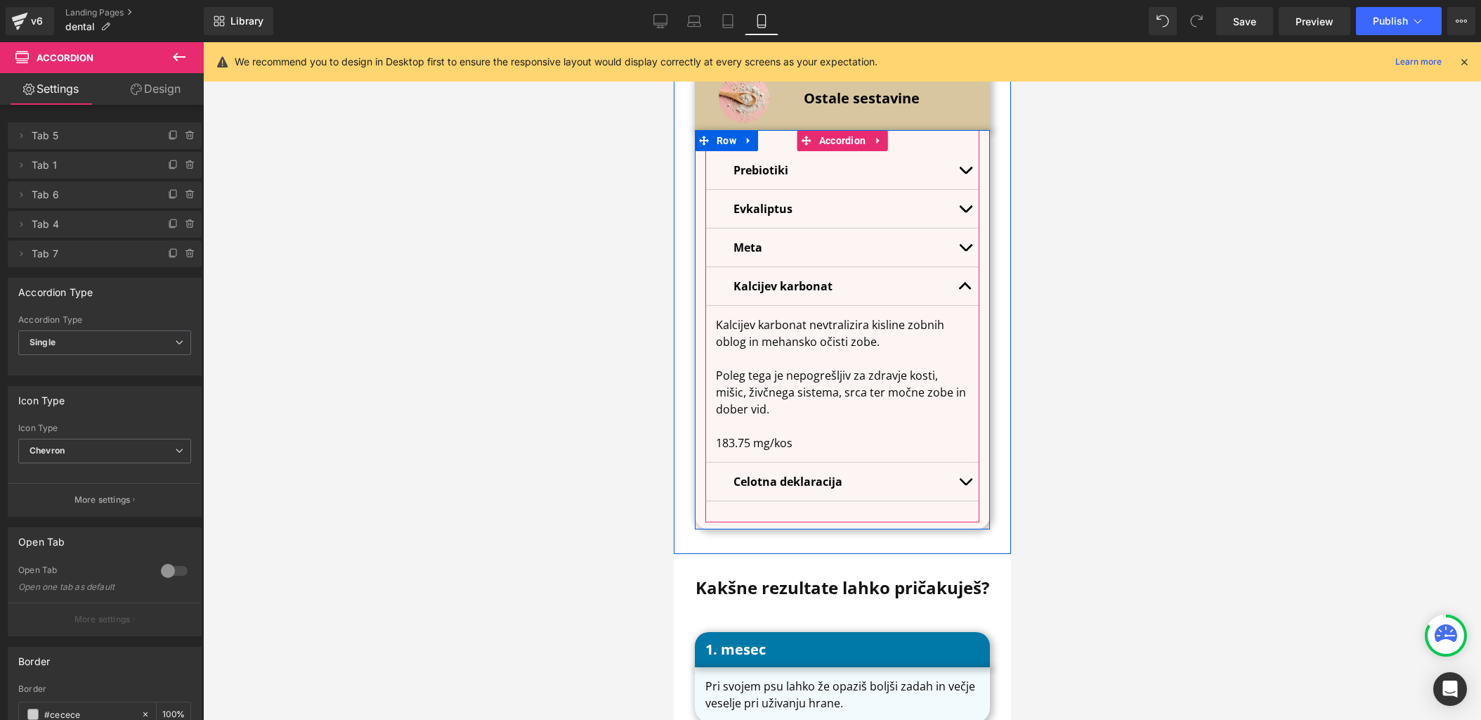
scroll to position [7419, 0]
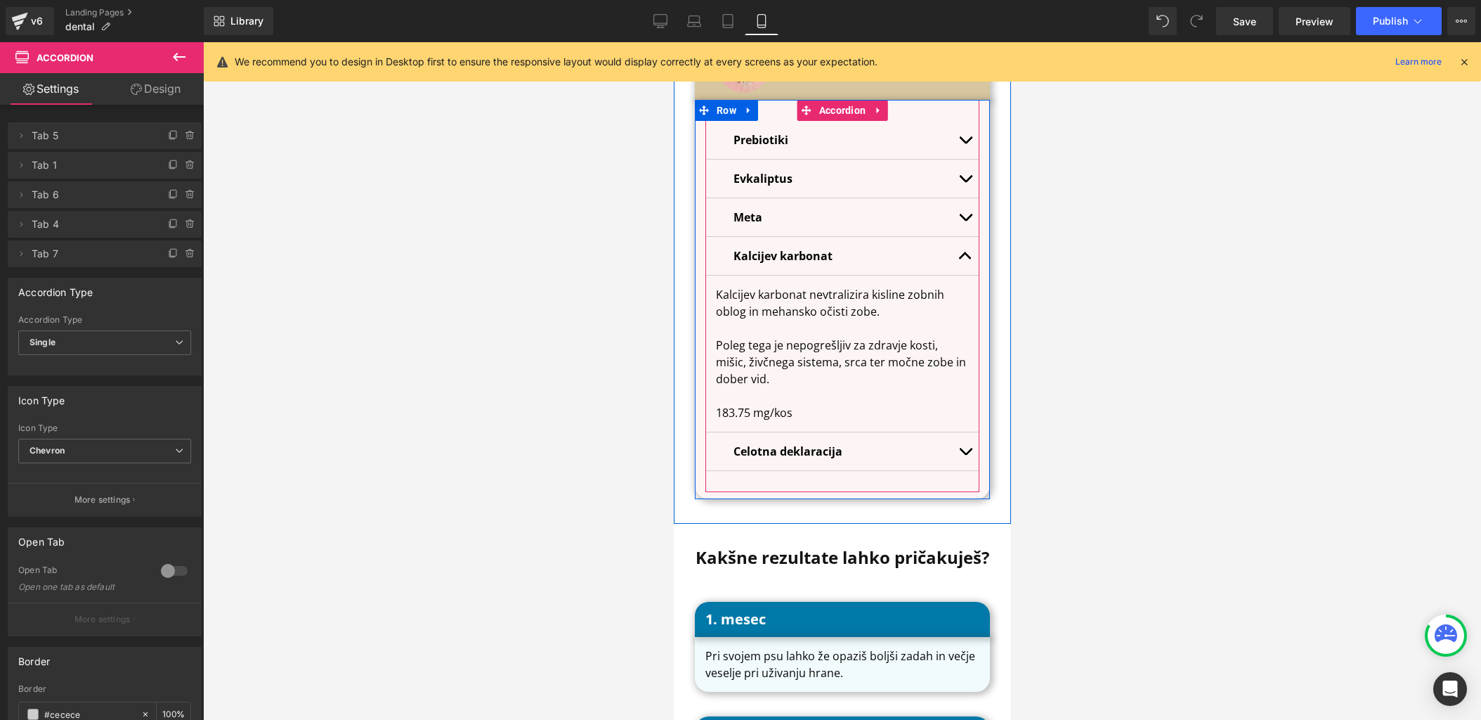
click at [966, 198] on button "button" at bounding box center [965, 217] width 28 height 38
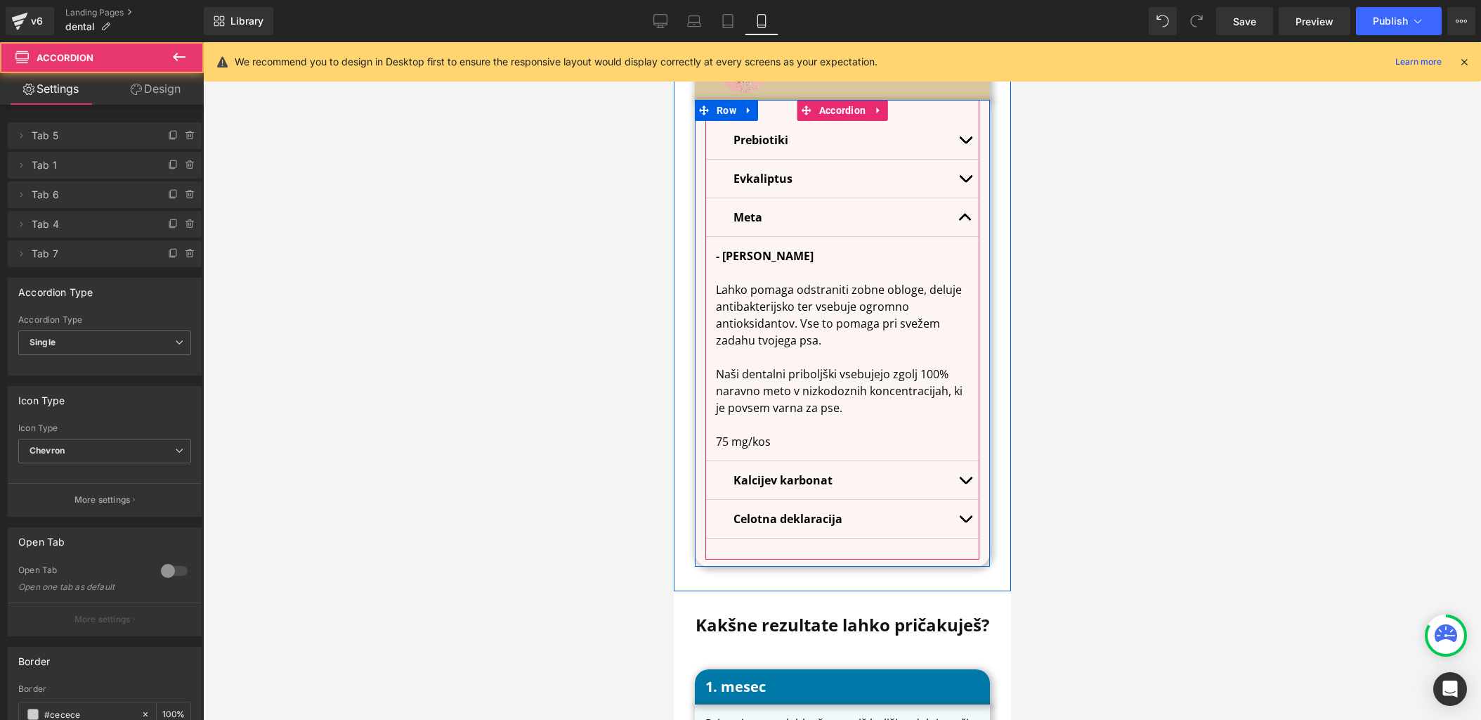
click at [965, 182] on span "button" at bounding box center [965, 182] width 0 height 0
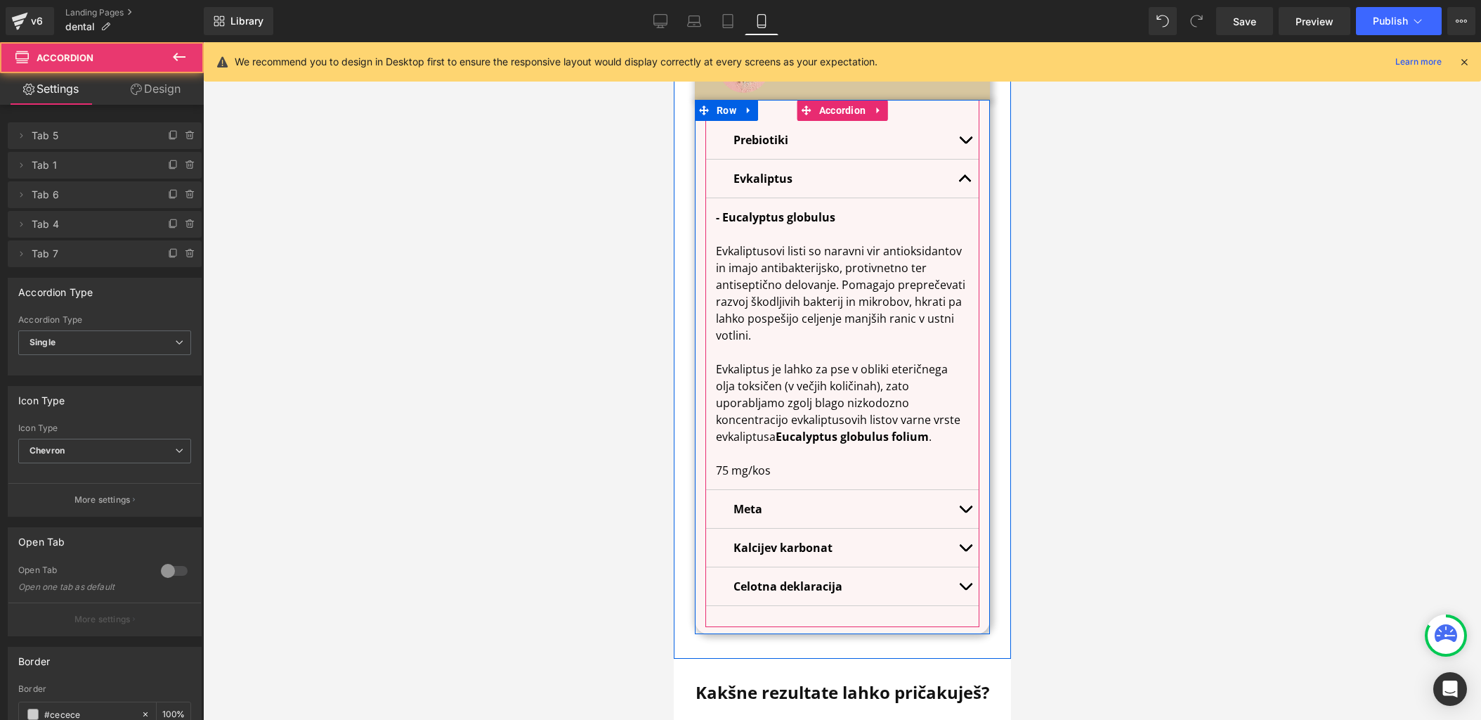
click at [966, 160] on button "button" at bounding box center [965, 179] width 28 height 38
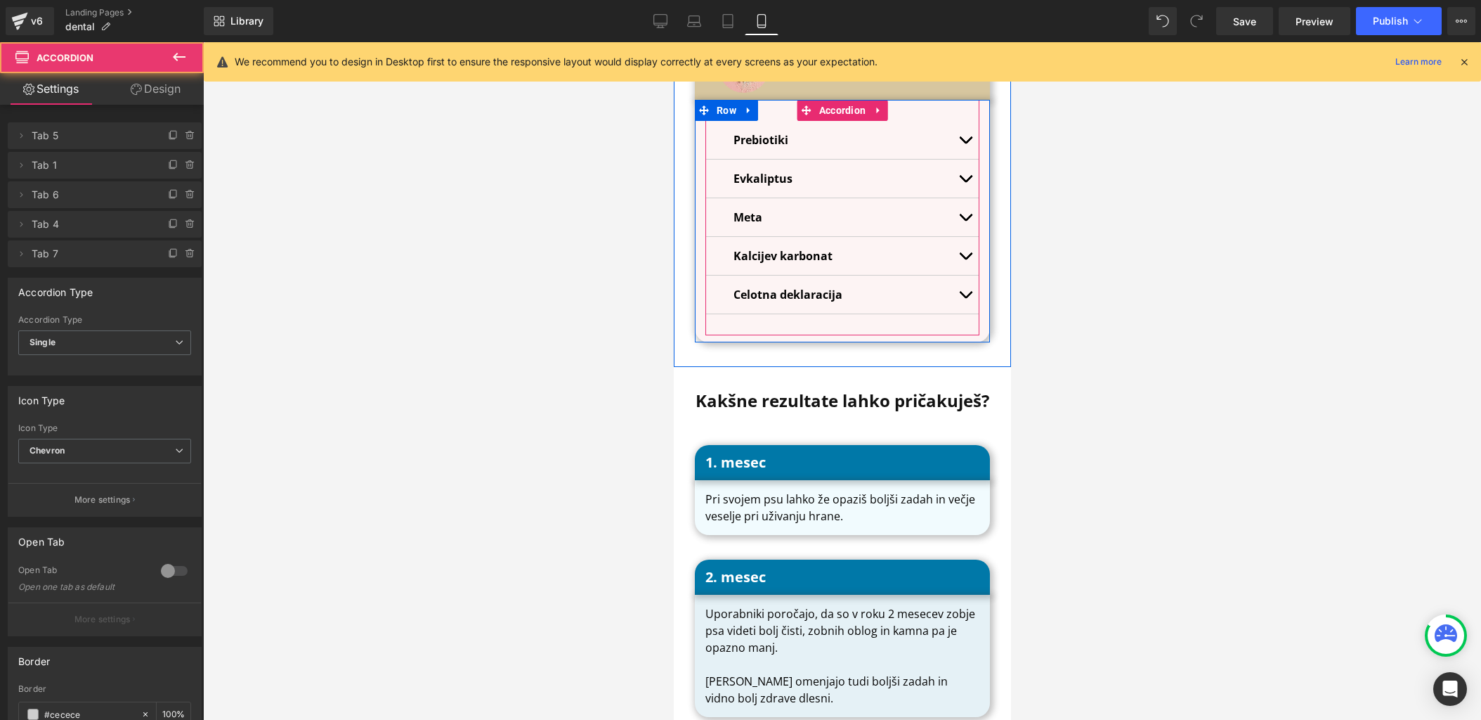
click at [962, 237] on button "button" at bounding box center [965, 256] width 28 height 38
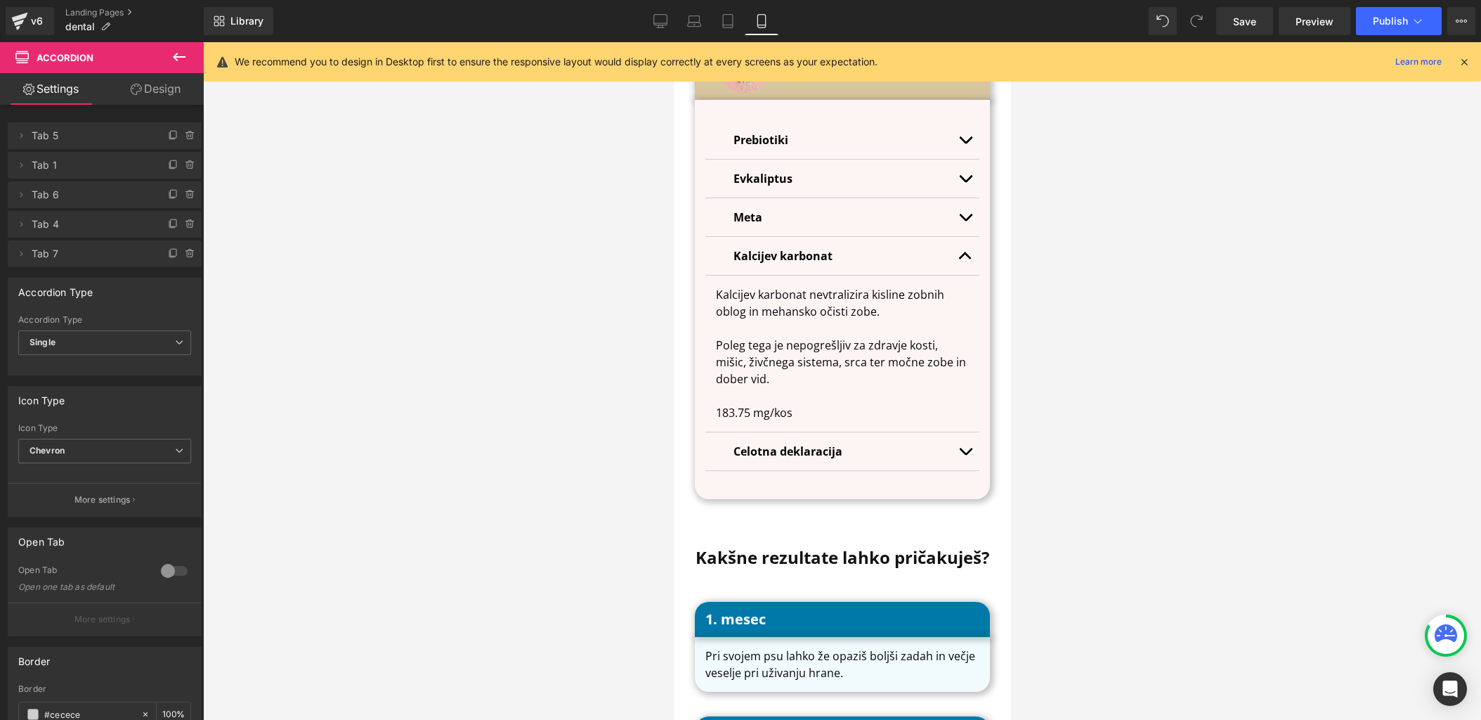
click at [1339, 218] on div at bounding box center [842, 380] width 1278 height 677
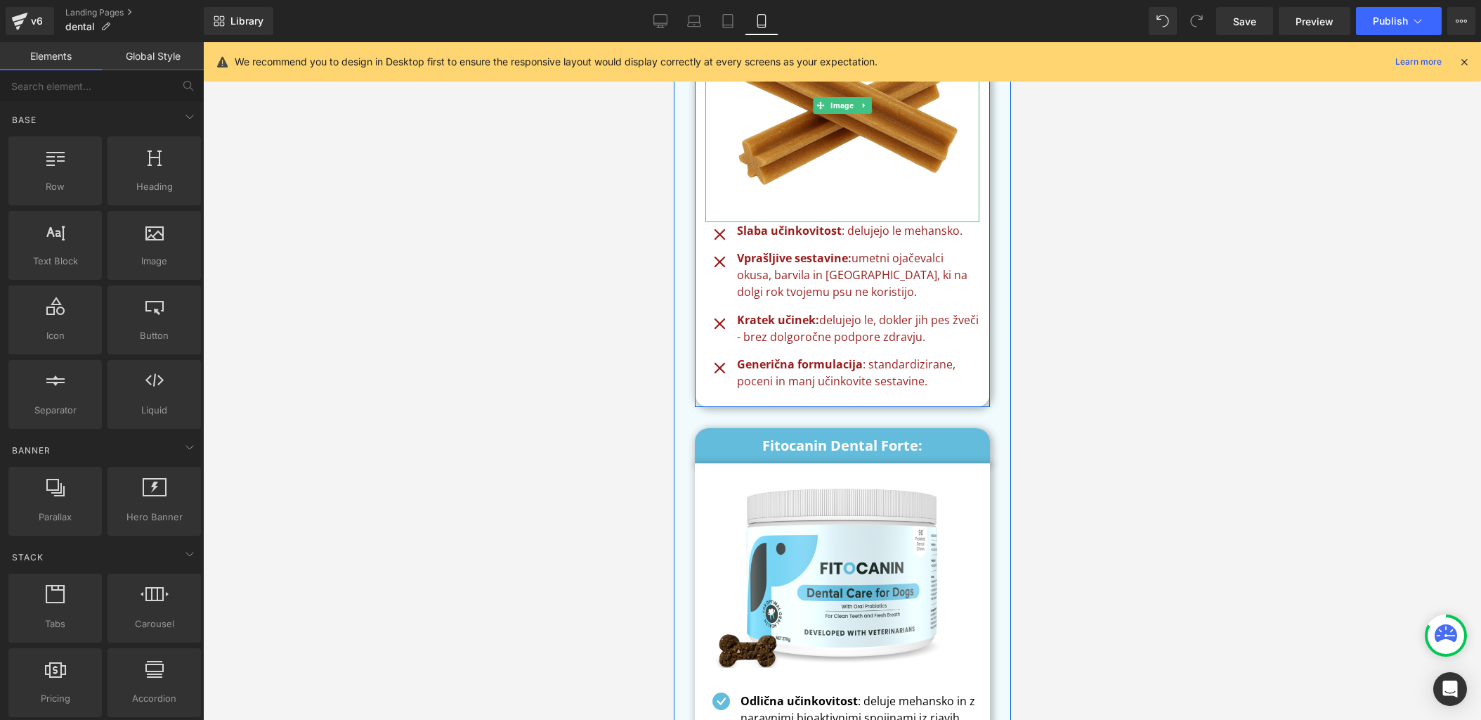
scroll to position [9061, 0]
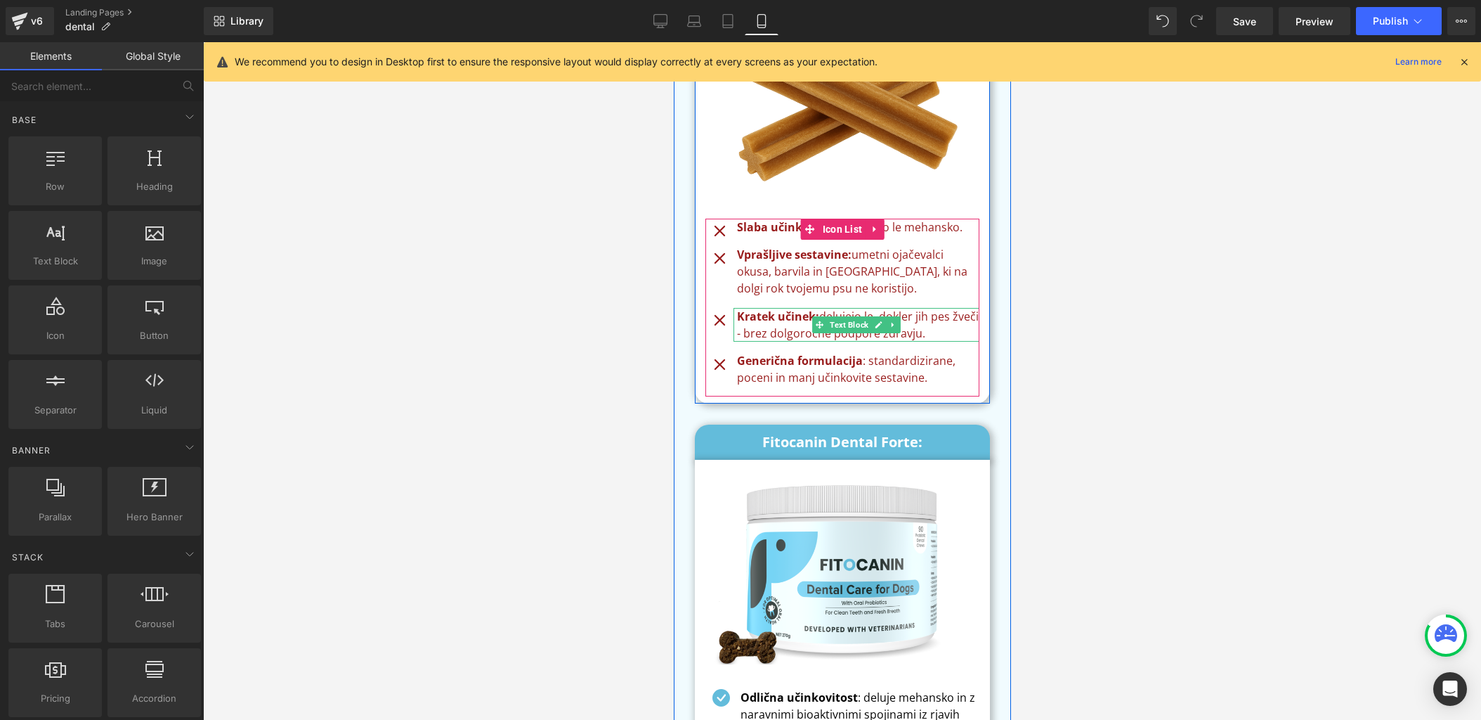
click at [784, 309] on span "delujejo le, dokler jih pes žveči - brez dolgoročne podpore zdravju." at bounding box center [858, 325] width 242 height 32
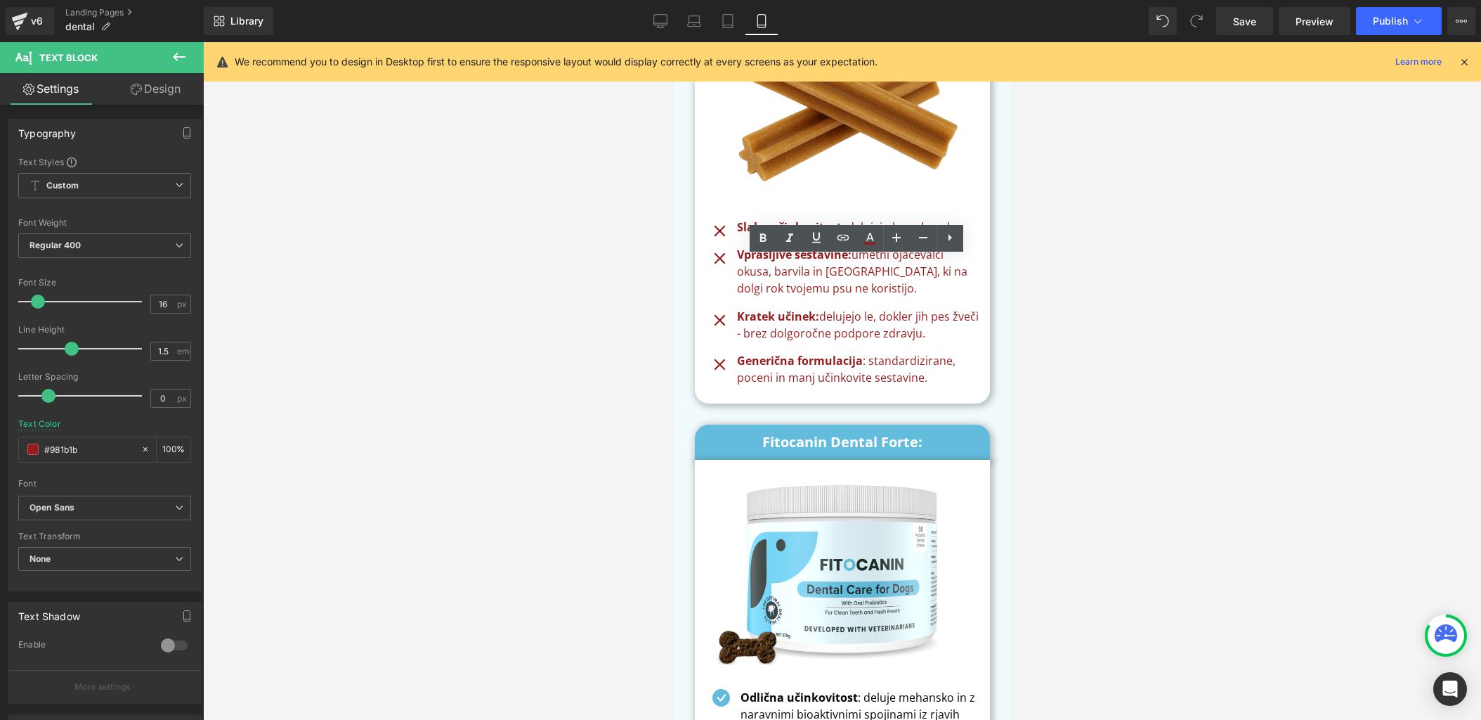
click at [1132, 238] on div at bounding box center [842, 380] width 1278 height 677
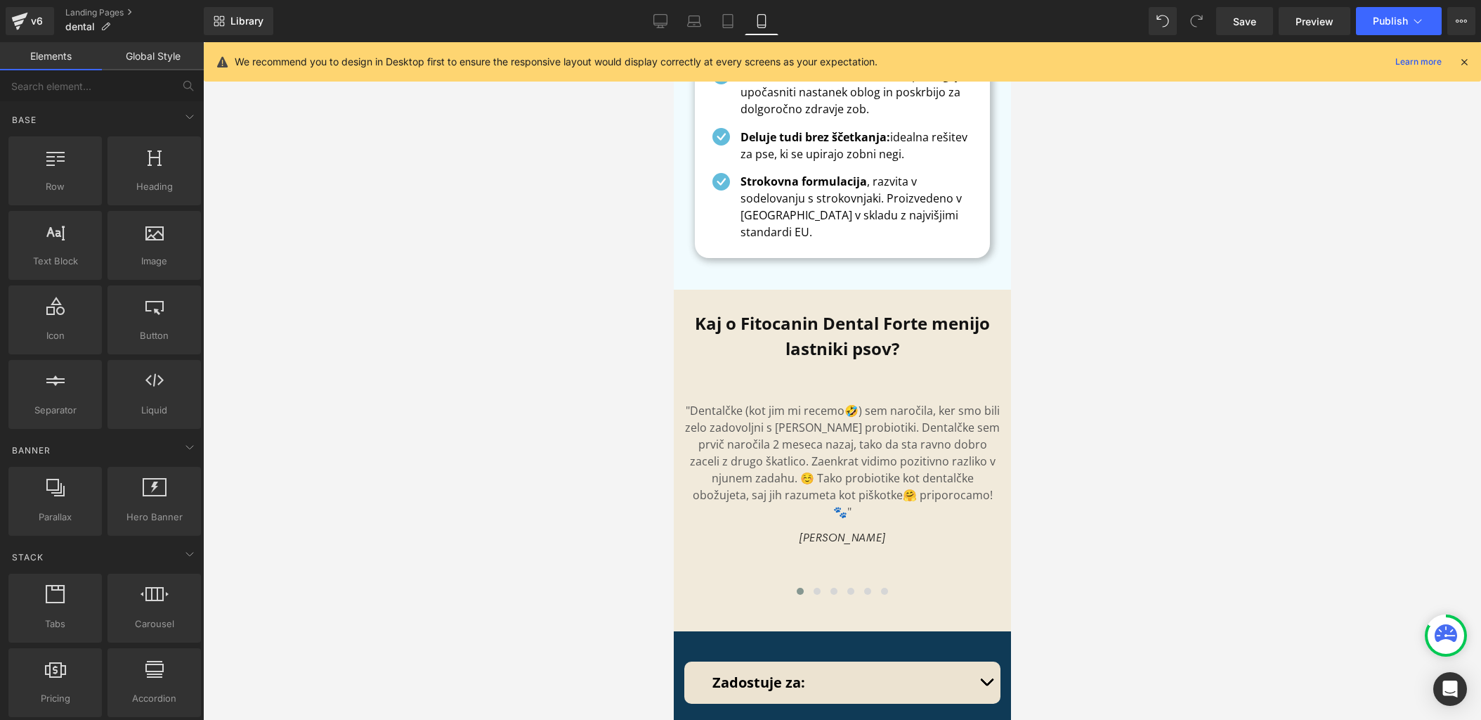
scroll to position [9747, 0]
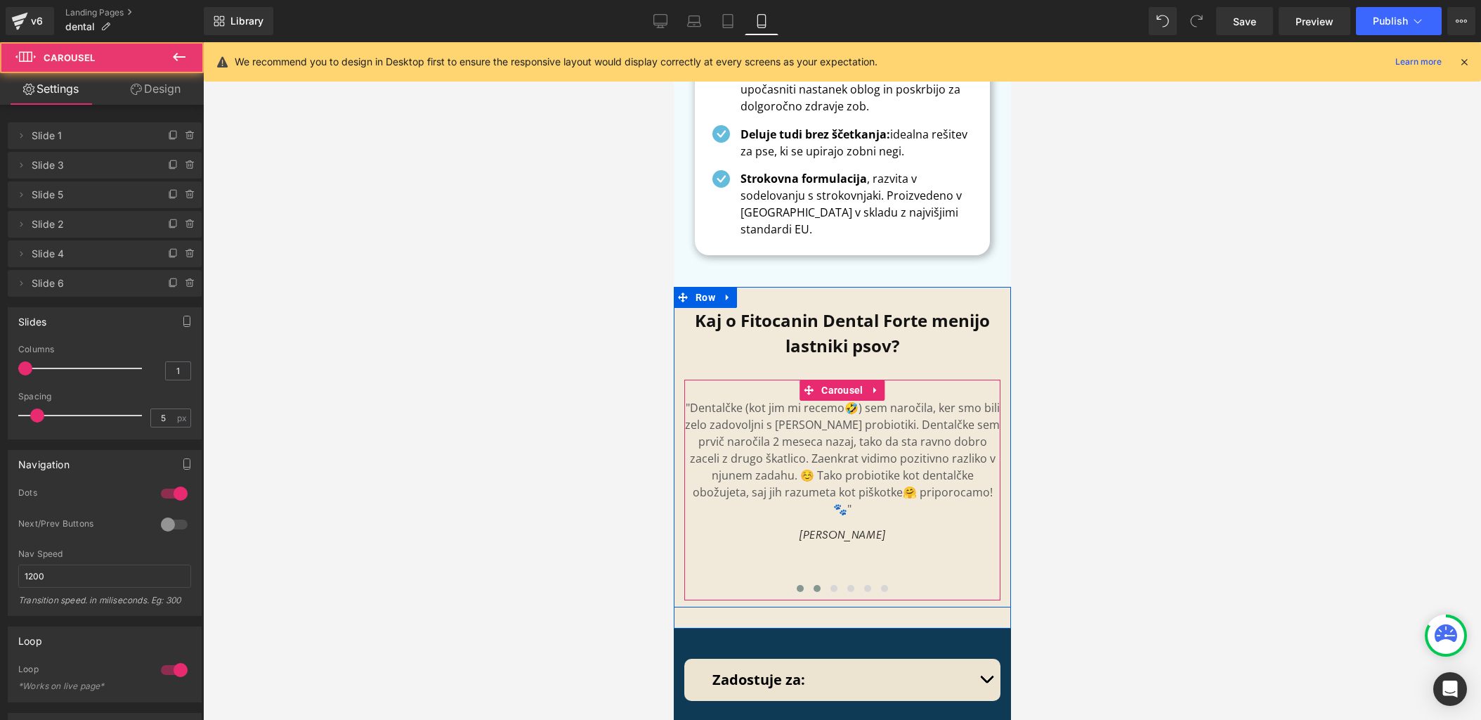
click at [812, 581] on button at bounding box center [816, 588] width 17 height 14
click at [833, 585] on span at bounding box center [833, 588] width 7 height 7
click at [856, 581] on button at bounding box center [850, 588] width 17 height 14
click at [864, 585] on span at bounding box center [867, 588] width 7 height 7
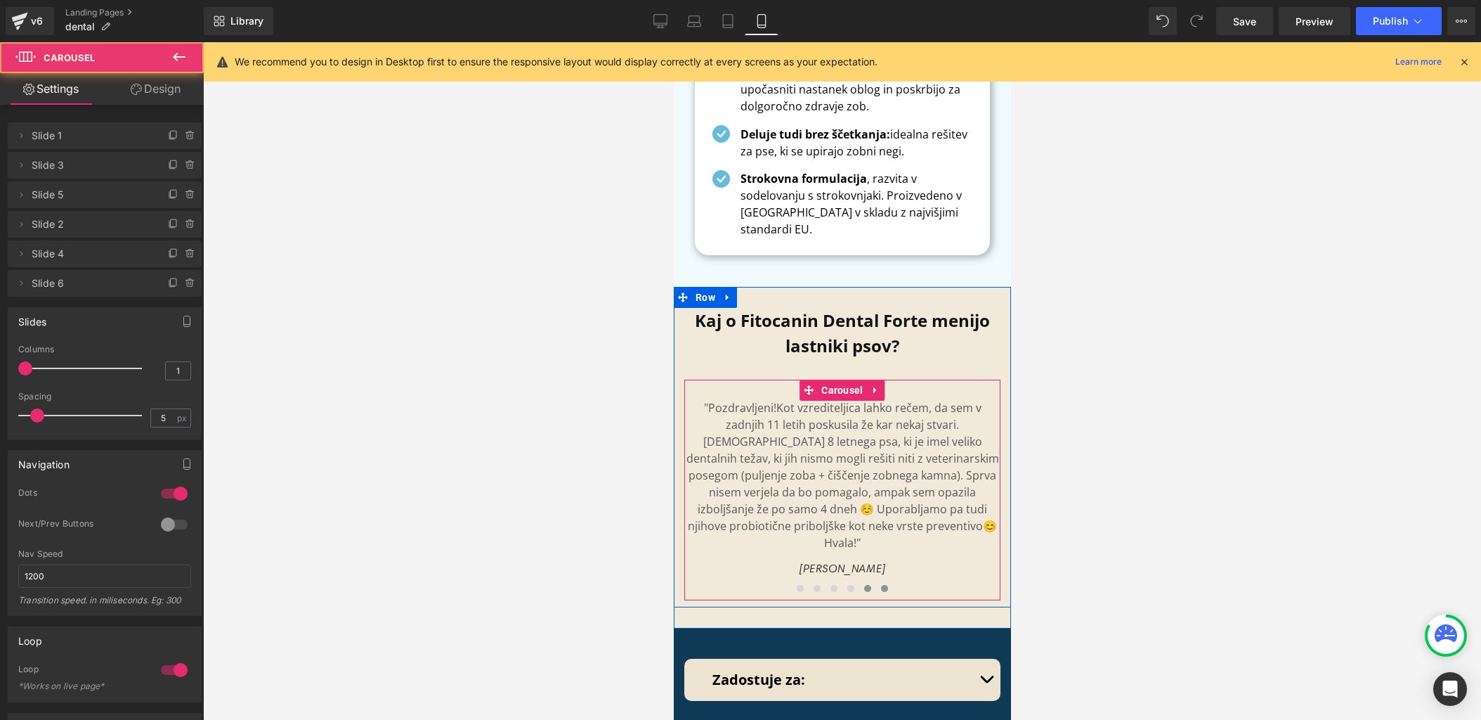
click at [876, 581] on button at bounding box center [884, 588] width 17 height 14
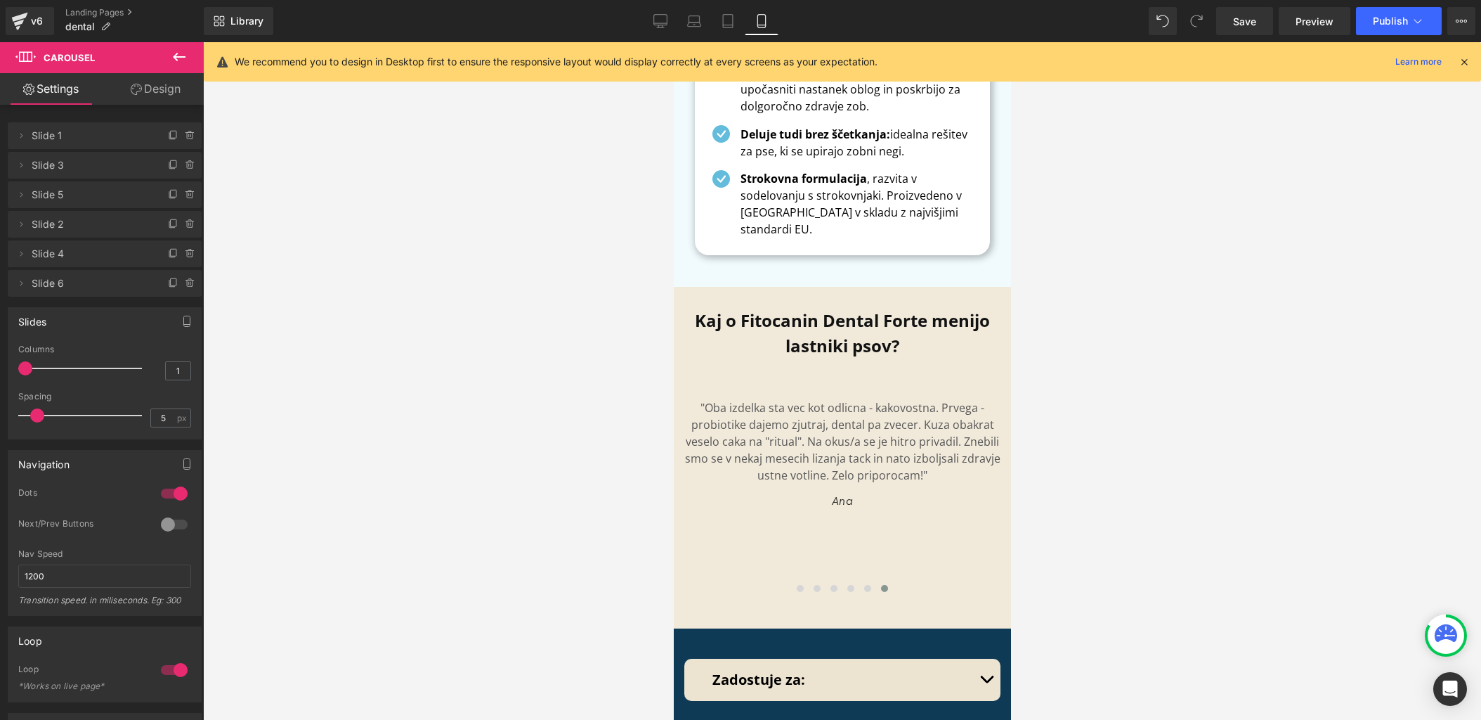
click at [1050, 403] on div at bounding box center [842, 380] width 1278 height 677
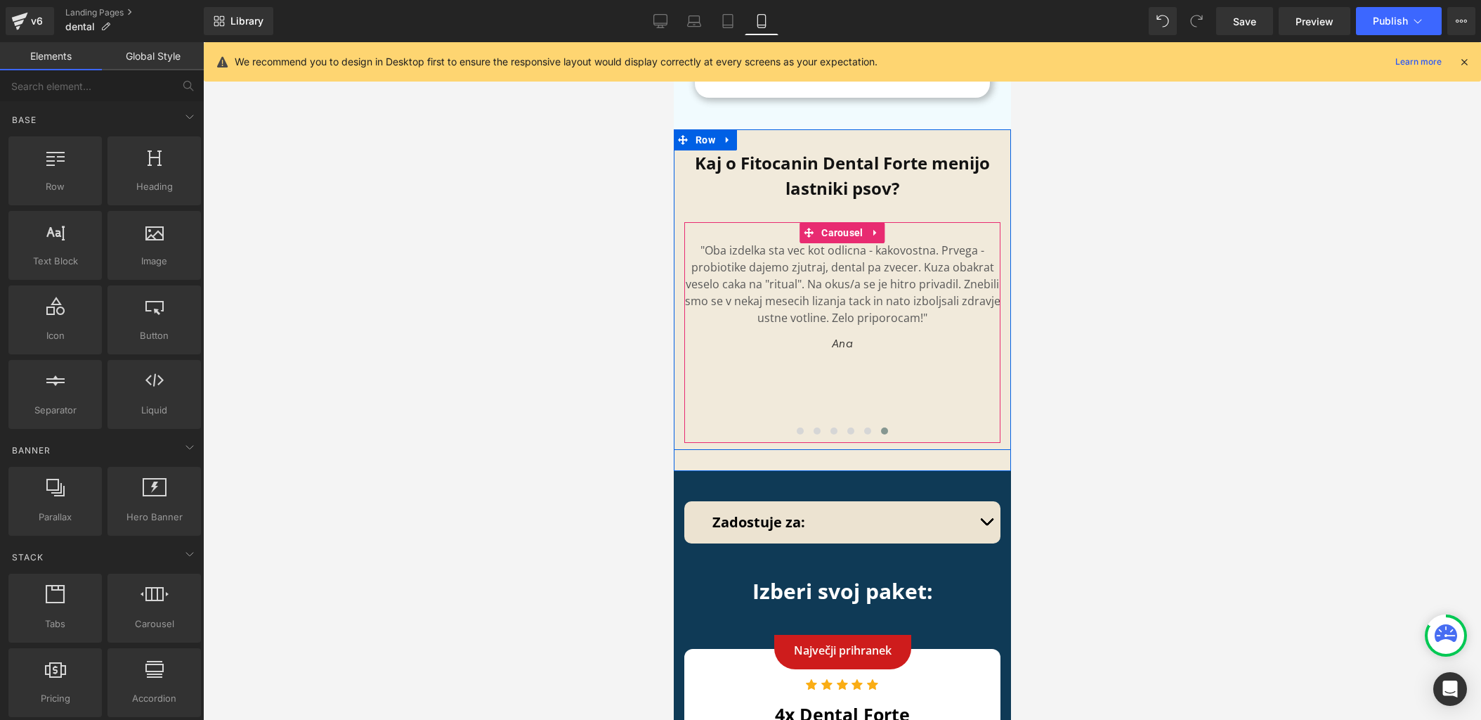
scroll to position [9922, 0]
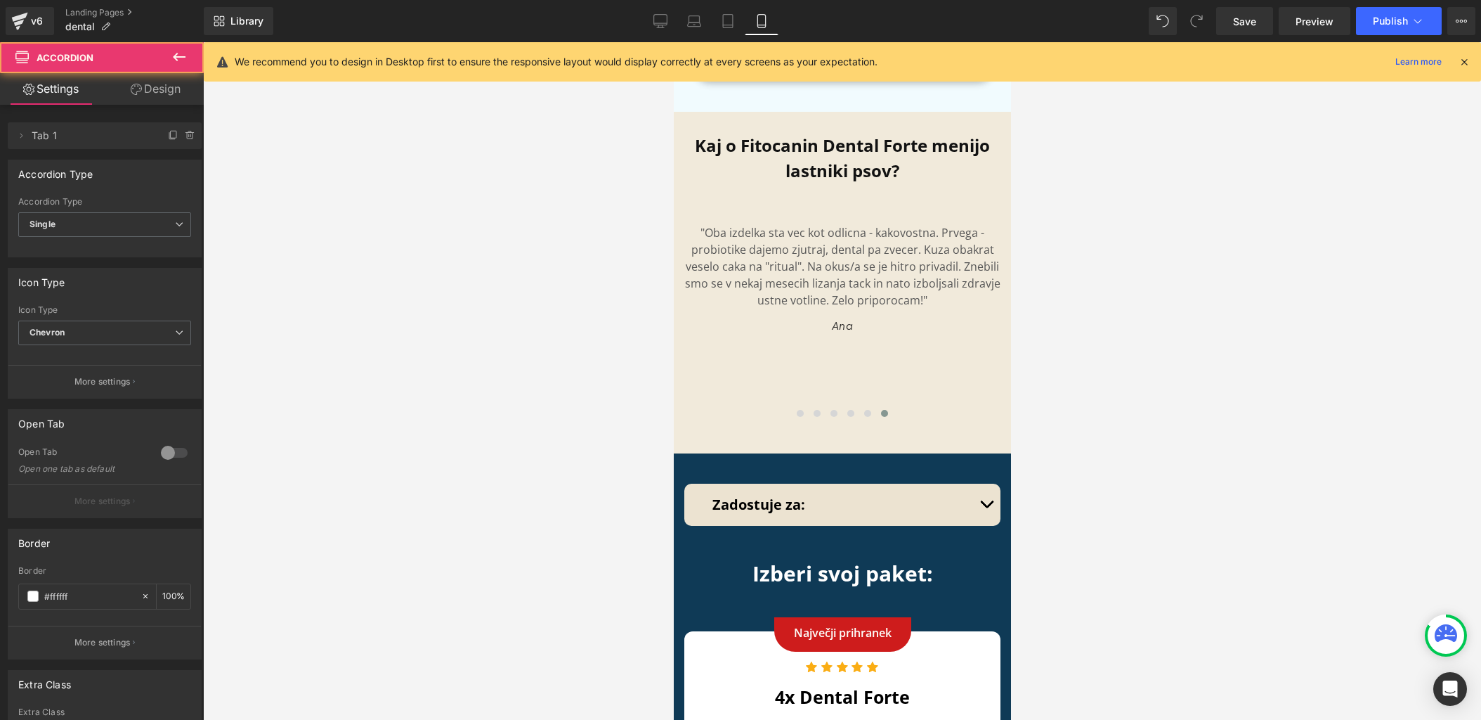
click at [997, 484] on div "Zadostuje za: Text Block 1 posodica zadostuje za: Majhni psi (0-10kg) - 3 Mesec…" at bounding box center [842, 505] width 316 height 42
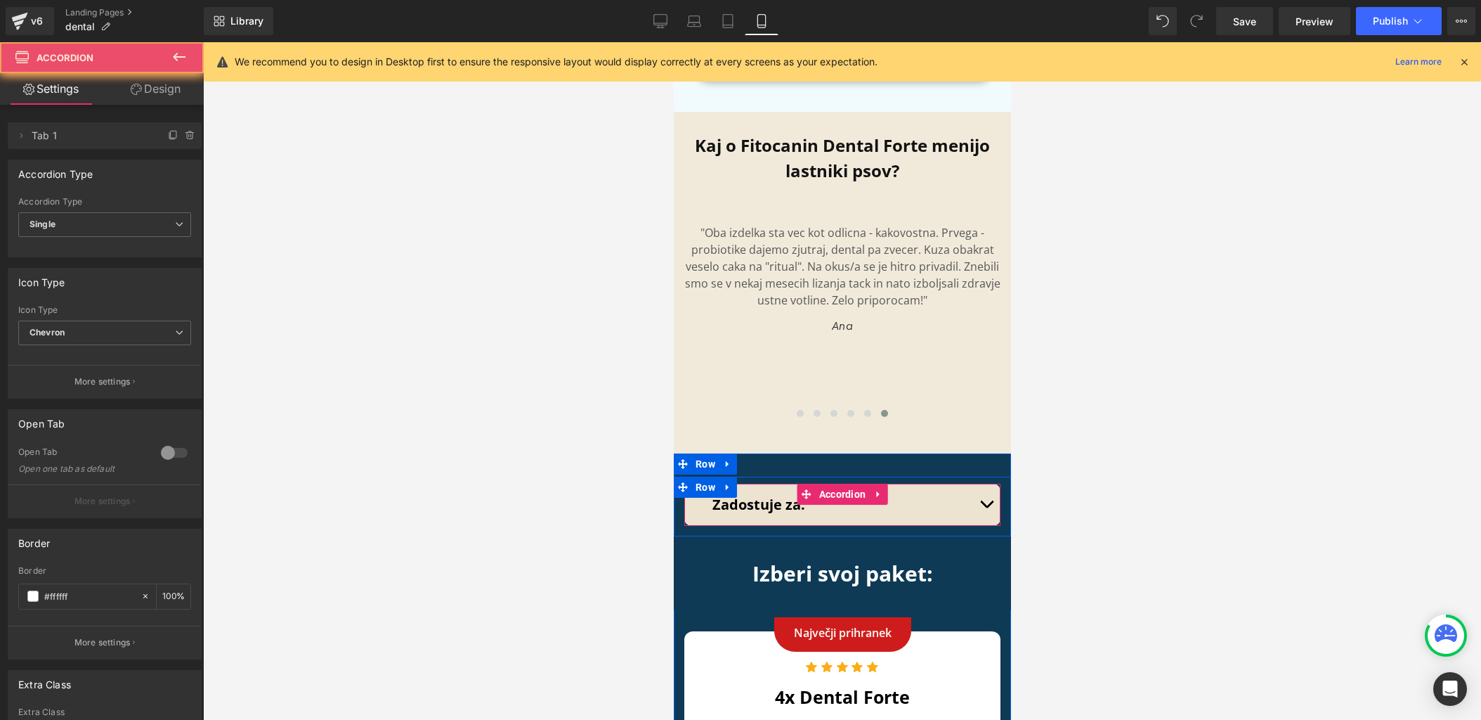
click at [983, 484] on button "button" at bounding box center [986, 505] width 28 height 42
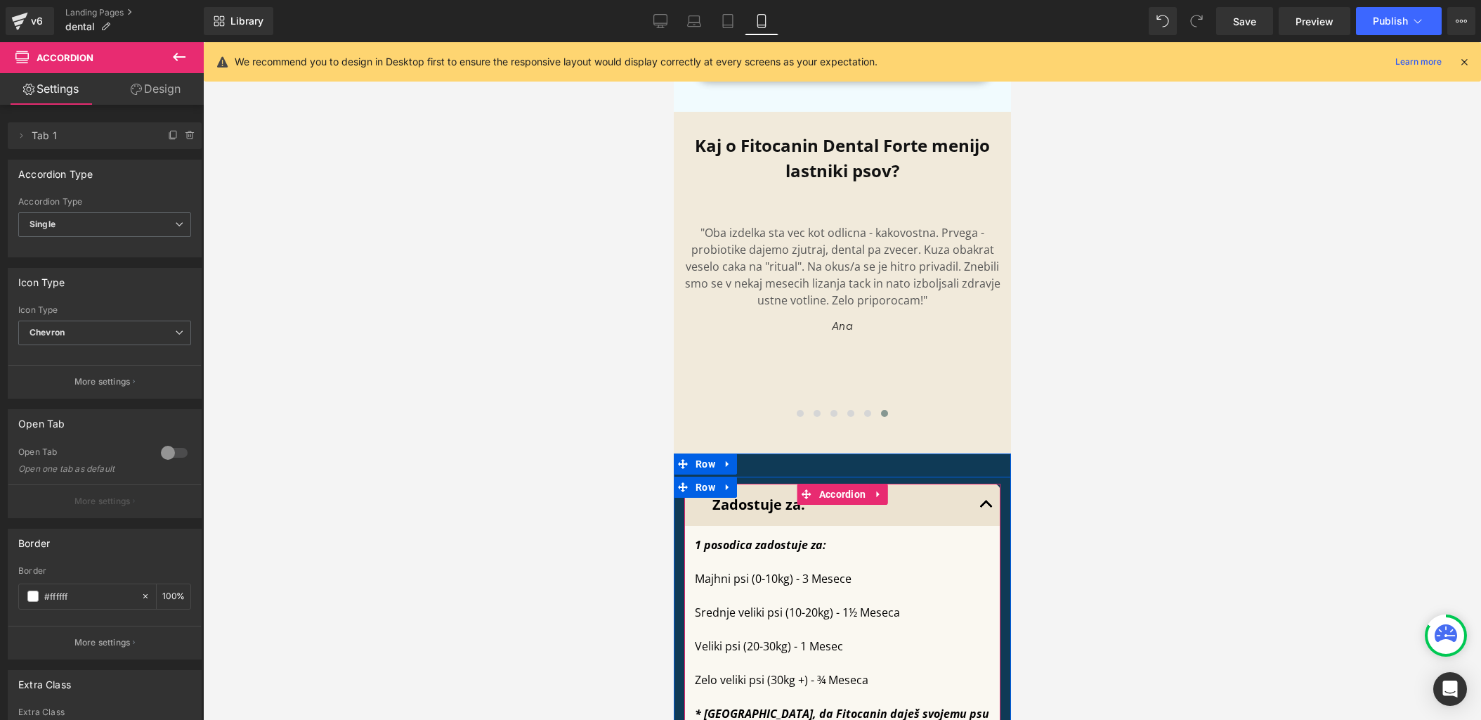
click at [983, 484] on button "button" at bounding box center [986, 505] width 28 height 42
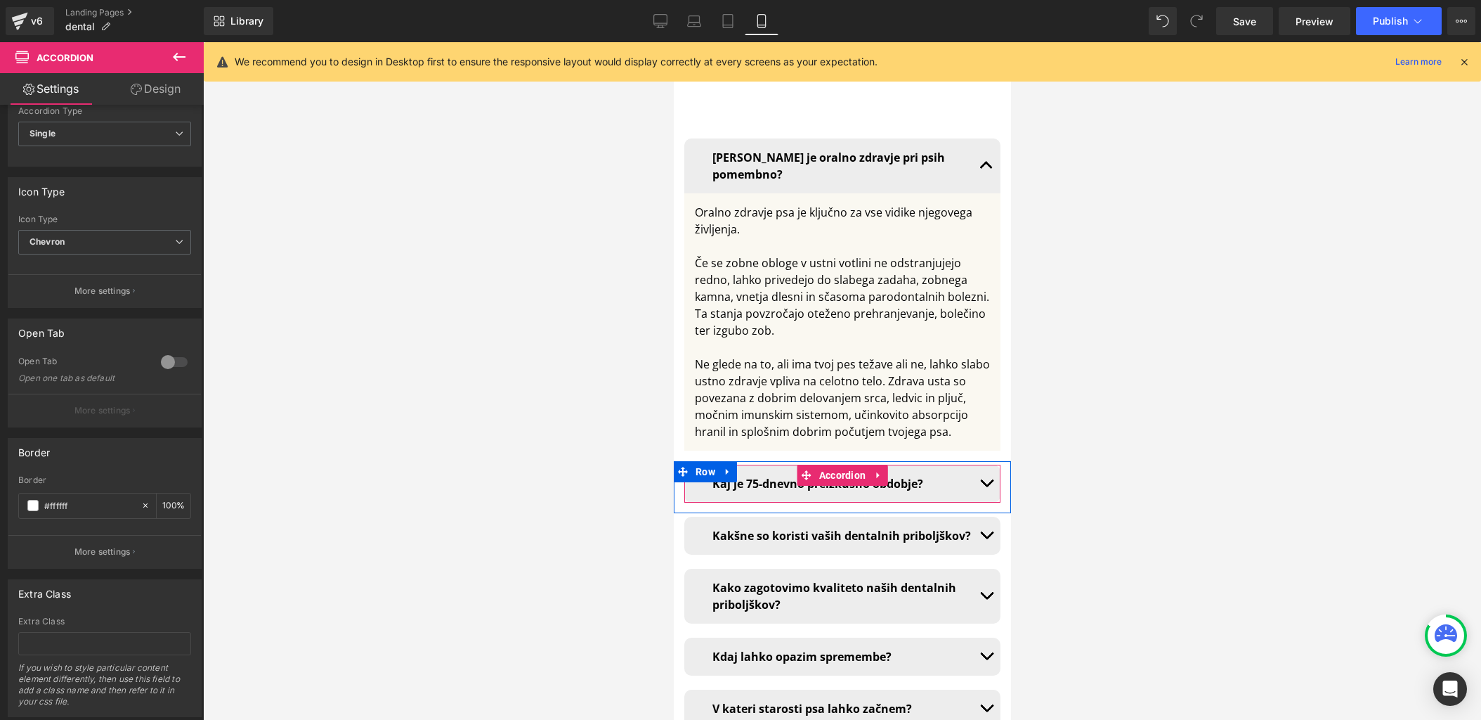
scroll to position [14087, 0]
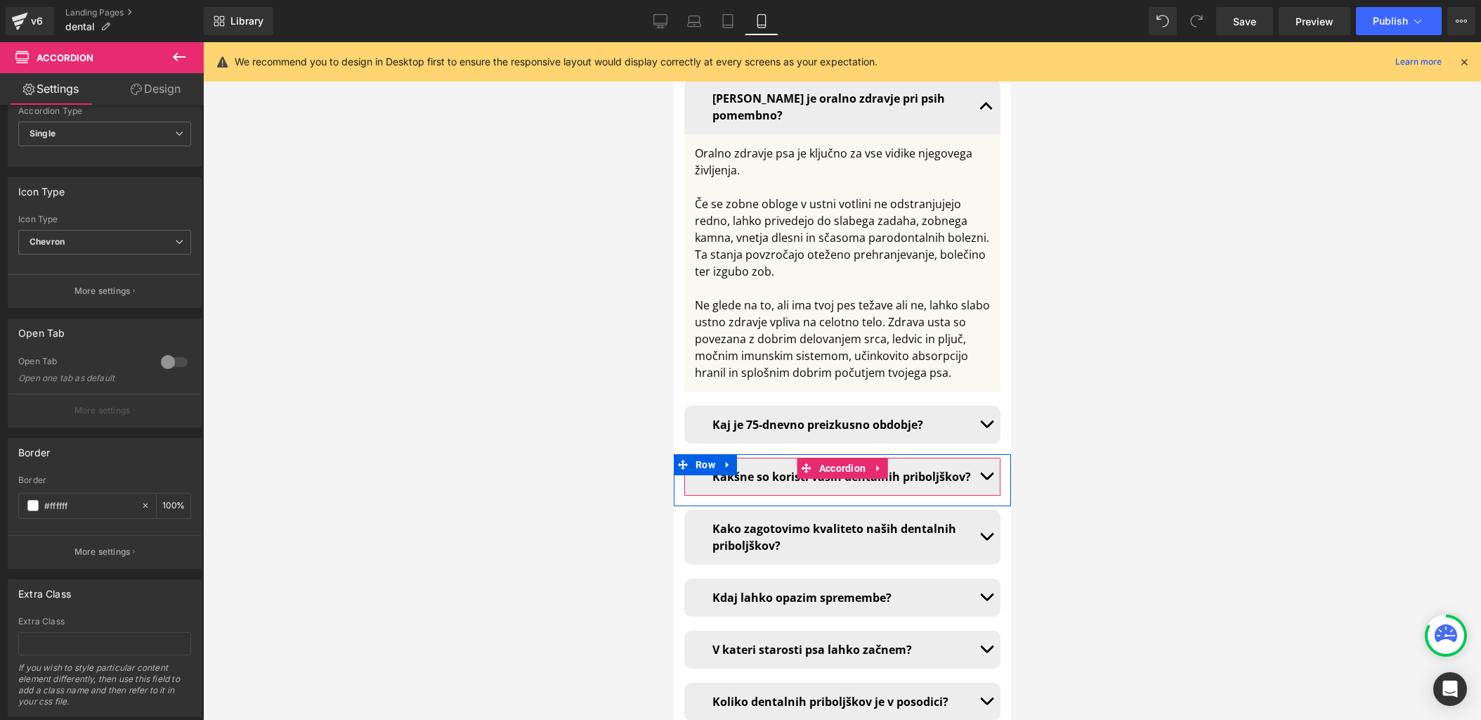
click at [990, 458] on button "button" at bounding box center [986, 477] width 28 height 38
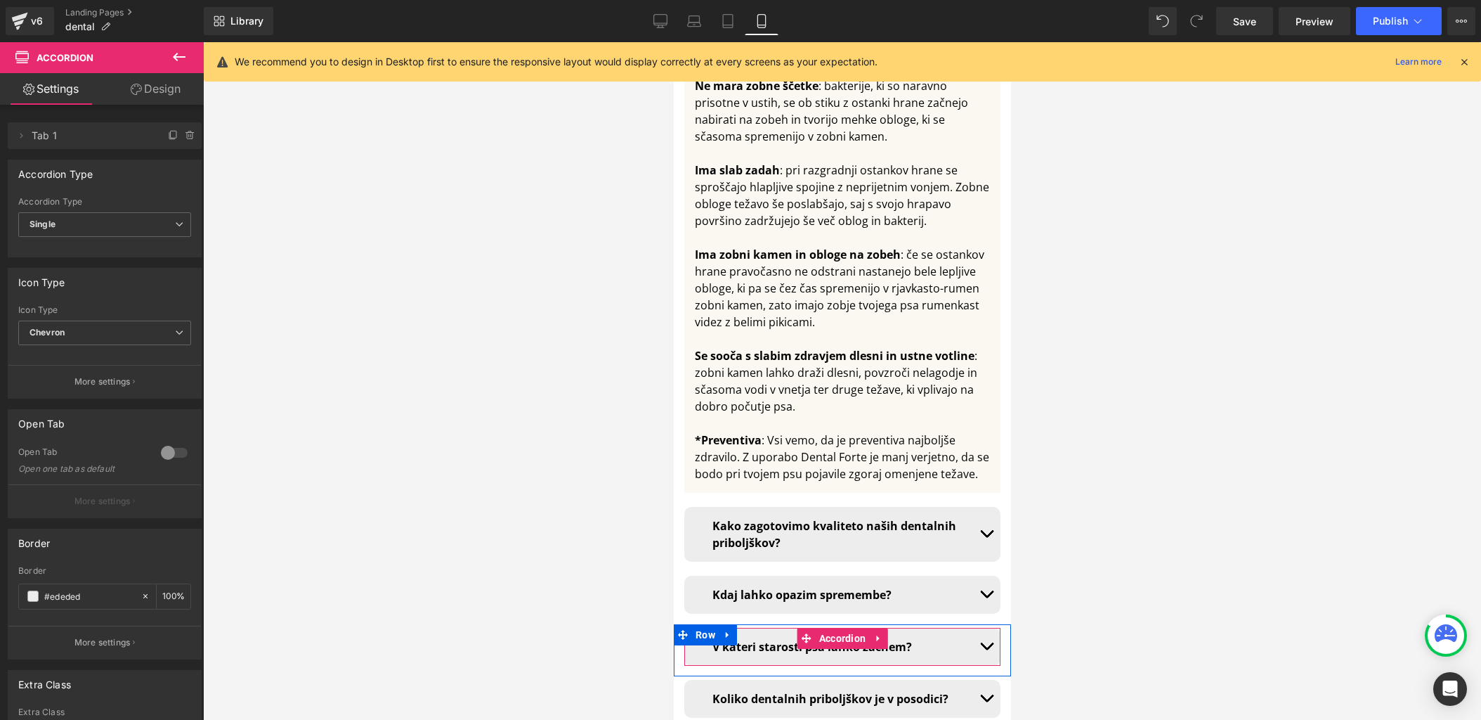
scroll to position [14546, 0]
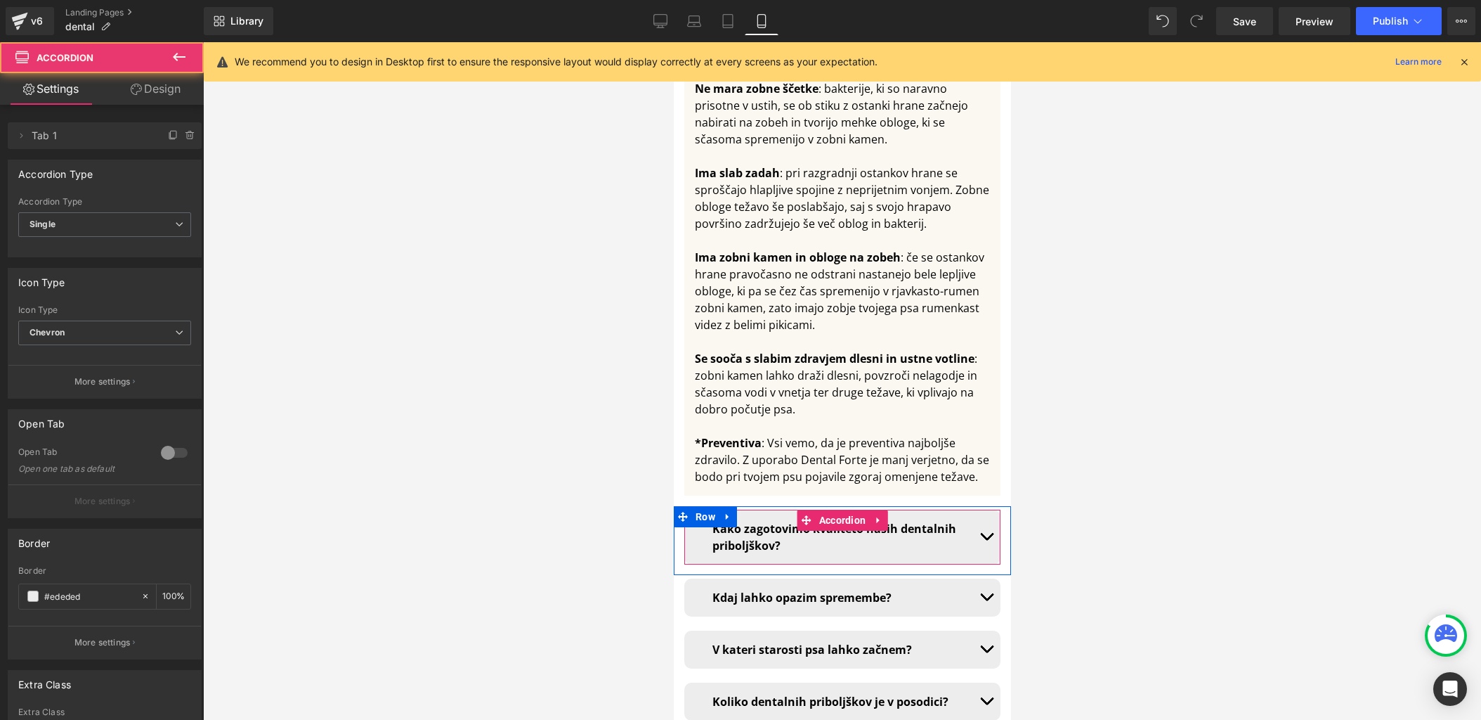
click at [990, 510] on button "button" at bounding box center [986, 537] width 28 height 55
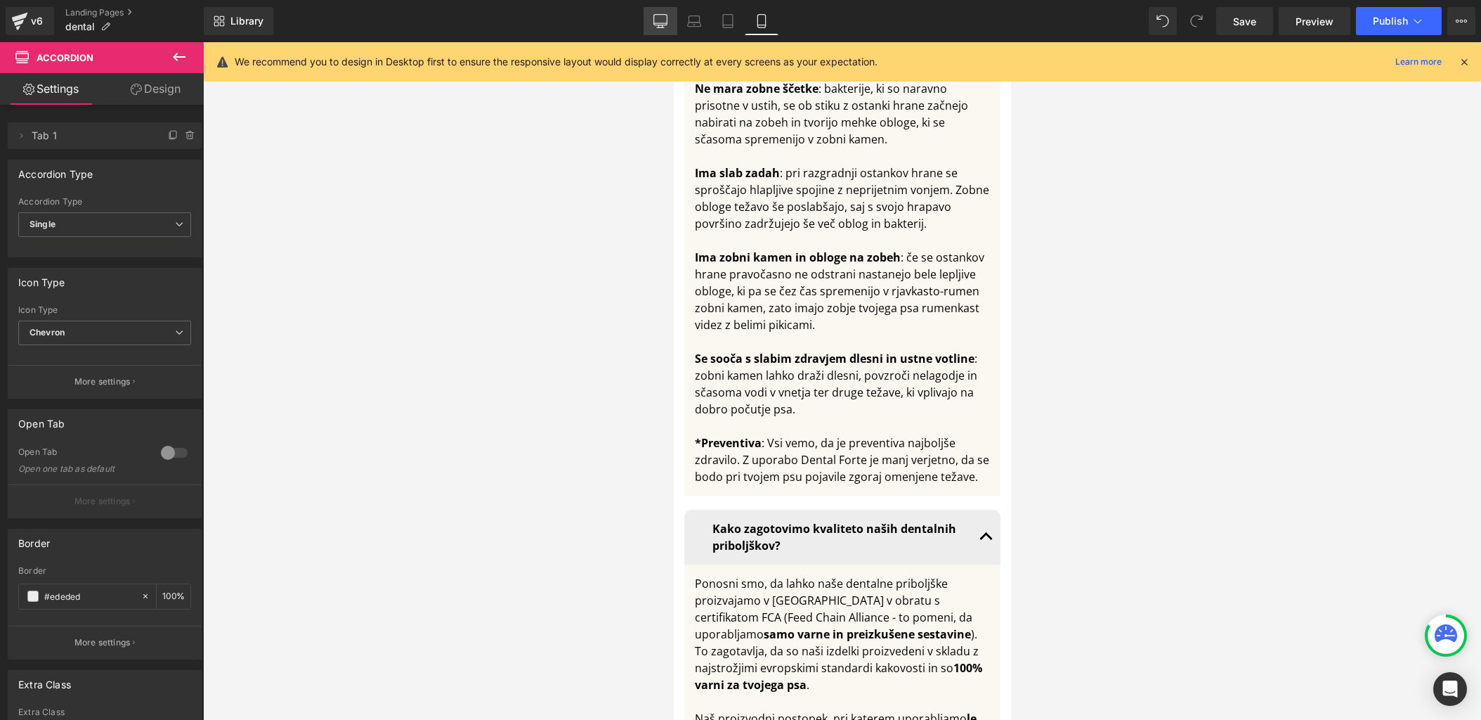
click at [670, 21] on link "Desktop" at bounding box center [661, 21] width 34 height 28
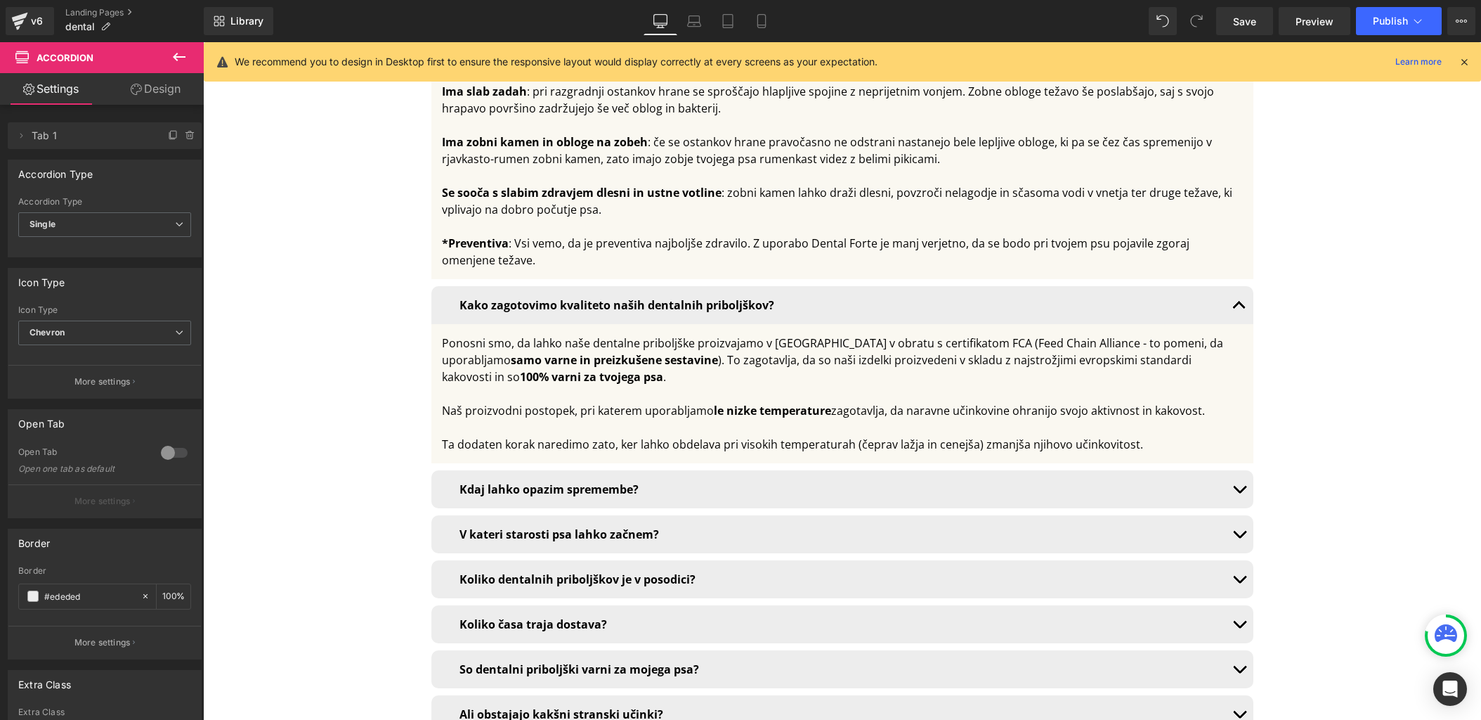
scroll to position [9670, 0]
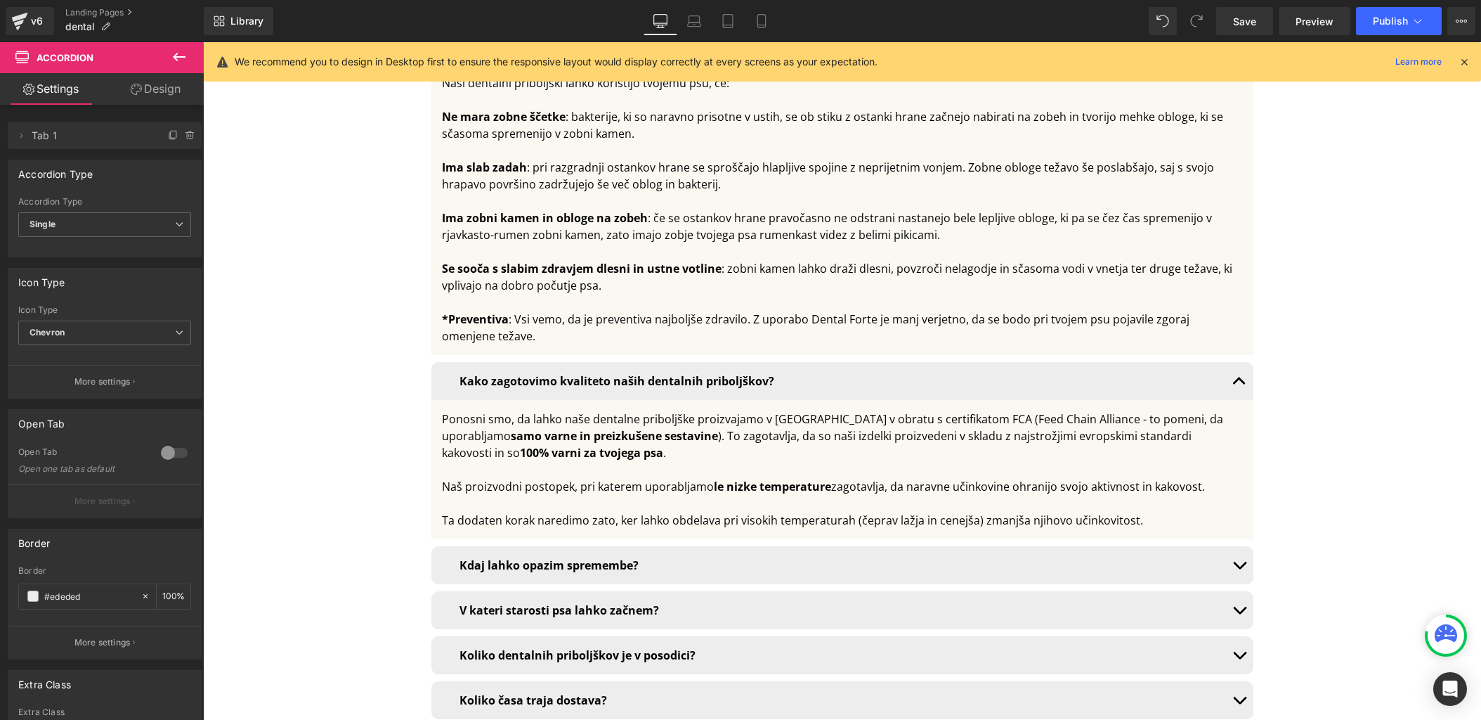
drag, startPoint x: 1466, startPoint y: 64, endPoint x: 1264, endPoint y: 22, distance: 206.8
click at [1466, 64] on icon at bounding box center [1464, 62] width 13 height 13
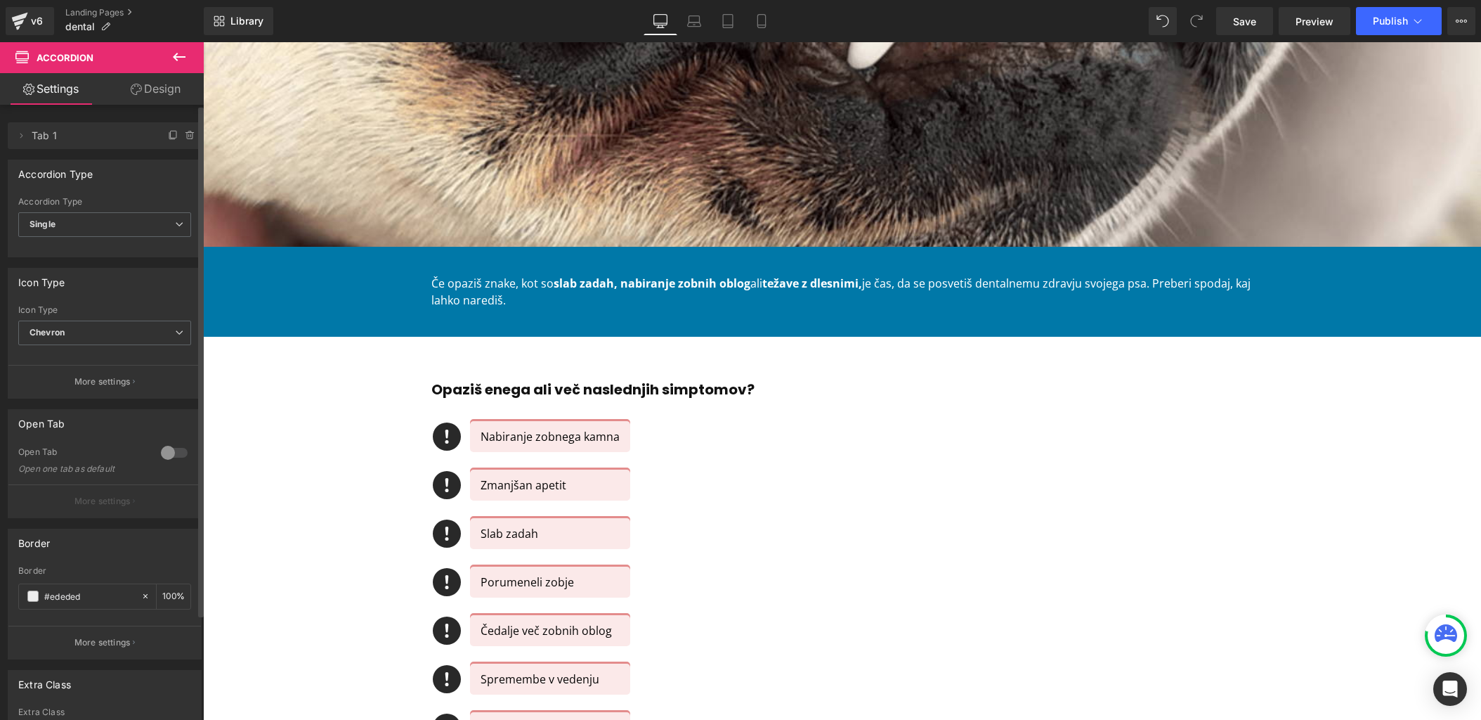
scroll to position [389, 0]
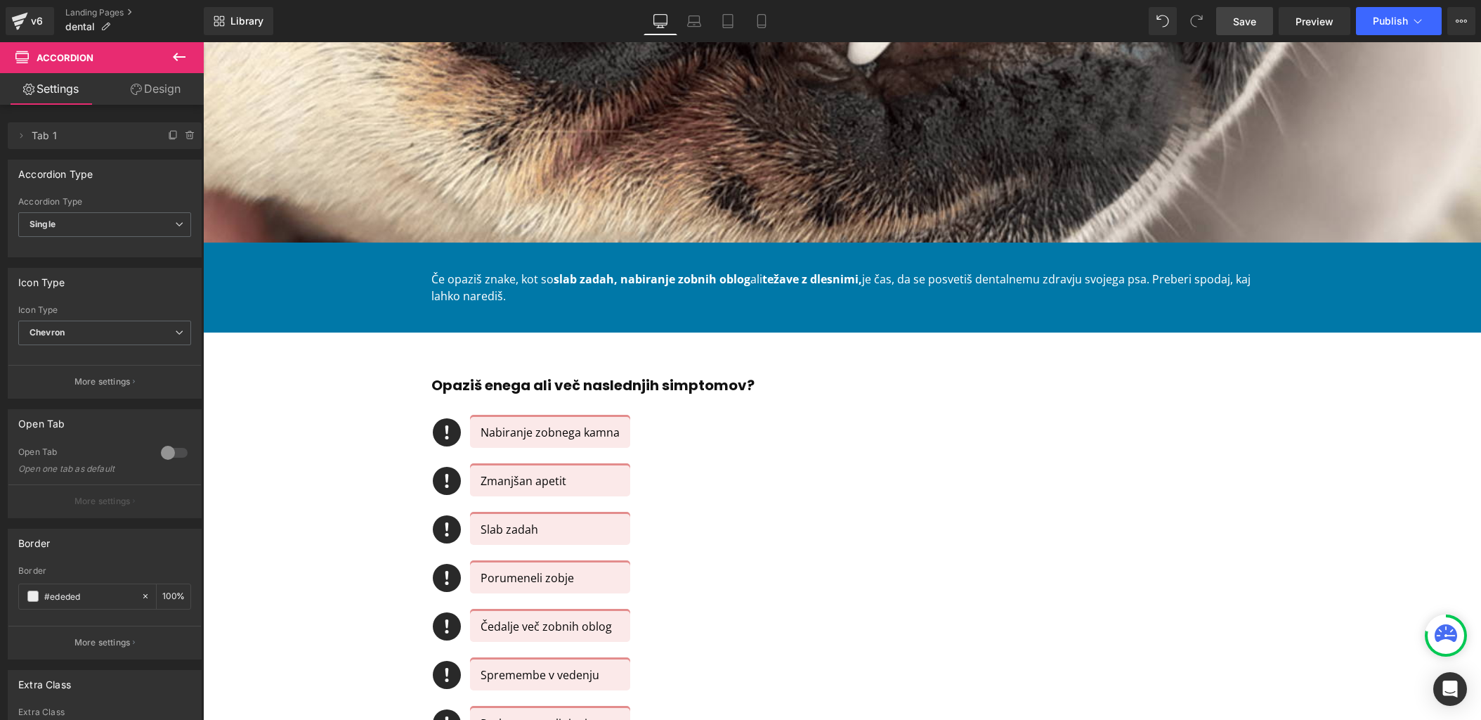
click at [1245, 22] on span "Save" at bounding box center [1244, 21] width 23 height 15
